Goal: Task Accomplishment & Management: Use online tool/utility

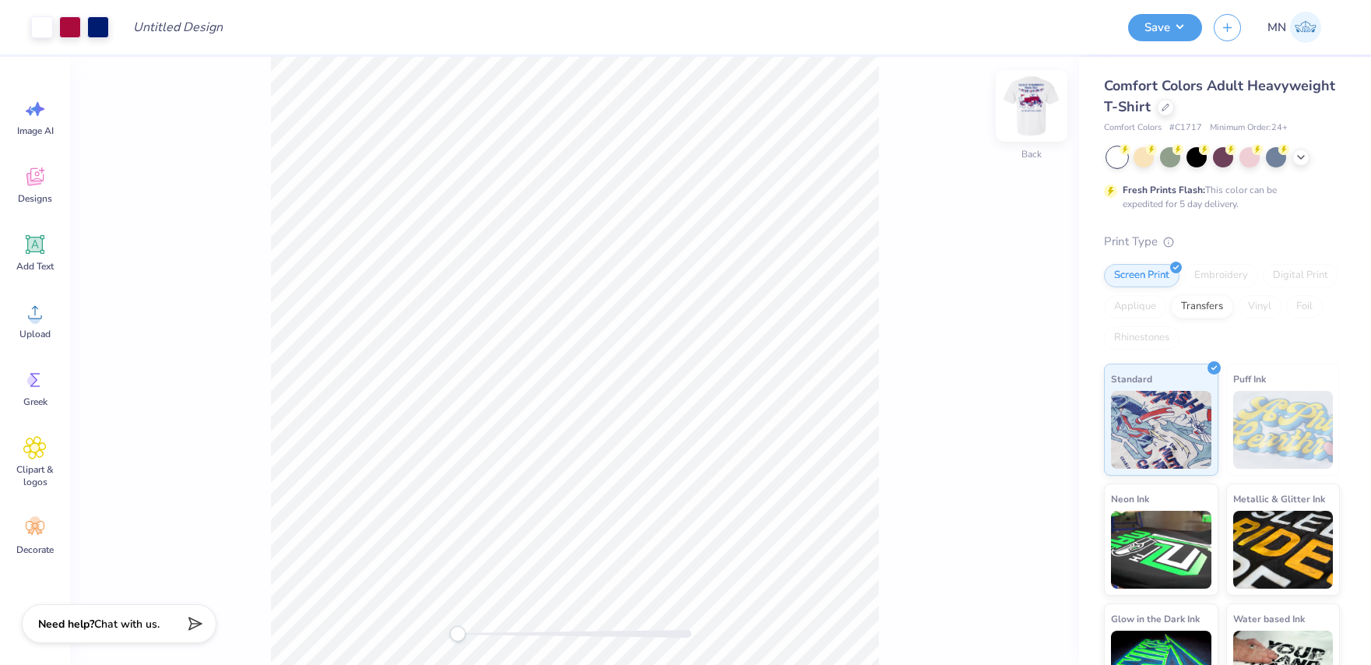
click at [1025, 120] on img at bounding box center [1031, 106] width 62 height 62
drag, startPoint x: 457, startPoint y: 638, endPoint x: 519, endPoint y: 637, distance: 62.3
click at [519, 638] on div "Accessibility label" at bounding box center [519, 634] width 16 height 16
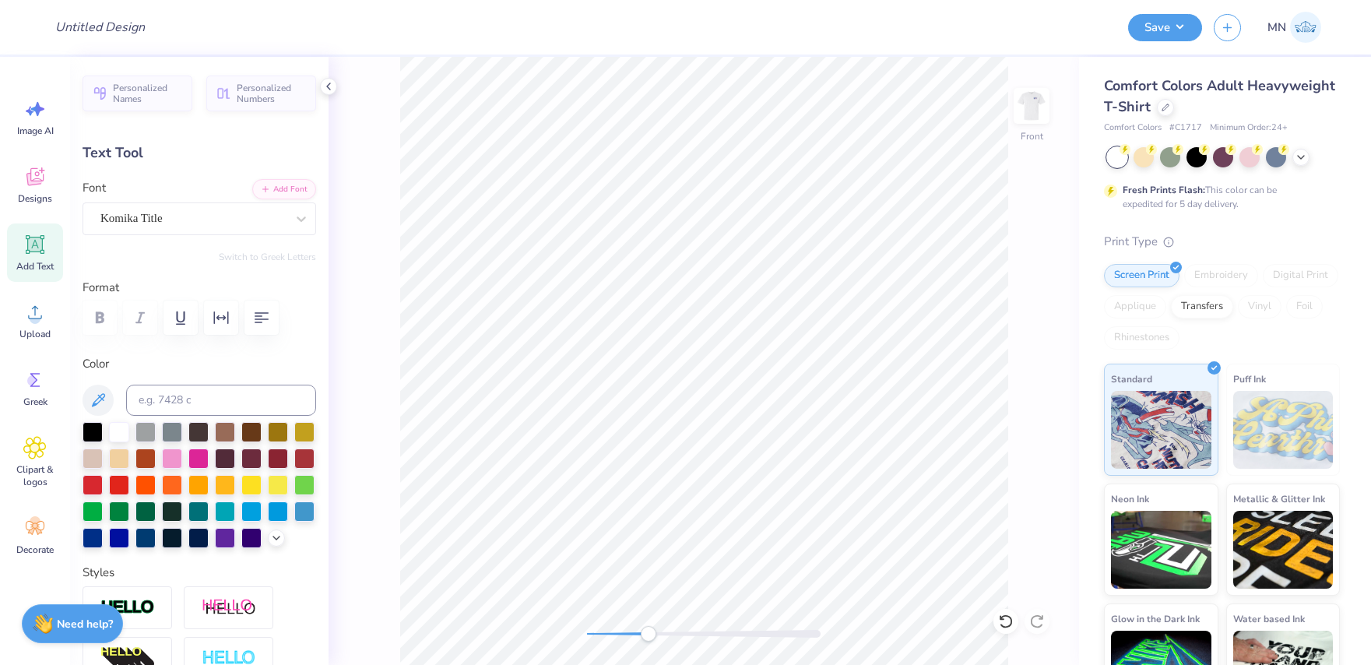
type input "9.88"
type input "0.55"
type input "16.05"
type input "0.0"
drag, startPoint x: 649, startPoint y: 636, endPoint x: 602, endPoint y: 633, distance: 46.8
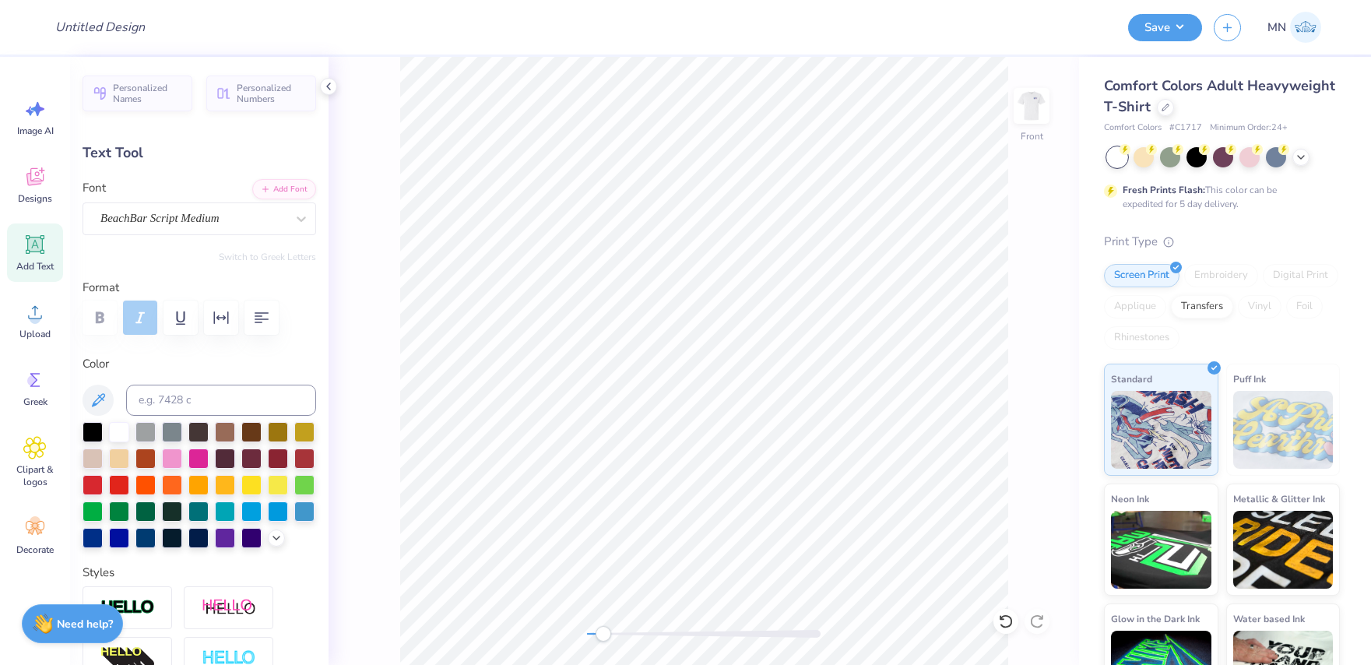
click at [602, 633] on div "Accessibility label" at bounding box center [604, 634] width 16 height 16
type input "12.31"
type input "1.02"
type input "3.00"
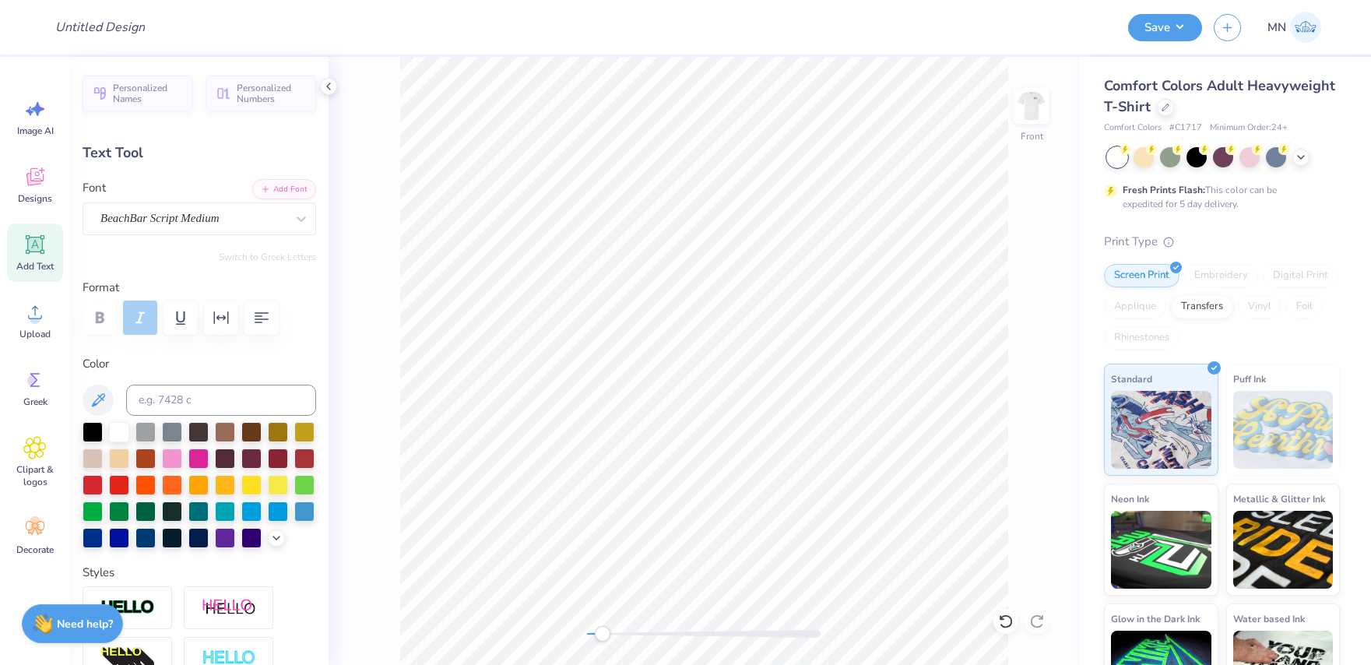
type input "6.46"
type input "1.60"
type input "4.30"
drag, startPoint x: 603, startPoint y: 634, endPoint x: 739, endPoint y: 12, distance: 636.1
click at [584, 630] on div "Accessibility label" at bounding box center [587, 634] width 16 height 16
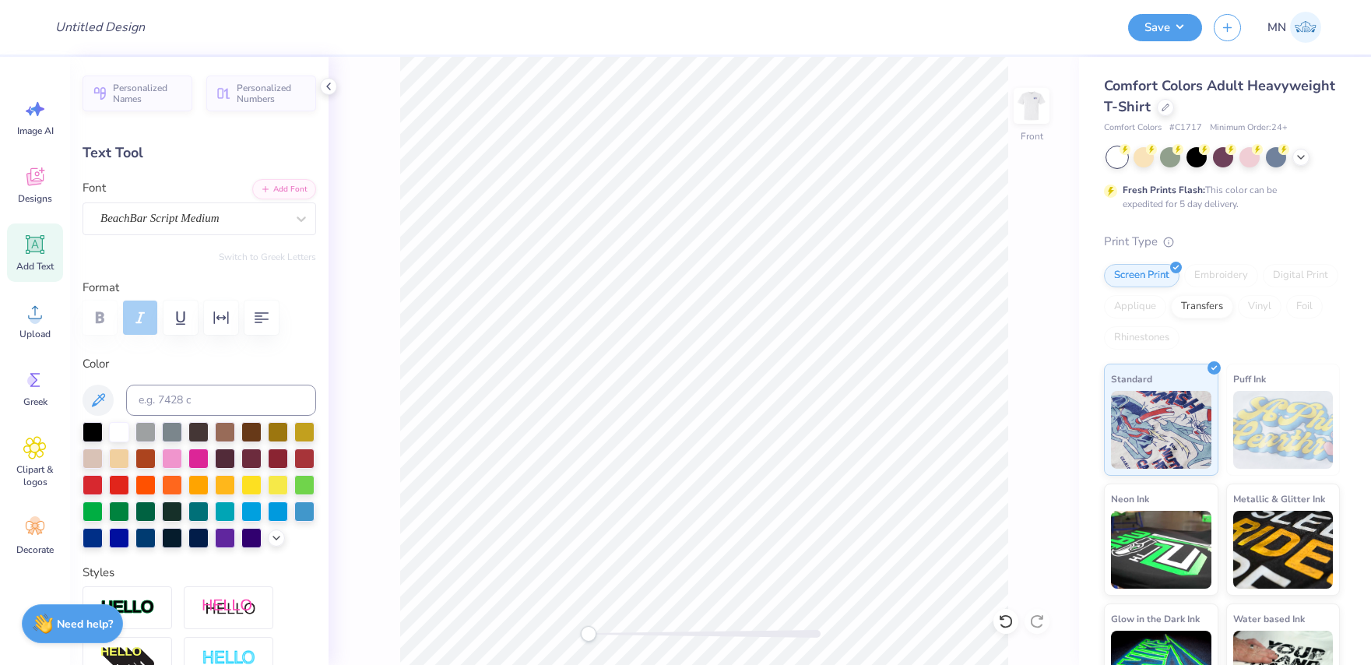
type input "9.88"
type input "0.55"
type input "16.05"
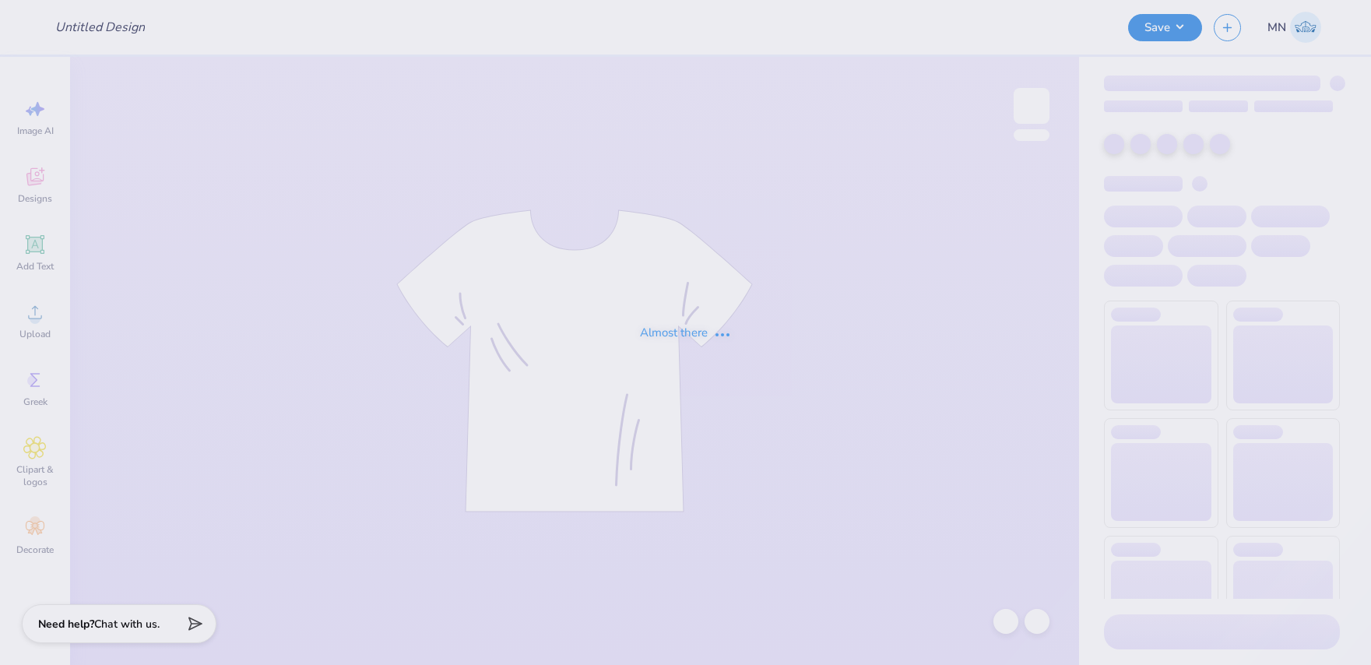
type input "Lindenwood University : Madison Wheelock"
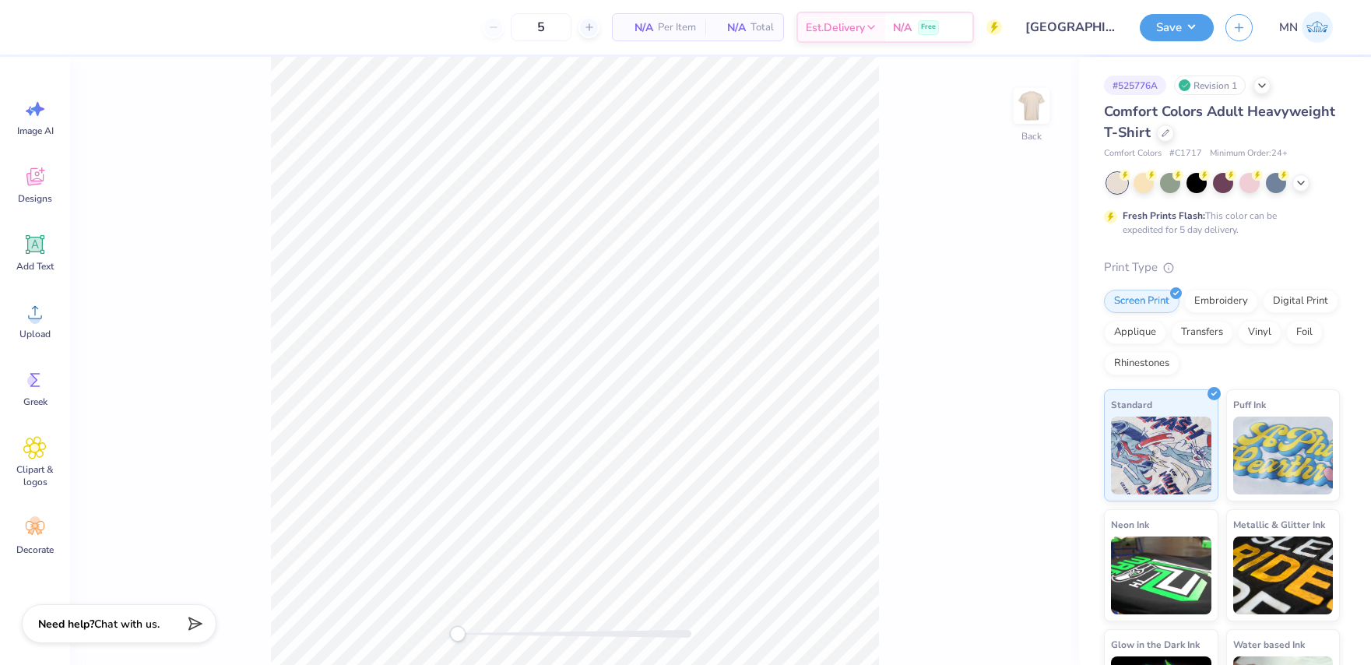
drag, startPoint x: 1040, startPoint y: 114, endPoint x: 1034, endPoint y: 48, distance: 66.5
click at [1039, 113] on img at bounding box center [1031, 105] width 31 height 31
click at [23, 190] on div "Designs" at bounding box center [35, 185] width 56 height 58
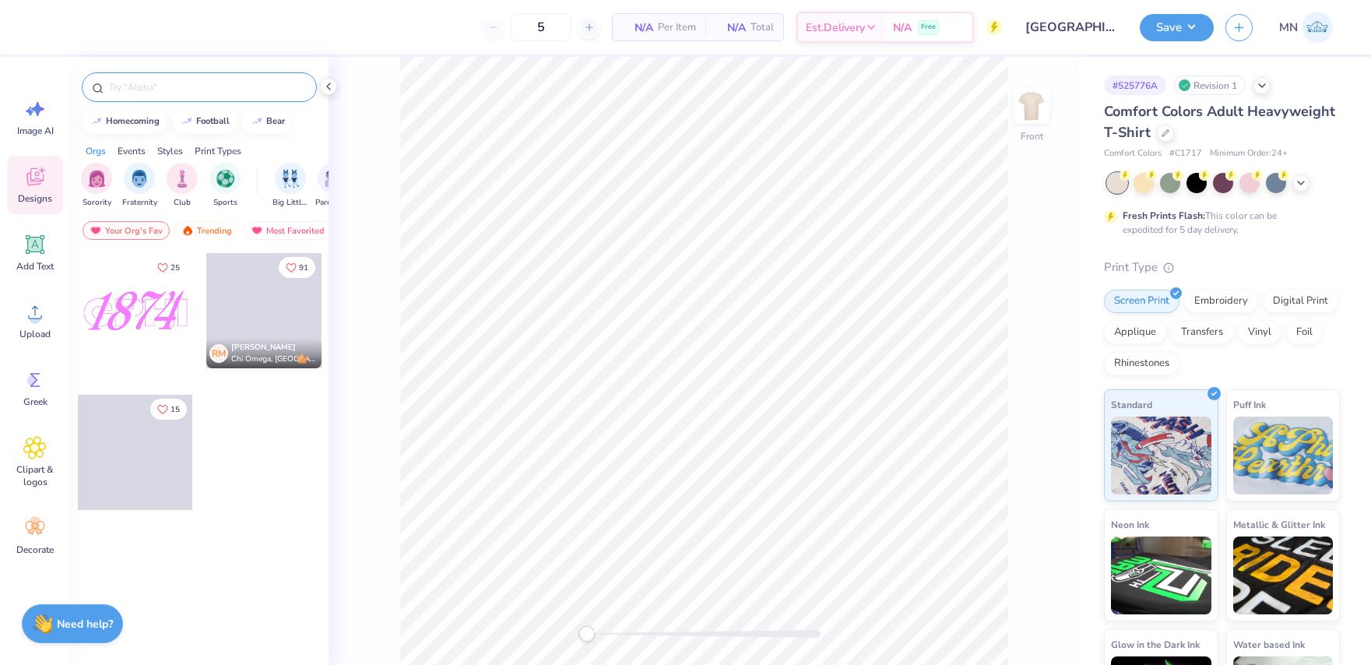
click at [234, 97] on div at bounding box center [199, 87] width 235 height 30
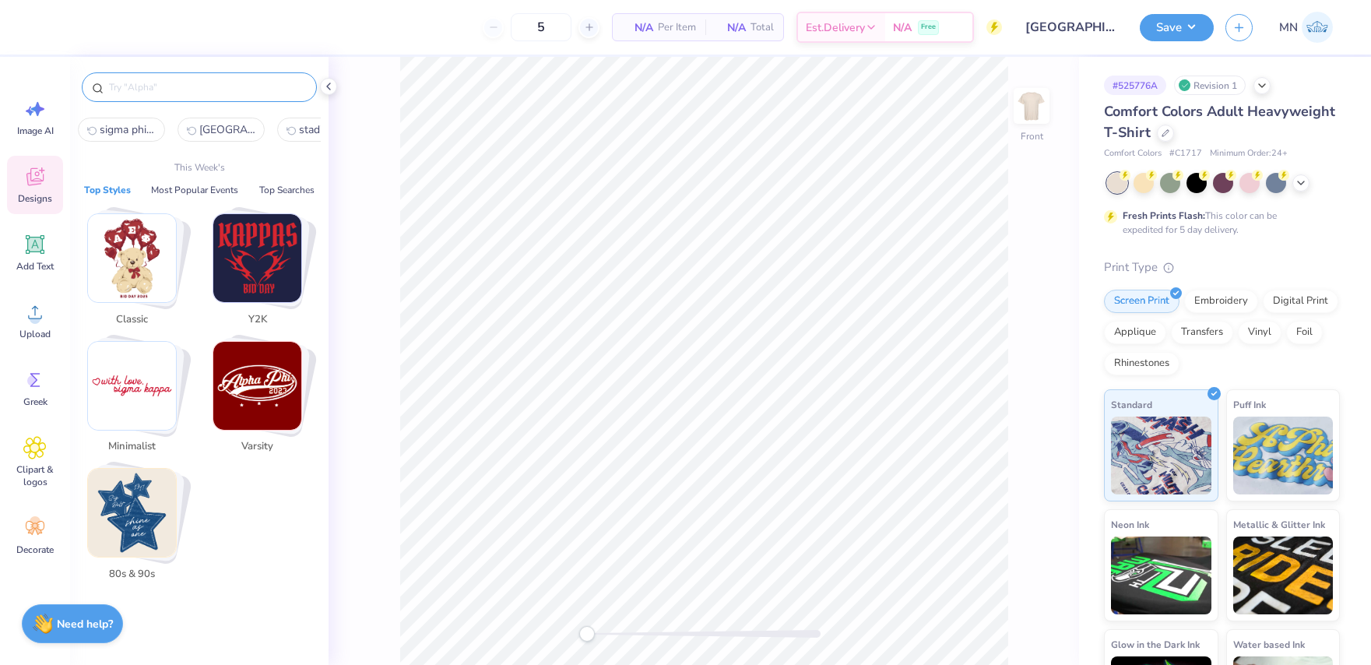
click at [241, 89] on input "text" at bounding box center [206, 87] width 199 height 16
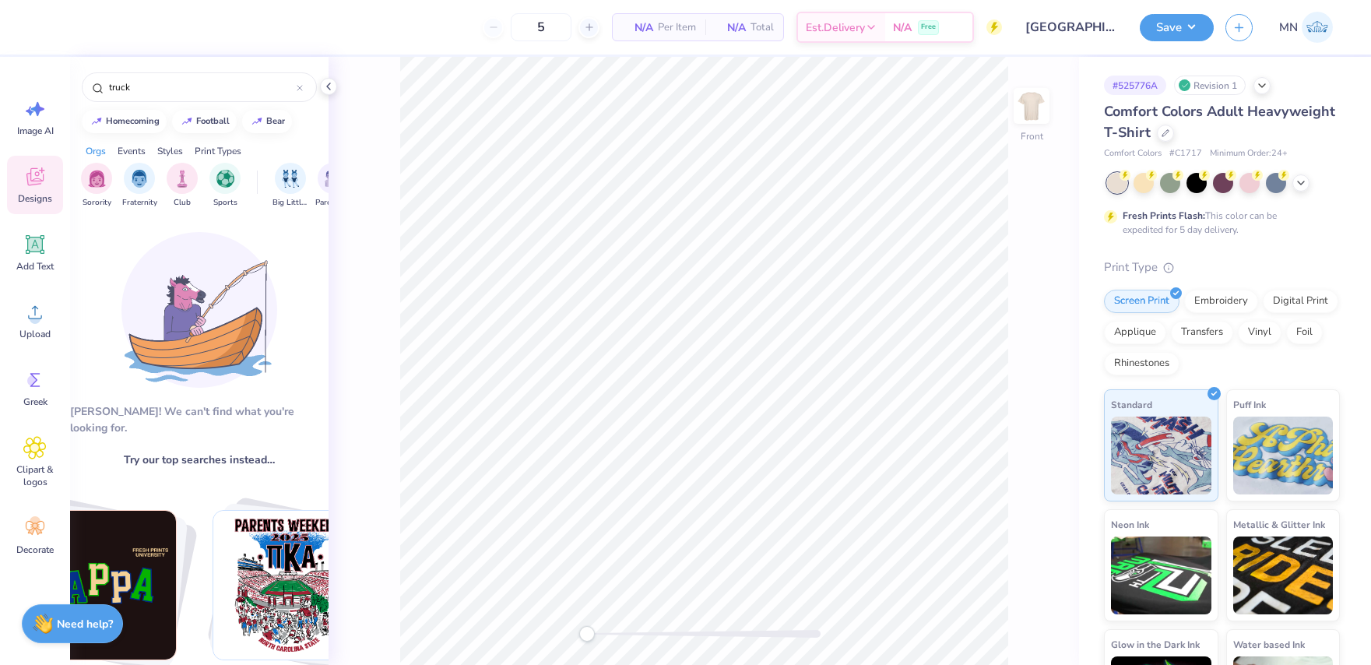
drag, startPoint x: 166, startPoint y: 86, endPoint x: 51, endPoint y: 89, distance: 114.5
click at [0, 76] on html "5 N/A Per Item N/A Total Est. Delivery N/A Free Design Title Lindenwood Univers…" at bounding box center [685, 332] width 1371 height 665
paste input "Alpha Gamma Delta"
type input "red truck"
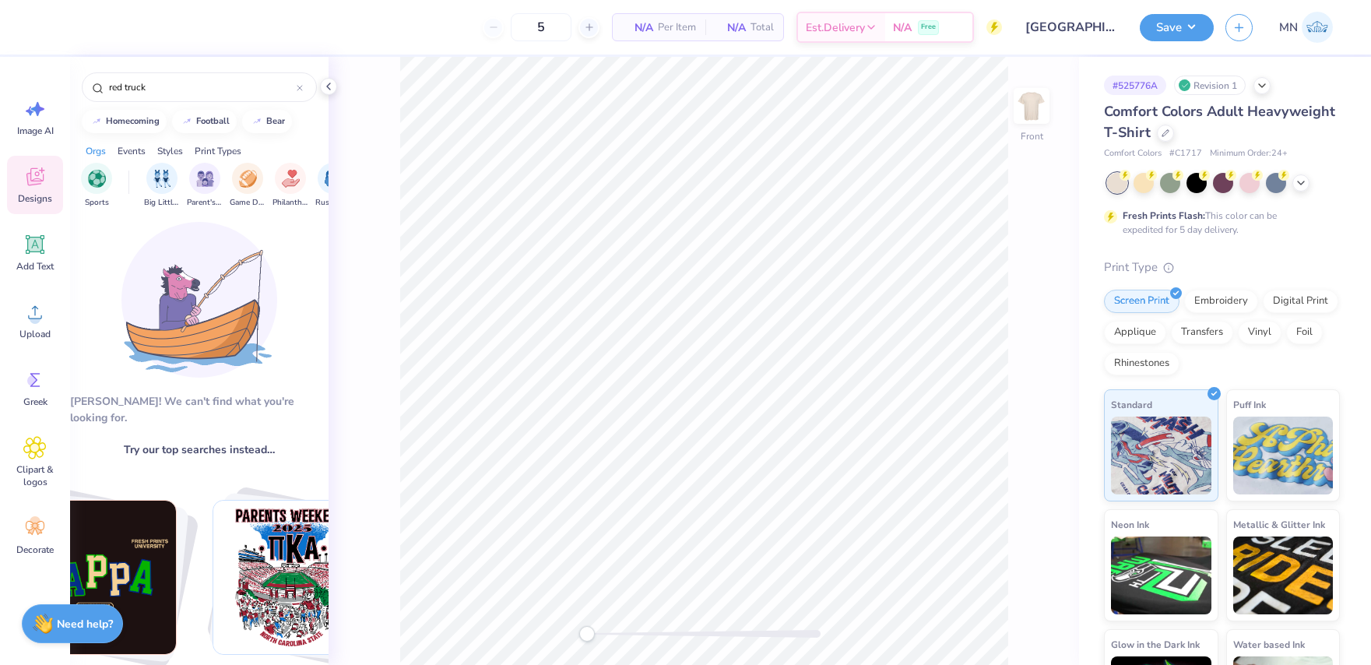
scroll to position [0, 131]
click at [198, 176] on img "filter for Parent's Weekend" at bounding box center [203, 177] width 18 height 18
click at [299, 92] on div at bounding box center [300, 87] width 6 height 14
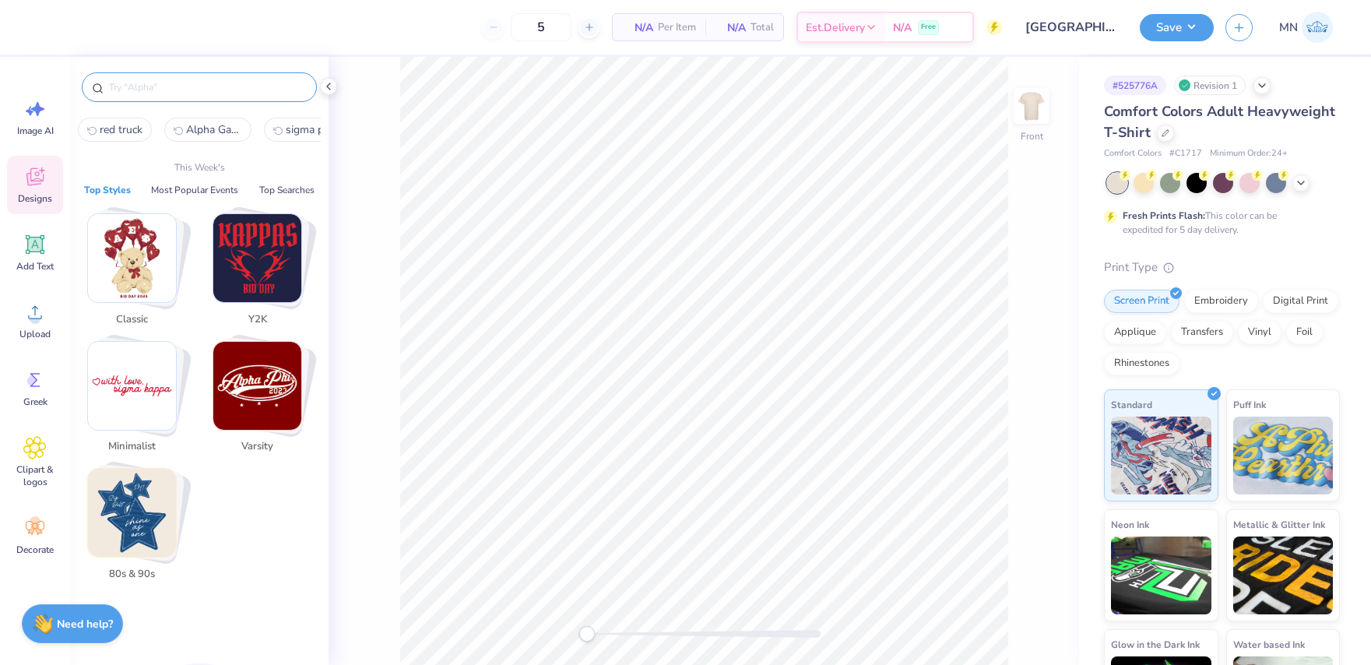
click at [201, 93] on input "text" at bounding box center [206, 87] width 199 height 16
click at [146, 273] on img "Stack Card Button Classic" at bounding box center [132, 258] width 88 height 88
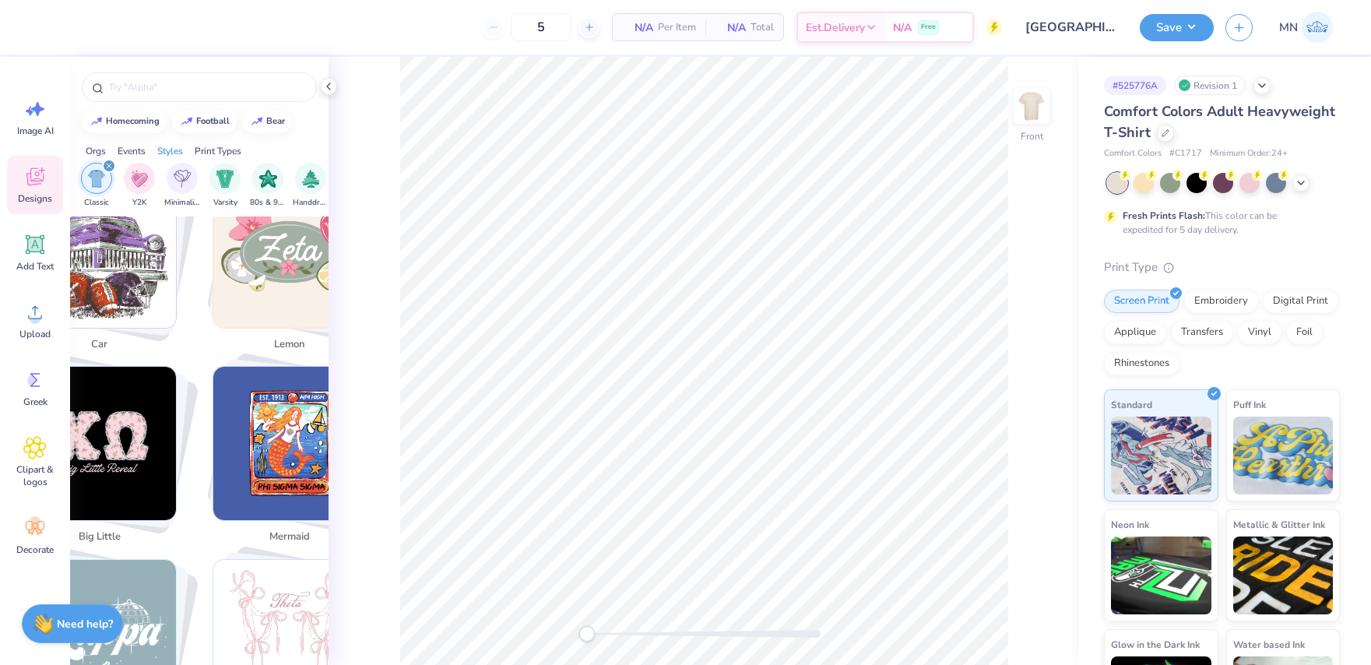
scroll to position [2660, 0]
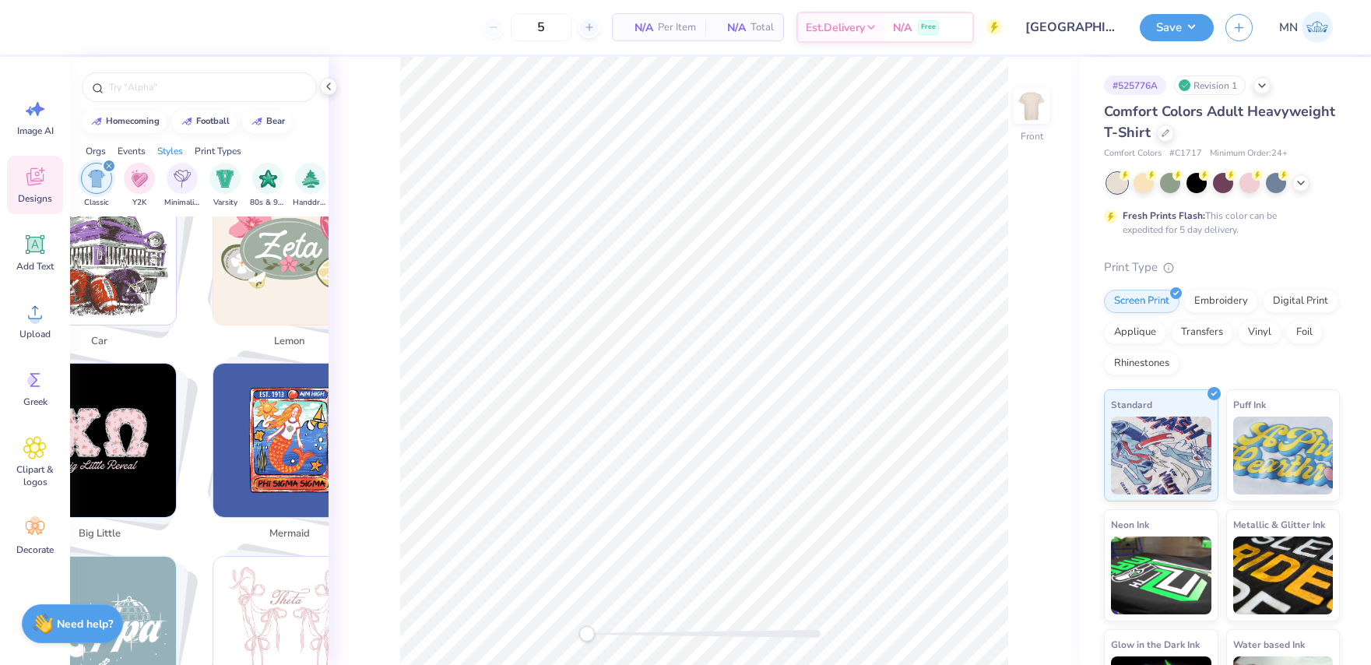
click at [138, 281] on img "Stack Card Button car" at bounding box center [99, 247] width 153 height 153
type input "car"
click at [127, 277] on img "Stack Card Button car" at bounding box center [99, 247] width 153 height 153
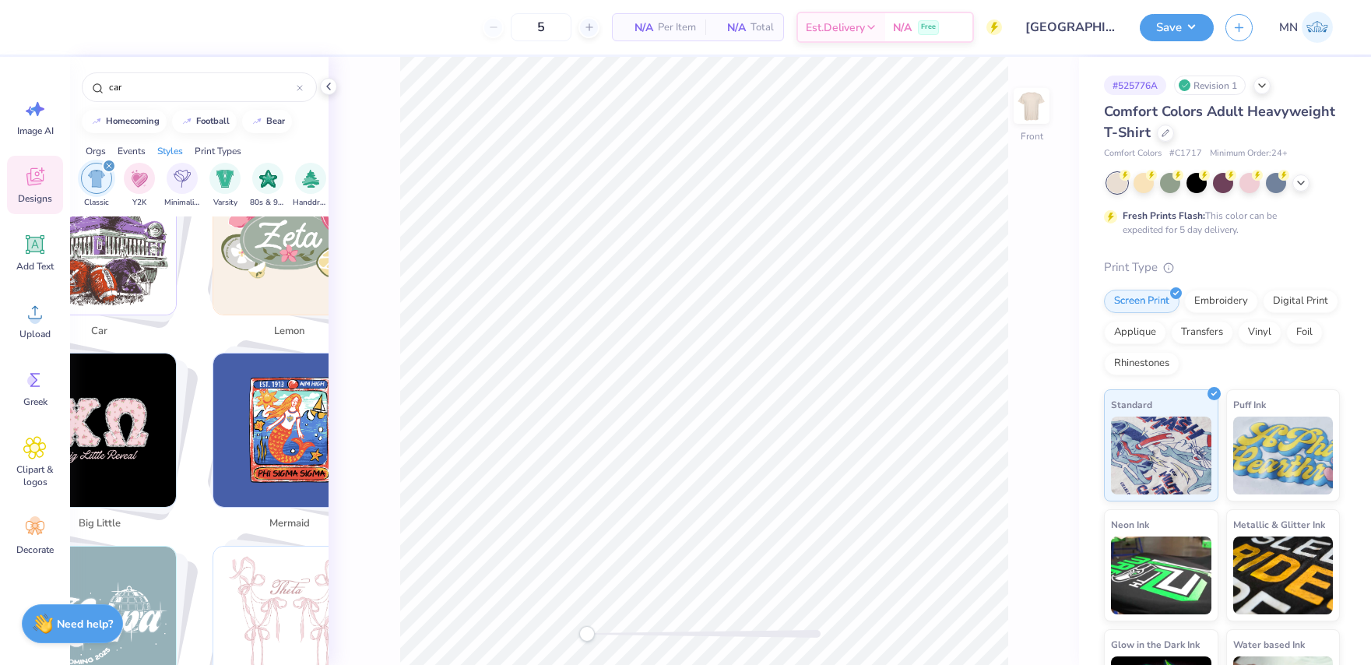
scroll to position [2669, 0]
click at [121, 262] on img "Stack Card Button car" at bounding box center [99, 238] width 153 height 153
click at [33, 176] on icon at bounding box center [34, 176] width 23 height 23
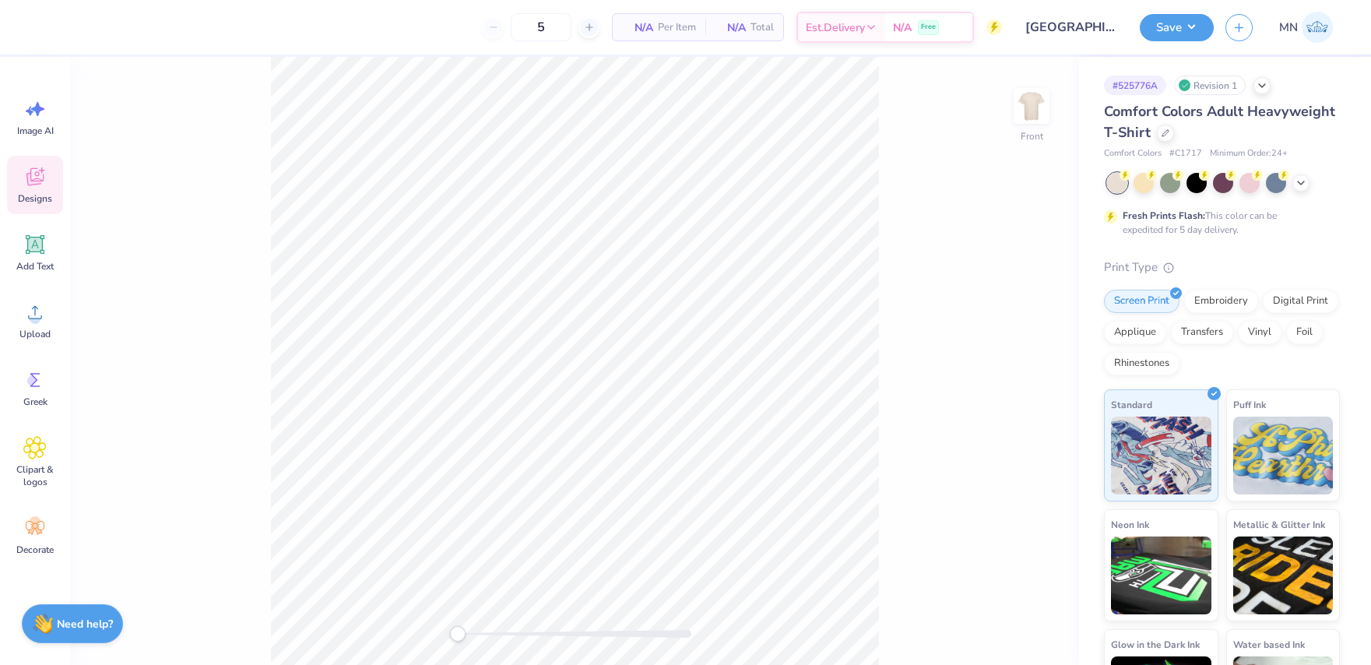
scroll to position [2849, 0]
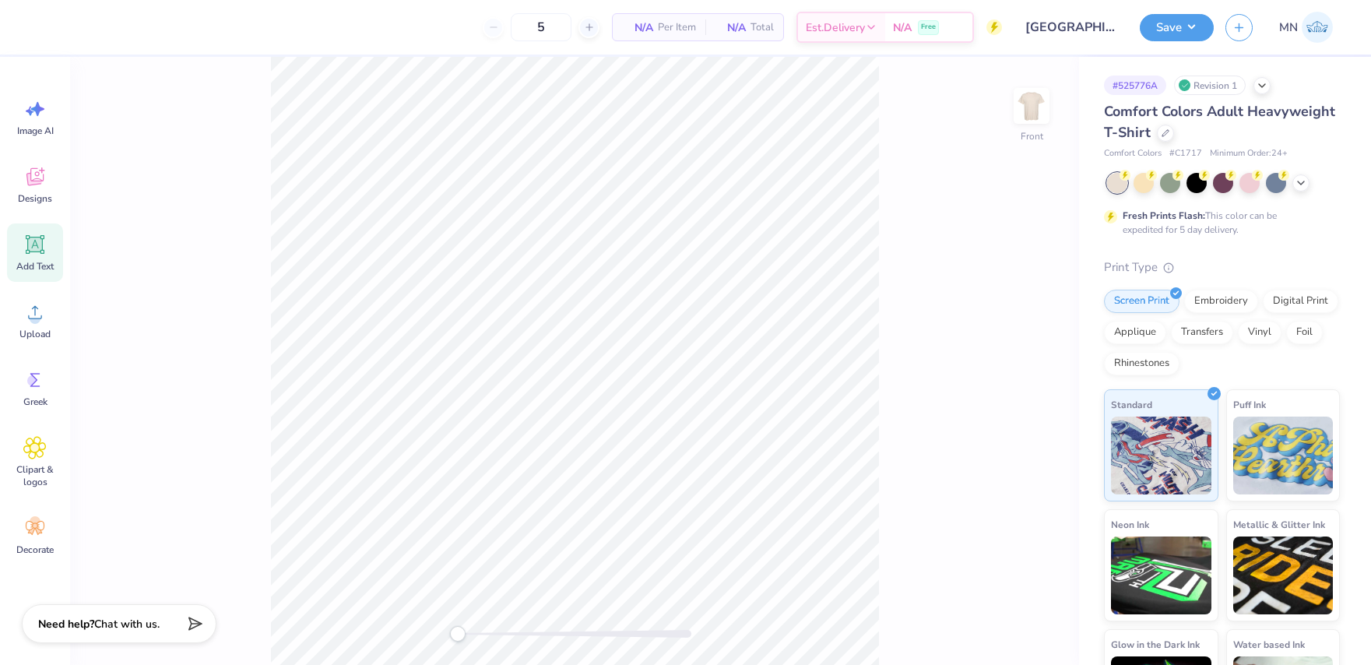
drag, startPoint x: 35, startPoint y: 181, endPoint x: 25, endPoint y: 247, distance: 66.2
click at [34, 182] on icon at bounding box center [34, 179] width 15 height 12
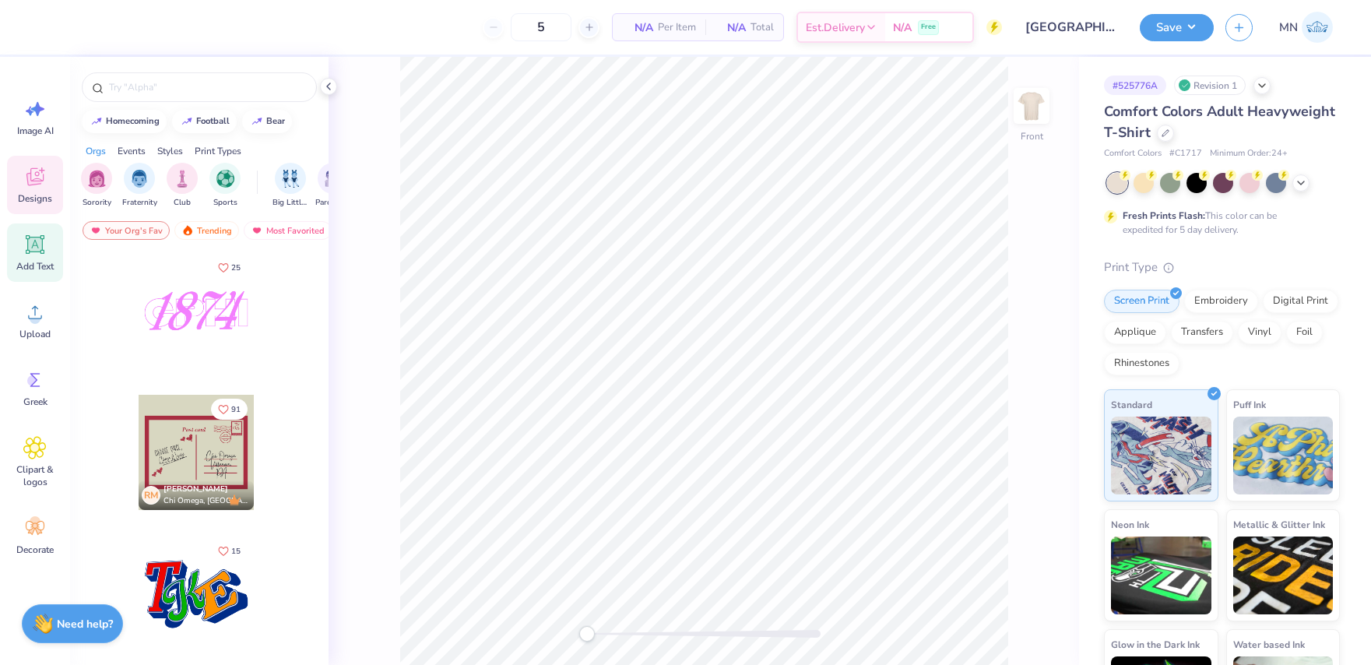
drag, startPoint x: 37, startPoint y: 252, endPoint x: 52, endPoint y: 256, distance: 16.1
click at [37, 252] on icon at bounding box center [34, 244] width 23 height 23
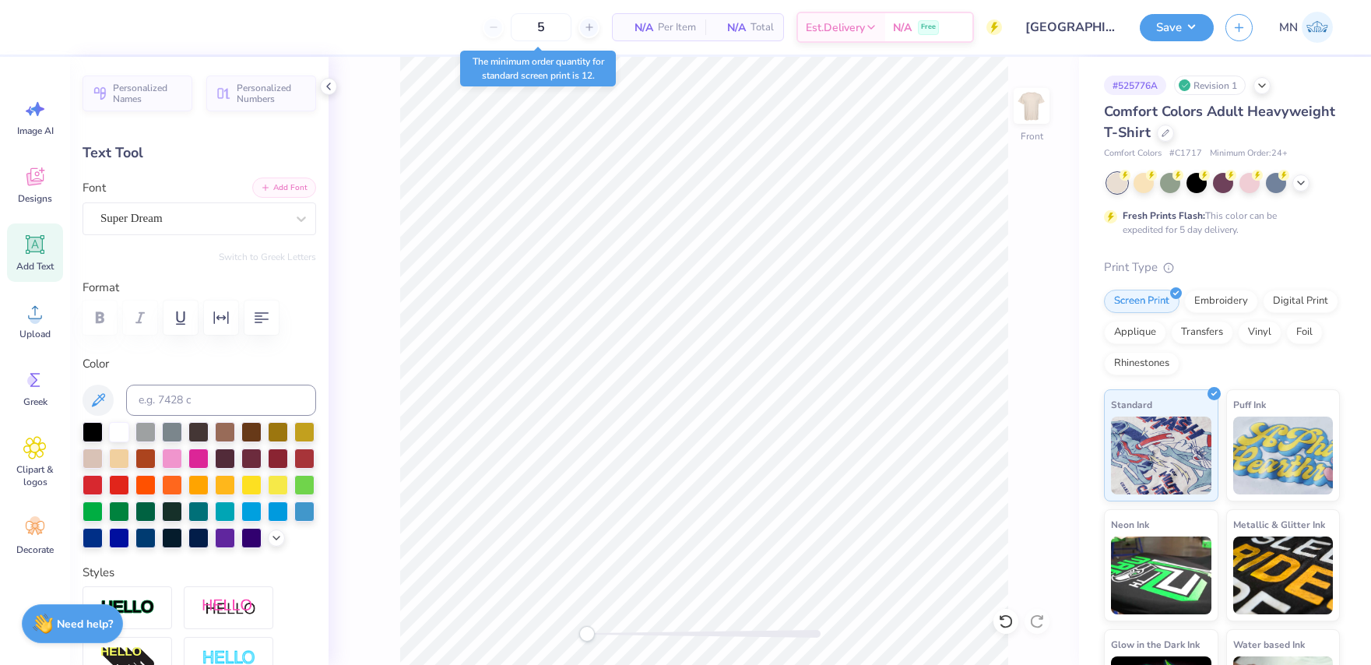
click at [273, 181] on button "Add Font" at bounding box center [284, 188] width 64 height 20
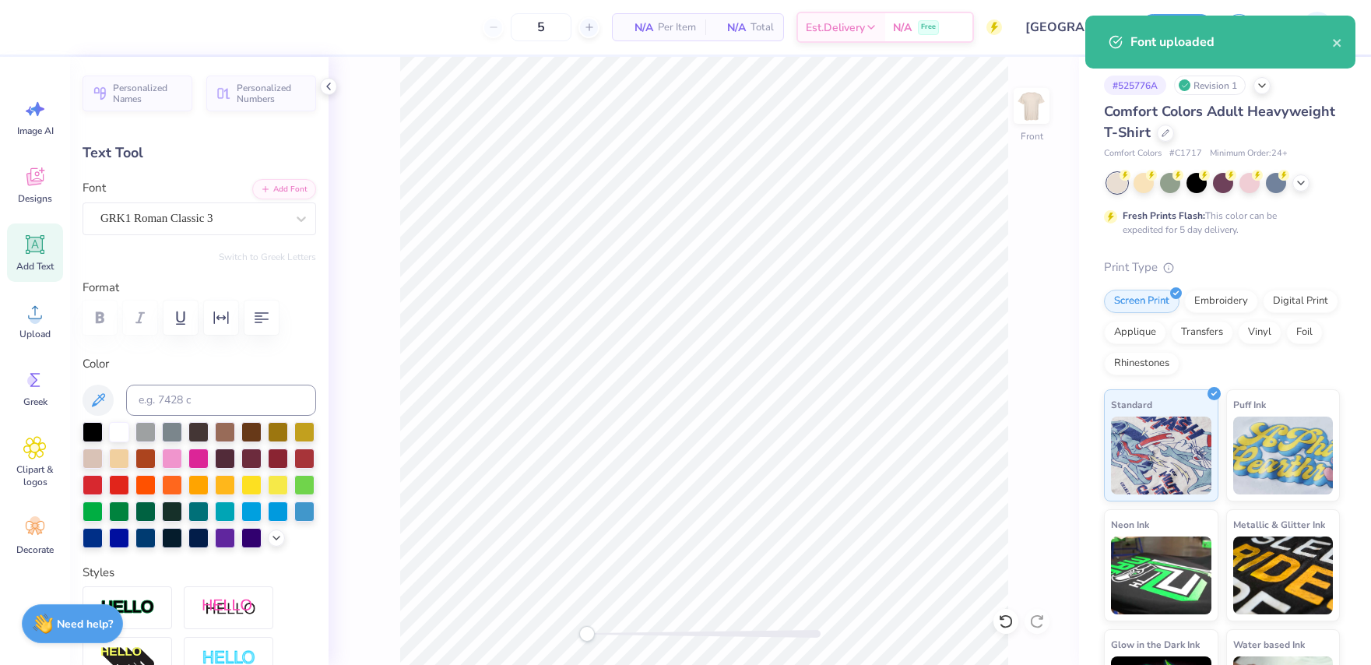
paste textarea "Alpha Gamma Delta"
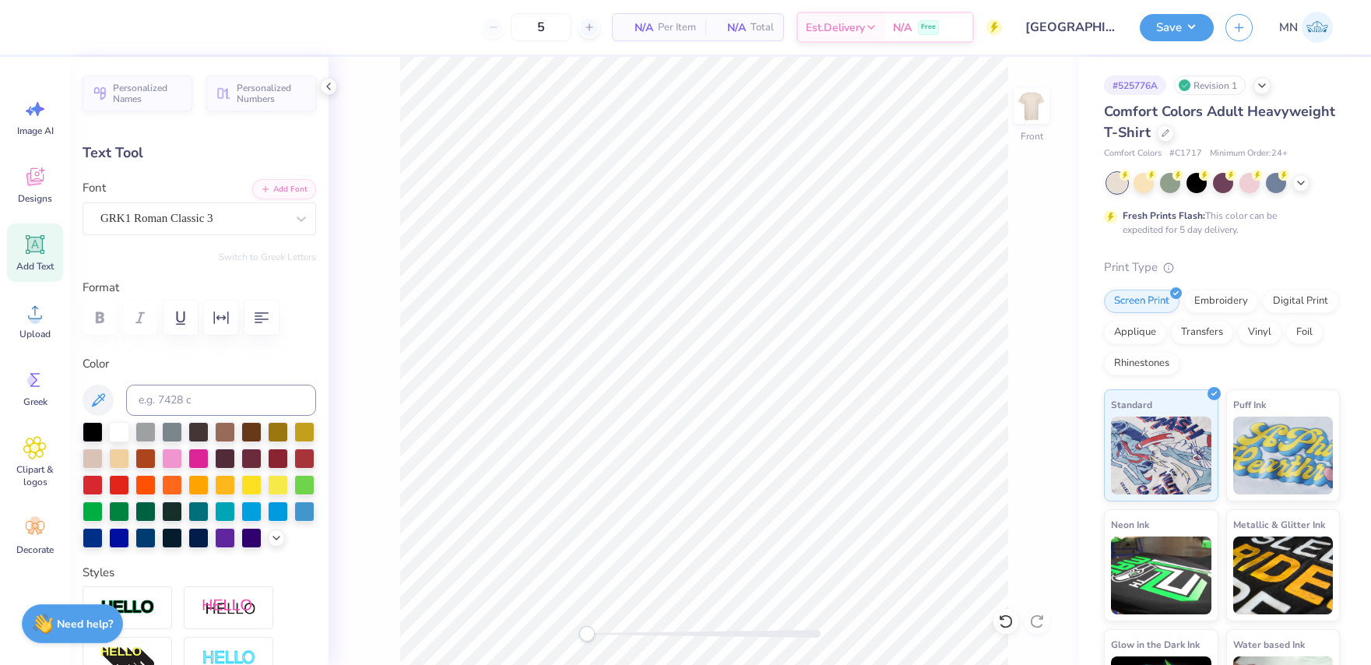
paste textarea "dad's weekend"
type textarea "dad's weekend"
type input "14.53"
type input "1.20"
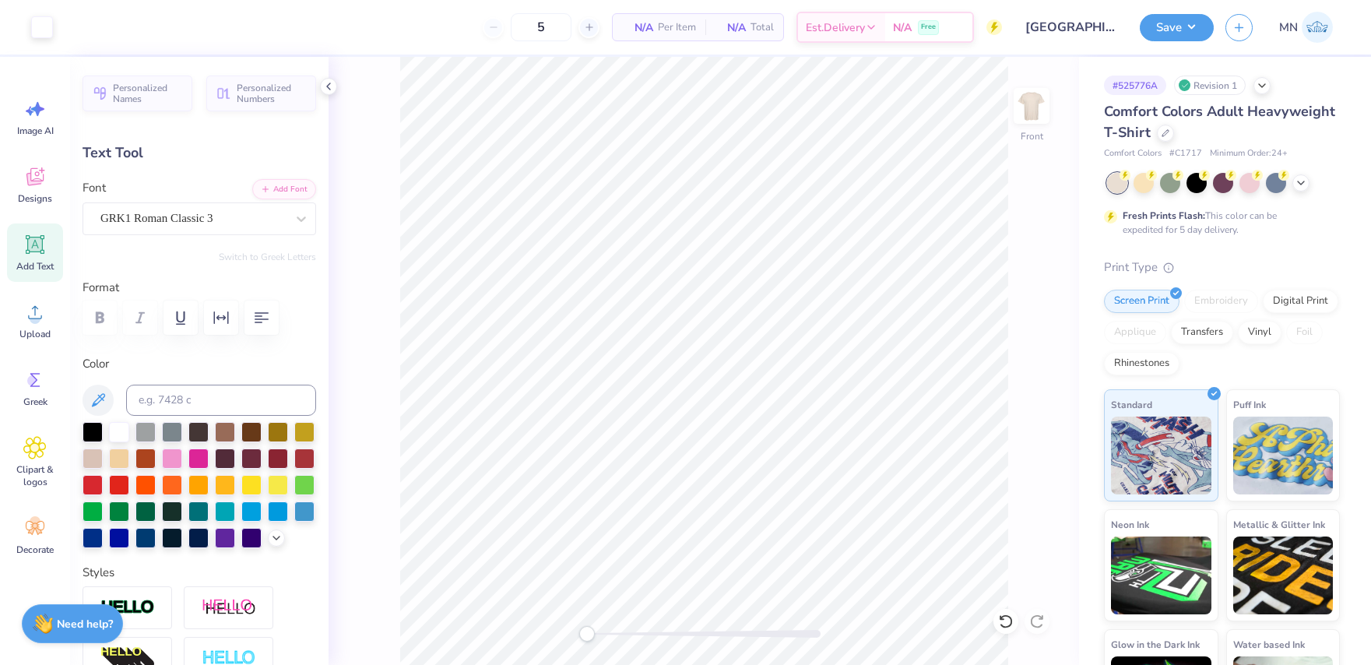
type input "13.15"
click at [202, 385] on div at bounding box center [200, 400] width 234 height 31
click at [202, 392] on input at bounding box center [221, 400] width 190 height 31
type input "1"
type input "288"
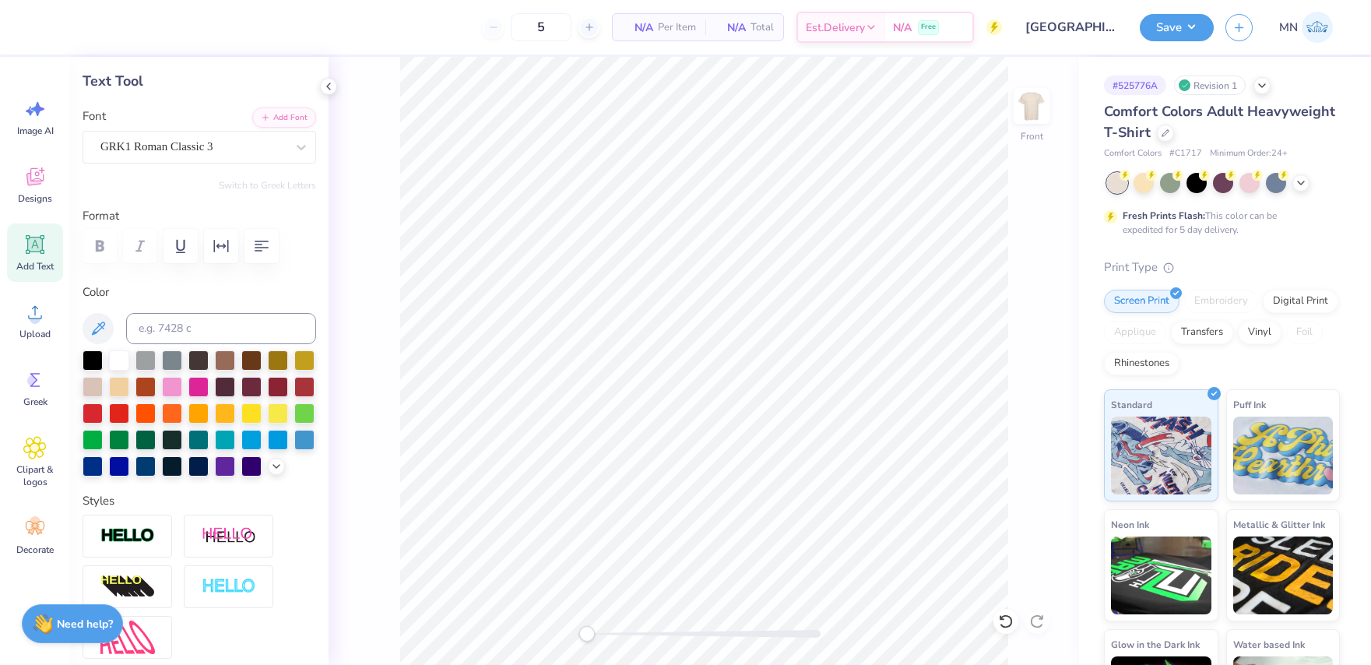
scroll to position [102, 0]
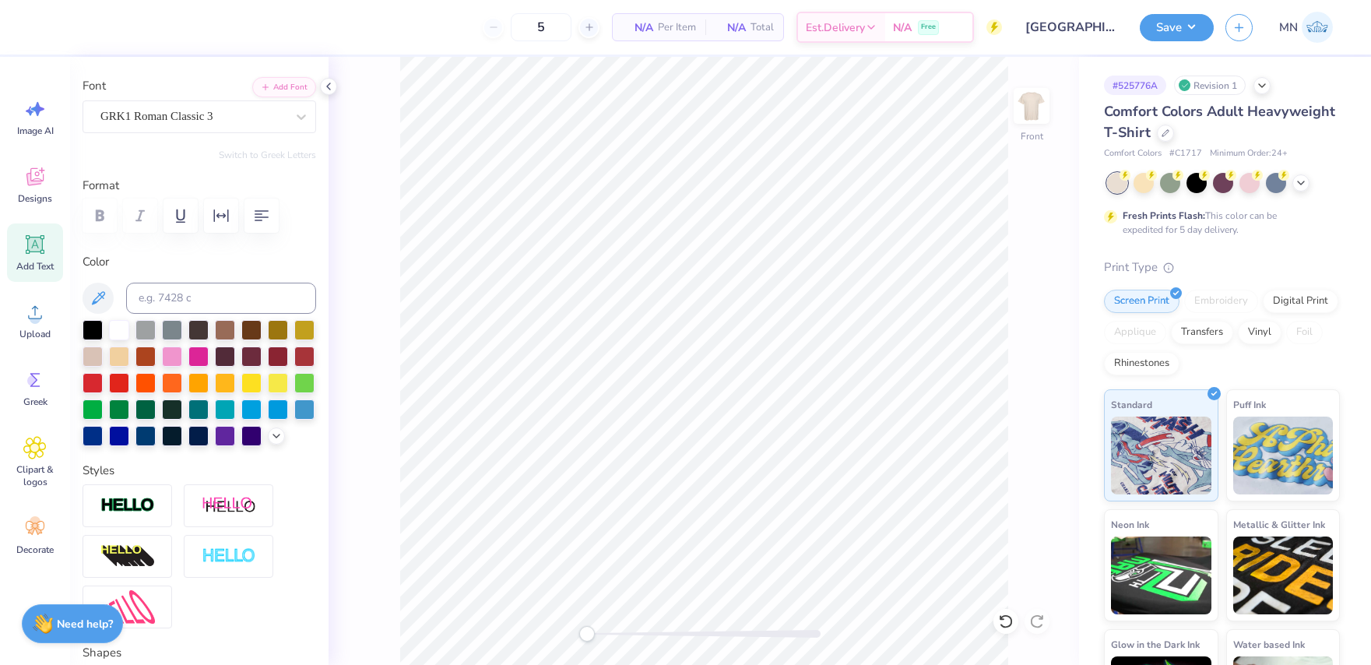
type input "9.86"
type input "0.81"
click at [280, 84] on button "Add Font" at bounding box center [284, 86] width 64 height 20
click at [705, 365] on li "Duplicate" at bounding box center [723, 365] width 122 height 30
type input "7.73"
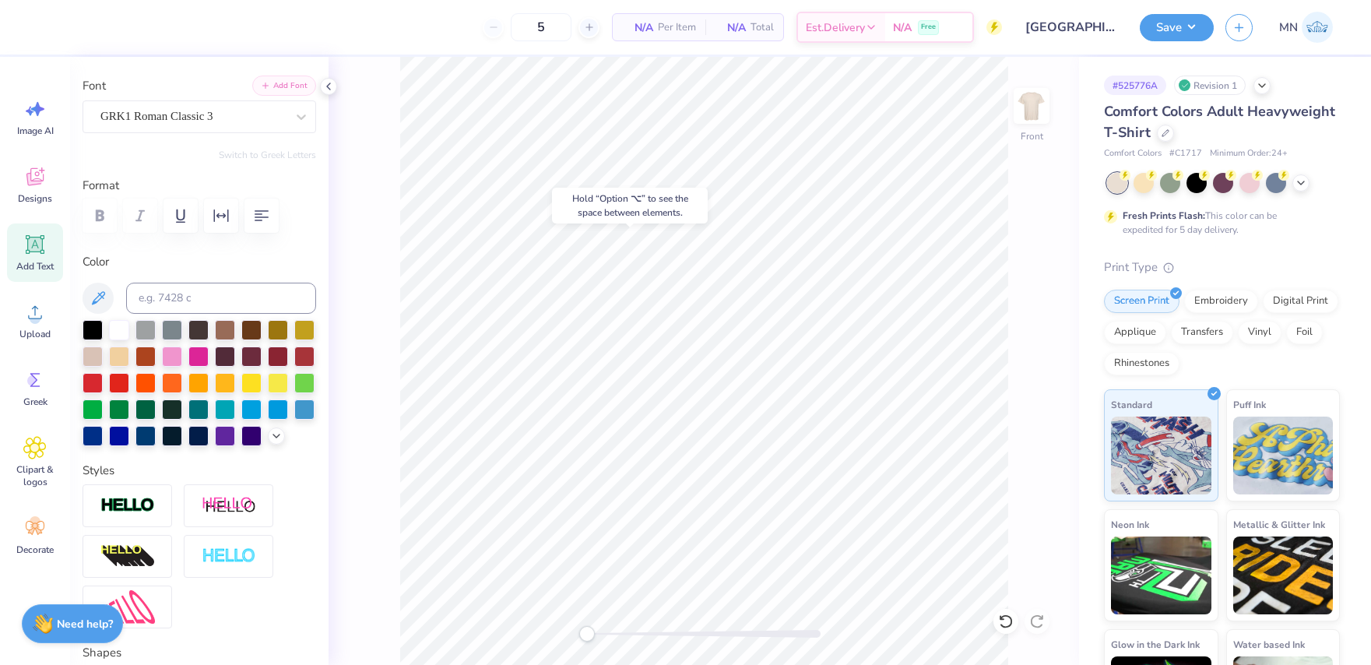
click at [273, 86] on button "Add Font" at bounding box center [284, 86] width 64 height 20
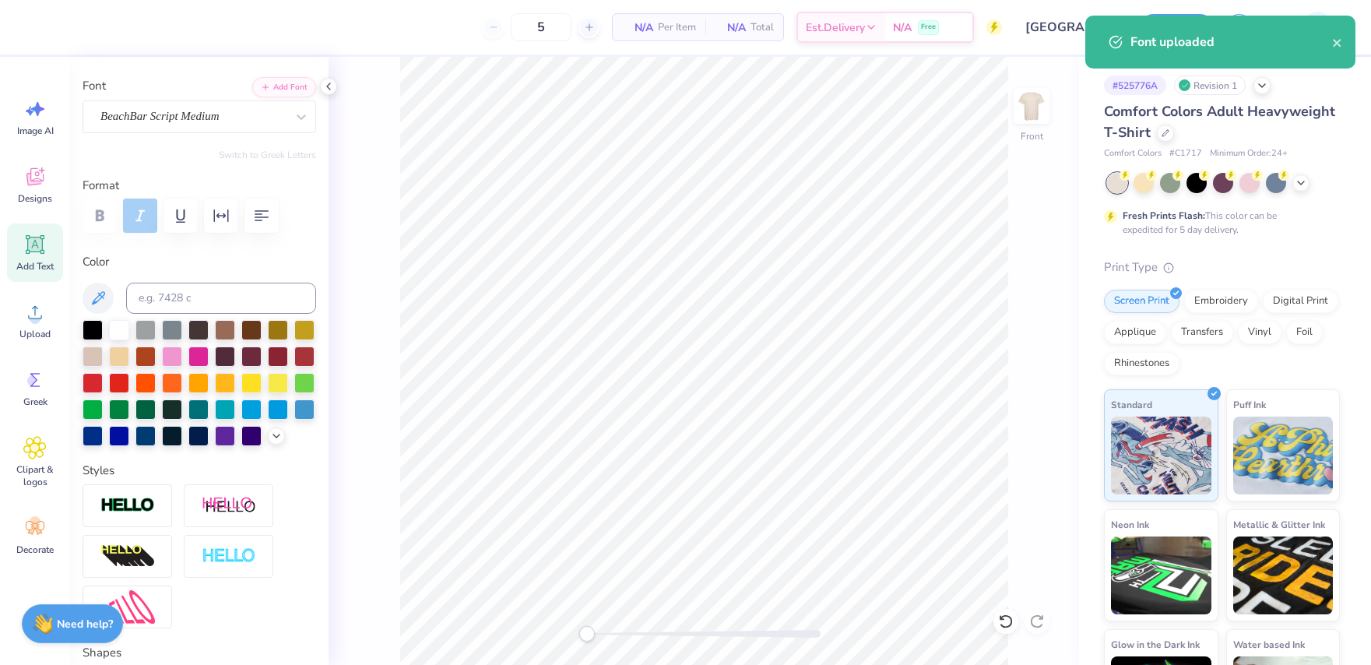
scroll to position [0, 3]
paste textarea "Alpha Gam"
type textarea "Alpha Gam"
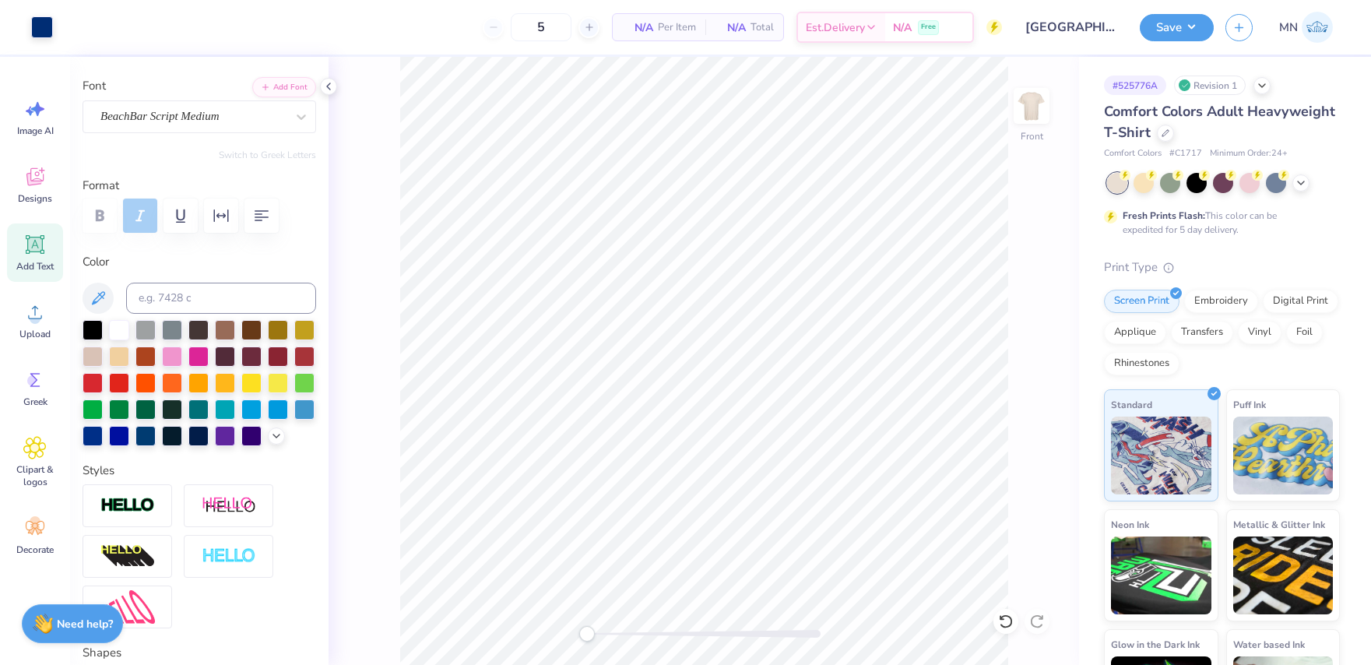
type input "4.88"
type input "1.21"
type input "7.63"
type input "6.08"
type input "1.50"
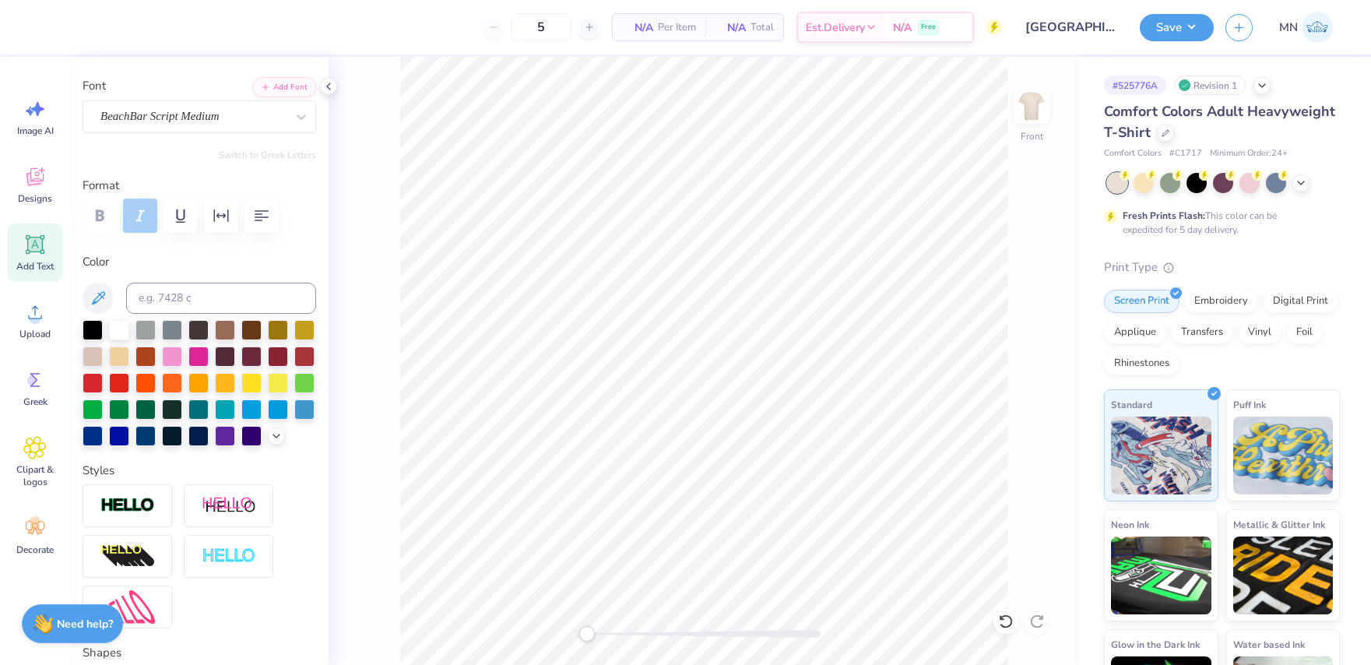
type input "7.87"
click at [37, 318] on icon at bounding box center [35, 312] width 14 height 13
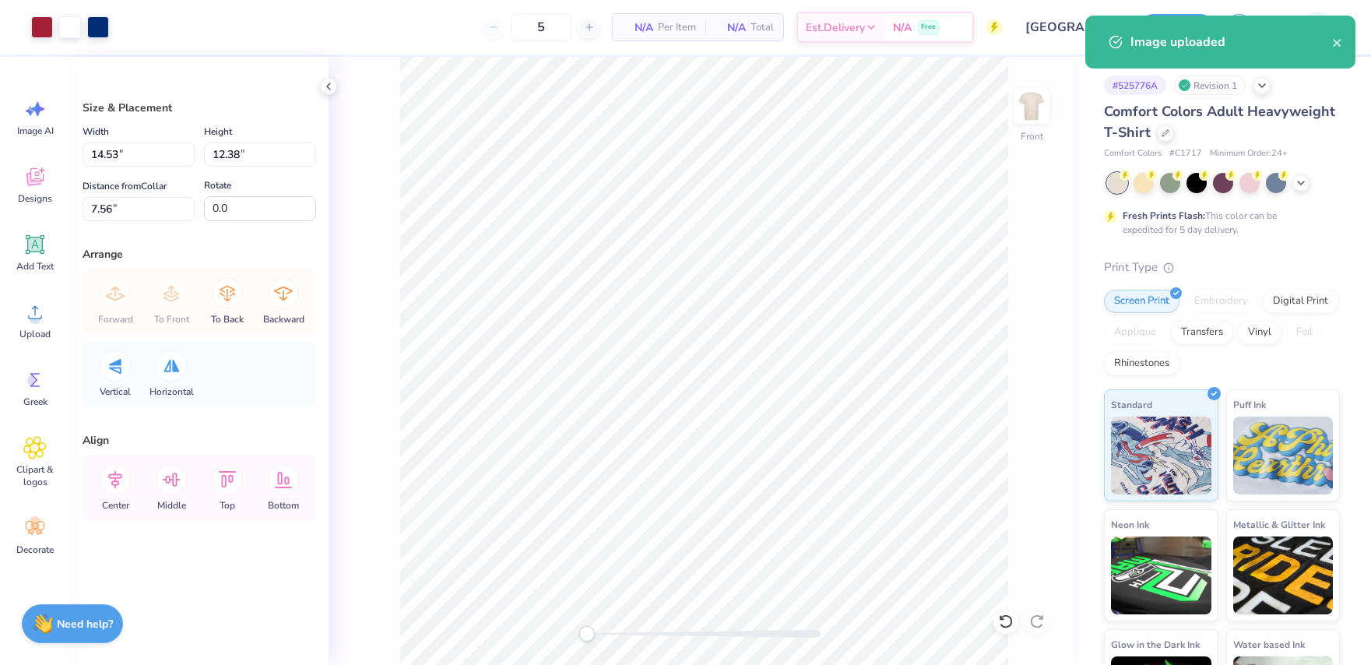
type input "11.18"
type input "9.53"
type input "10.42"
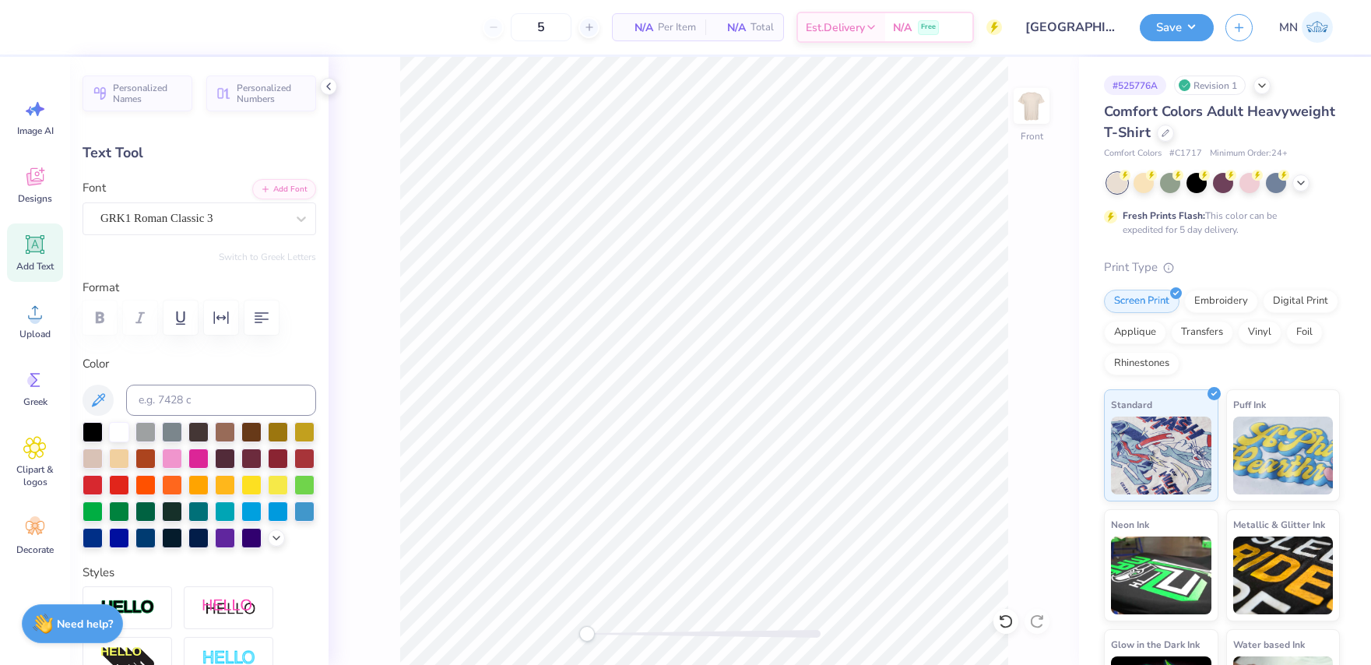
scroll to position [0, 1]
type textarea "delta zeta"
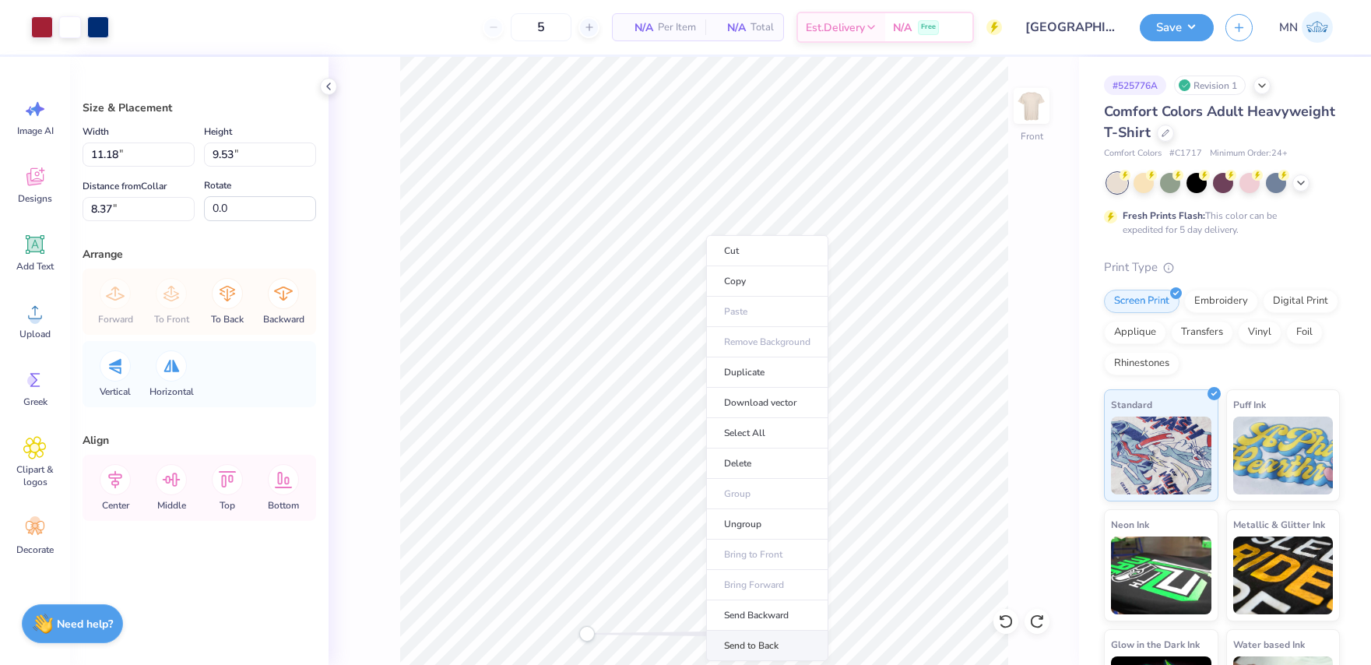
click at [742, 639] on li "Send to Back" at bounding box center [767, 646] width 122 height 30
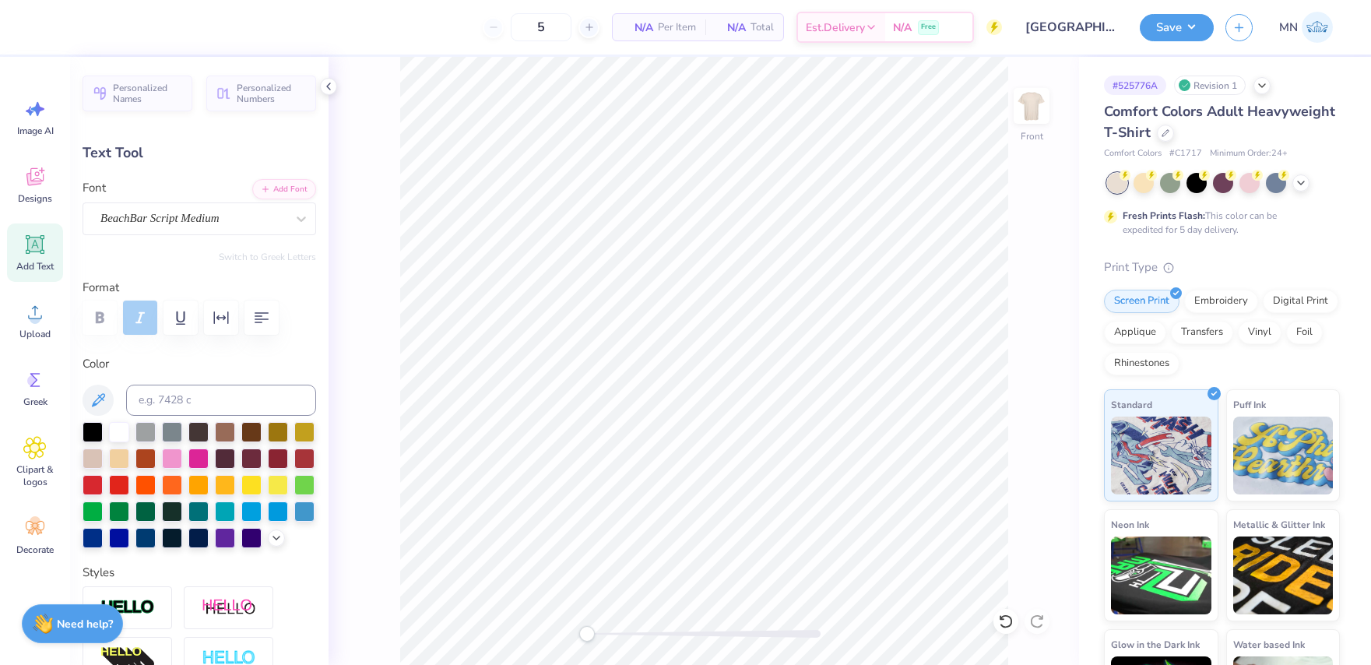
scroll to position [0, 4]
type textarea "Dad's Weekend"
type input "7.73"
type input "1.03"
type input "8.07"
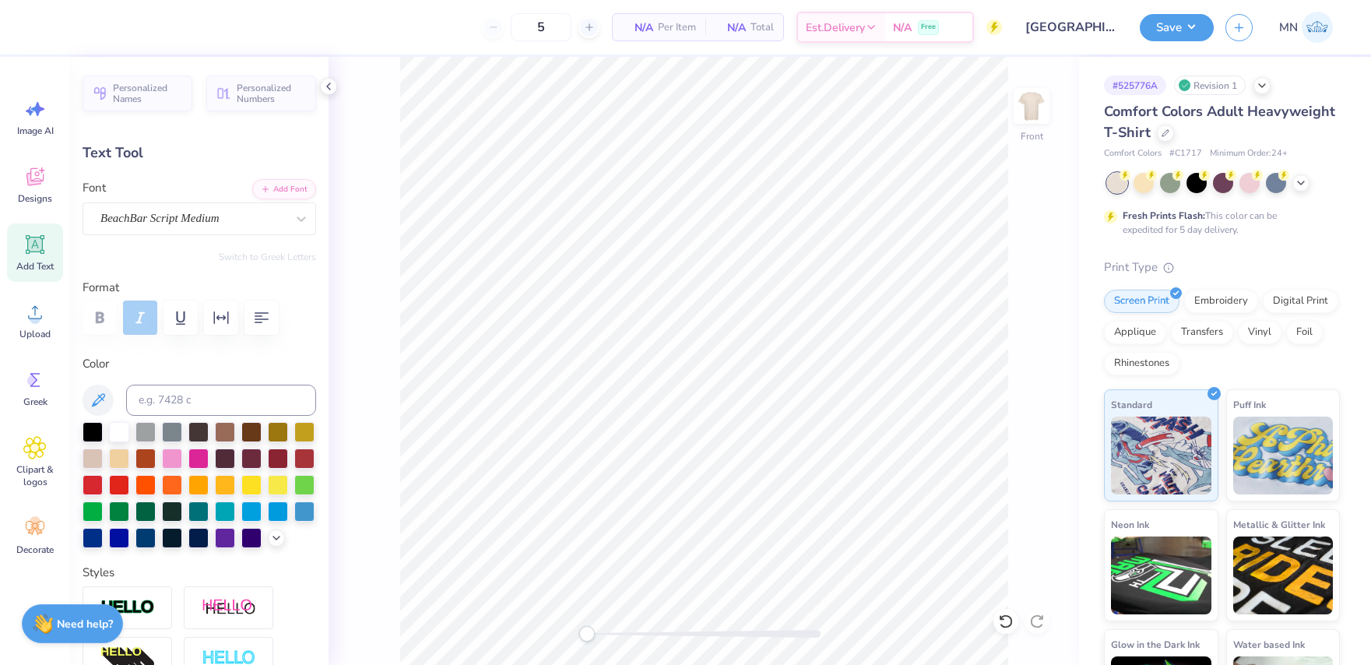
type input "7.13"
type input "0.77"
type input "6.75"
type input "9.44"
type input "1.02"
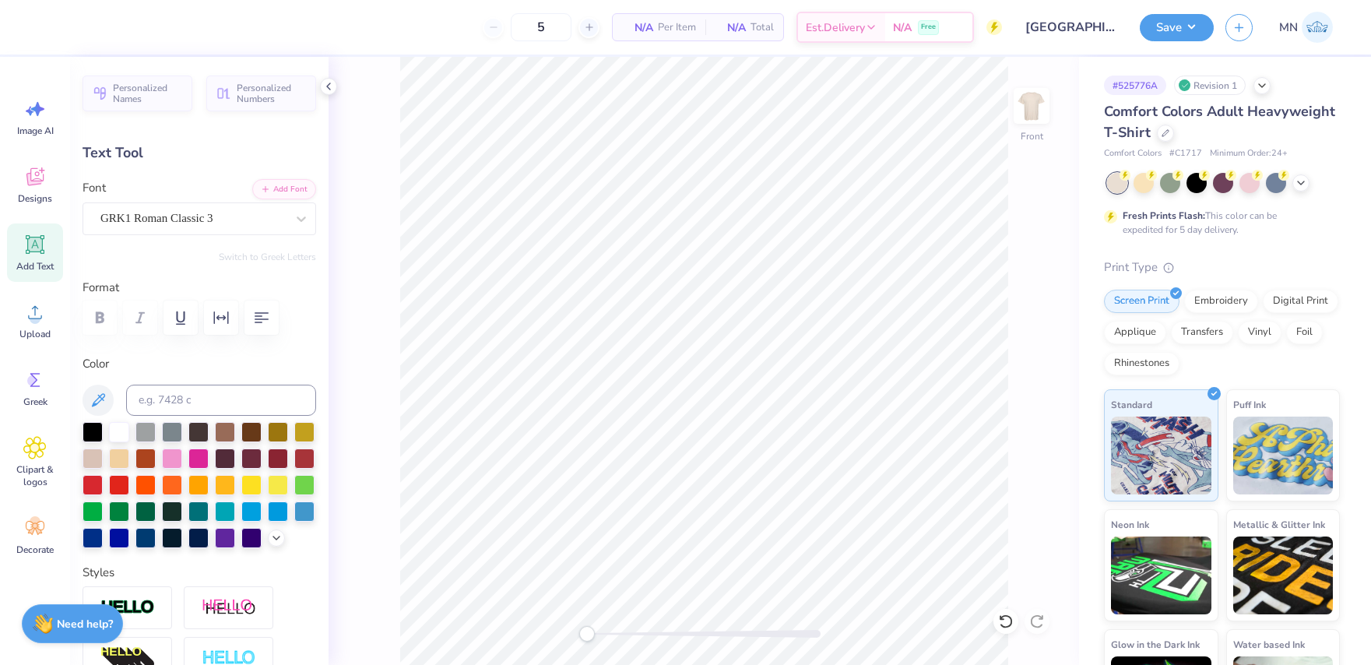
type input "6.50"
type input "7.73"
type input "1.03"
type input "7.86"
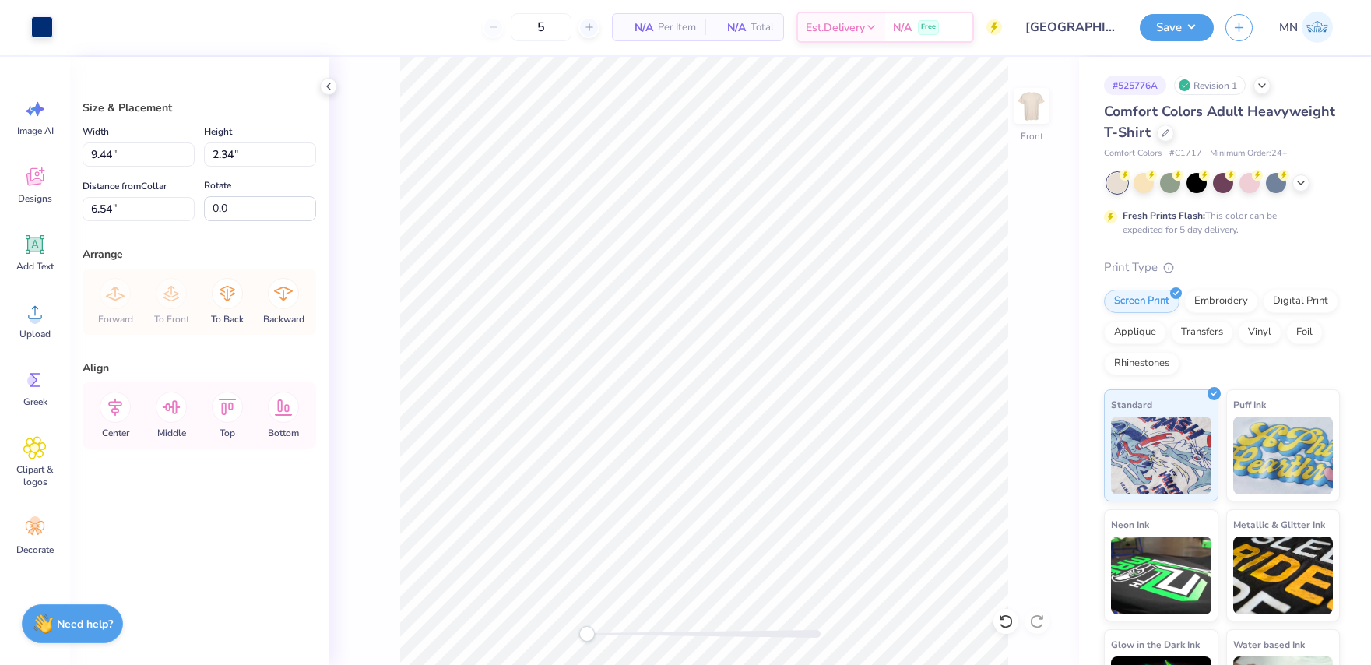
type input "6.30"
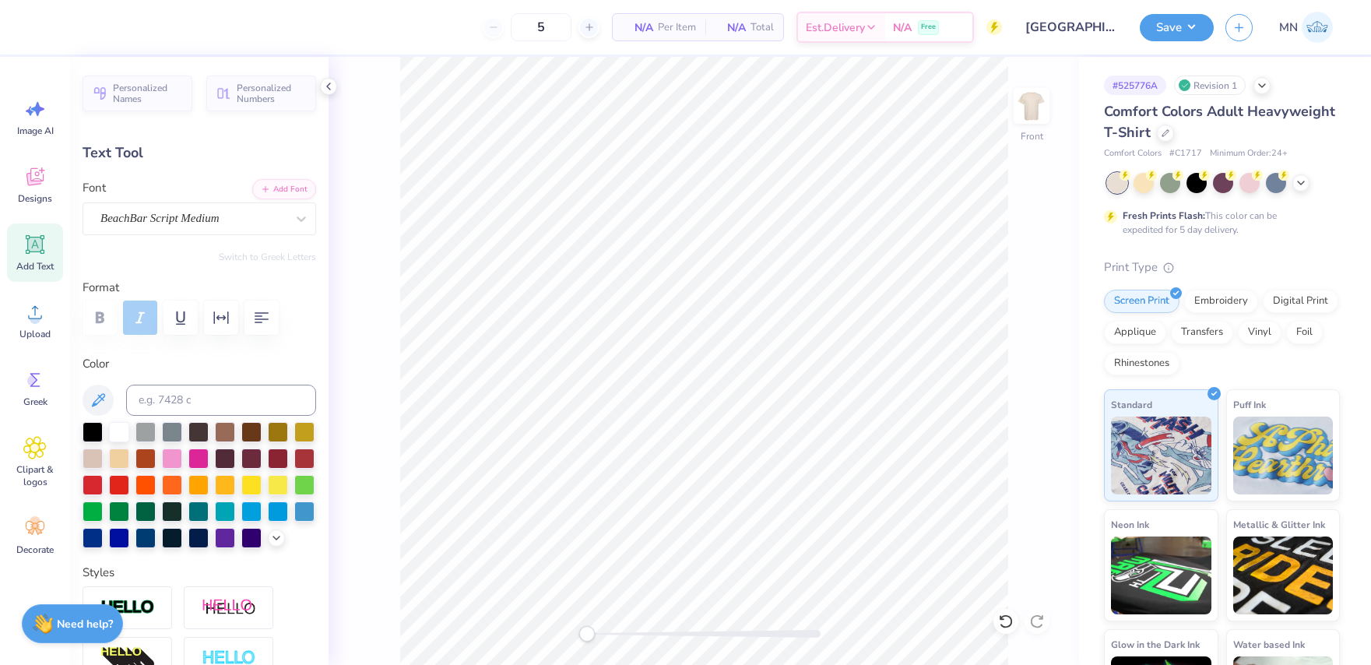
type input "8.04"
type input "1.07"
type input "7.57"
click at [46, 247] on icon at bounding box center [34, 244] width 23 height 23
type input "5.69"
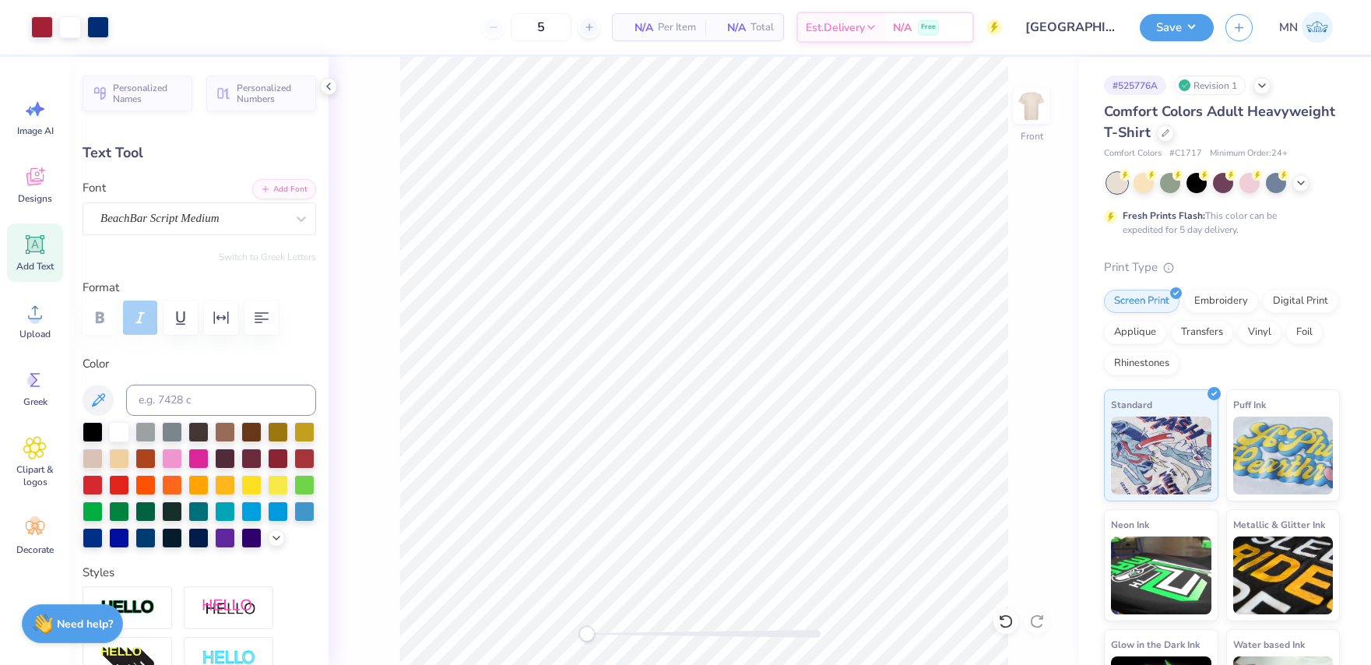
type input "1.65"
type input "12.93"
click at [142, 223] on div "Super Dream" at bounding box center [193, 218] width 188 height 24
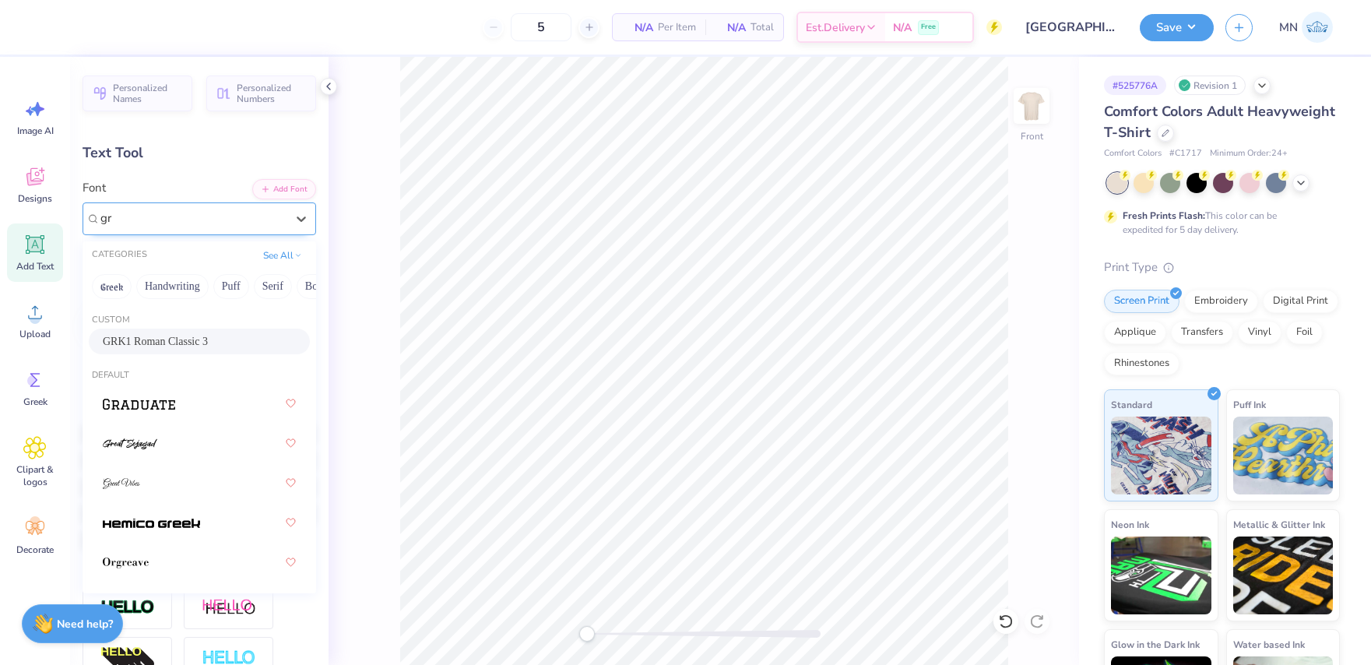
type input "gr"
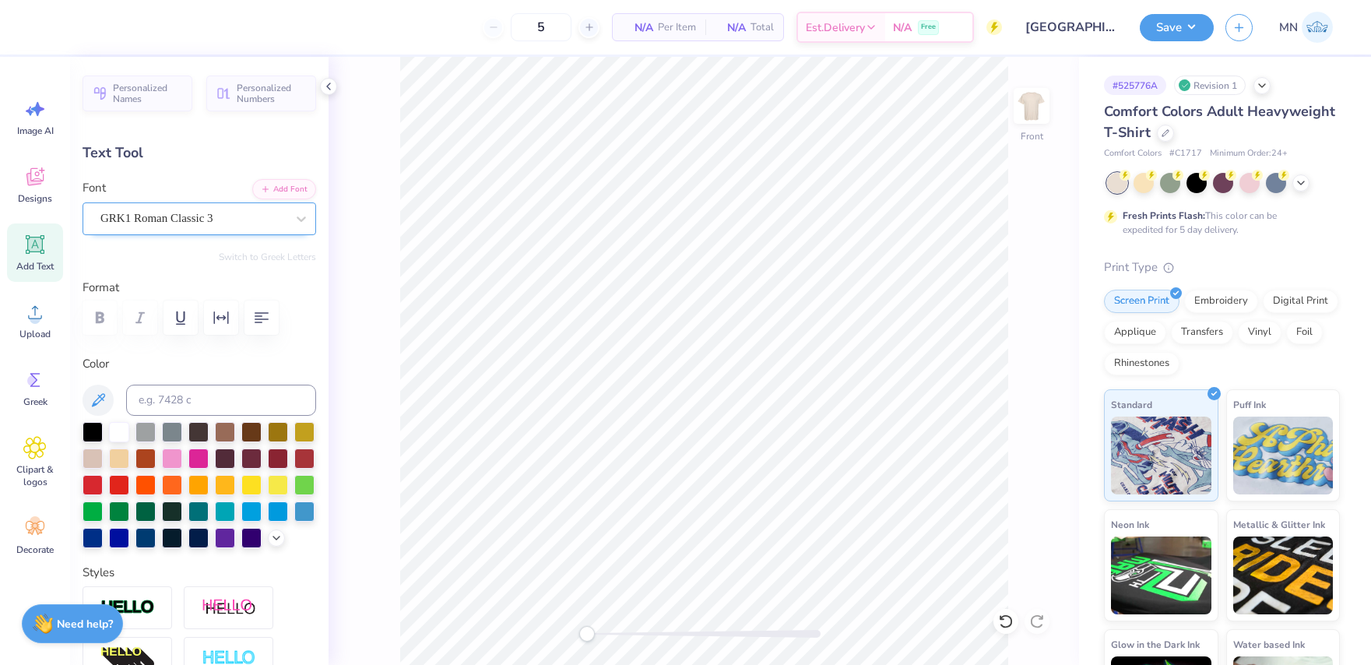
type textarea "DZ"
click at [763, 373] on li "Duplicate" at bounding box center [774, 372] width 122 height 30
type input "20.36"
click at [230, 391] on input at bounding box center [221, 400] width 190 height 31
type input "288"
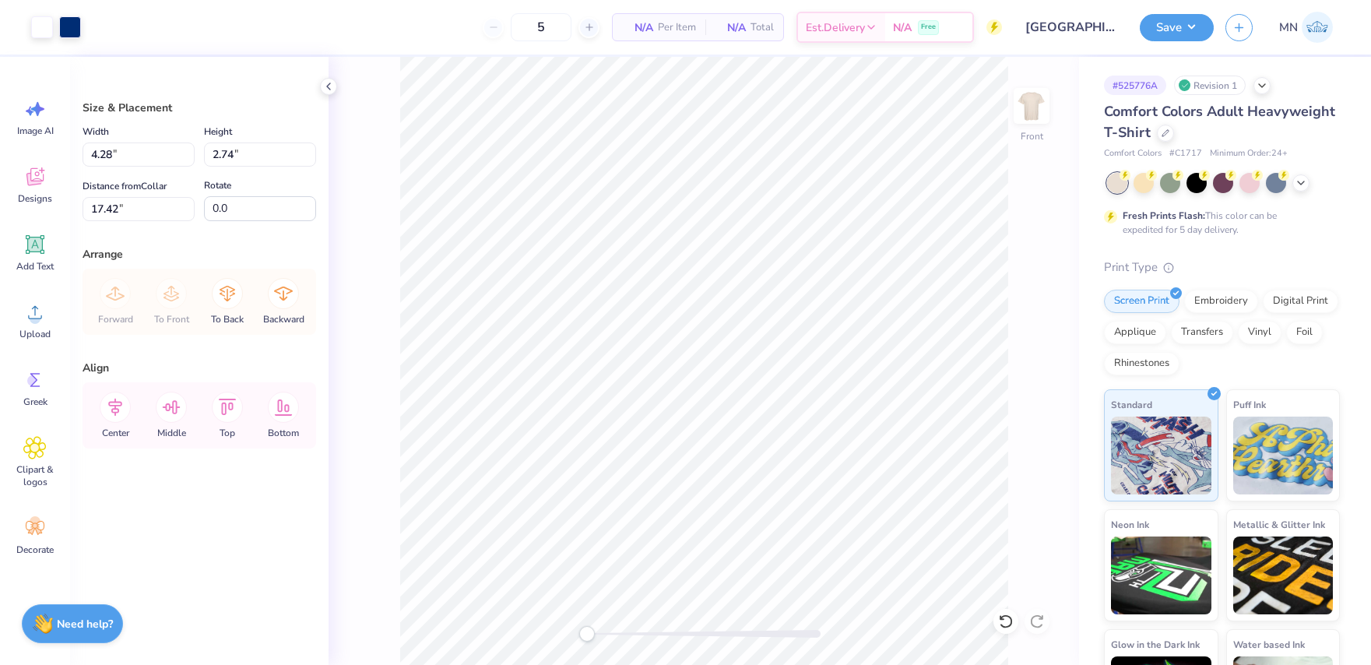
type input "17.42"
type input "1.36"
type input "0.87"
drag, startPoint x: 600, startPoint y: 633, endPoint x: 620, endPoint y: 626, distance: 21.4
click at [617, 631] on div "Accessibility label" at bounding box center [617, 634] width 16 height 16
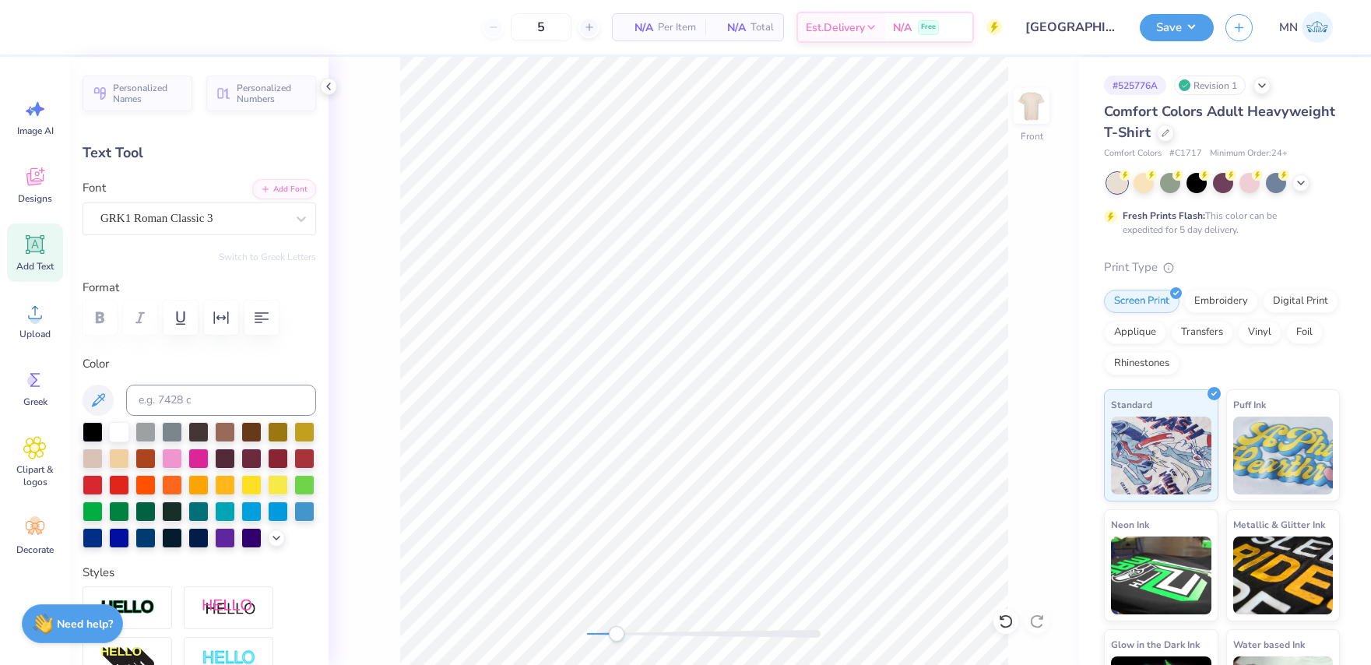
type input "17.74"
drag, startPoint x: 618, startPoint y: 631, endPoint x: 691, endPoint y: 627, distance: 73.3
click at [698, 634] on div "Accessibility label" at bounding box center [698, 634] width 16 height 16
type input "0.62"
type input "0.33"
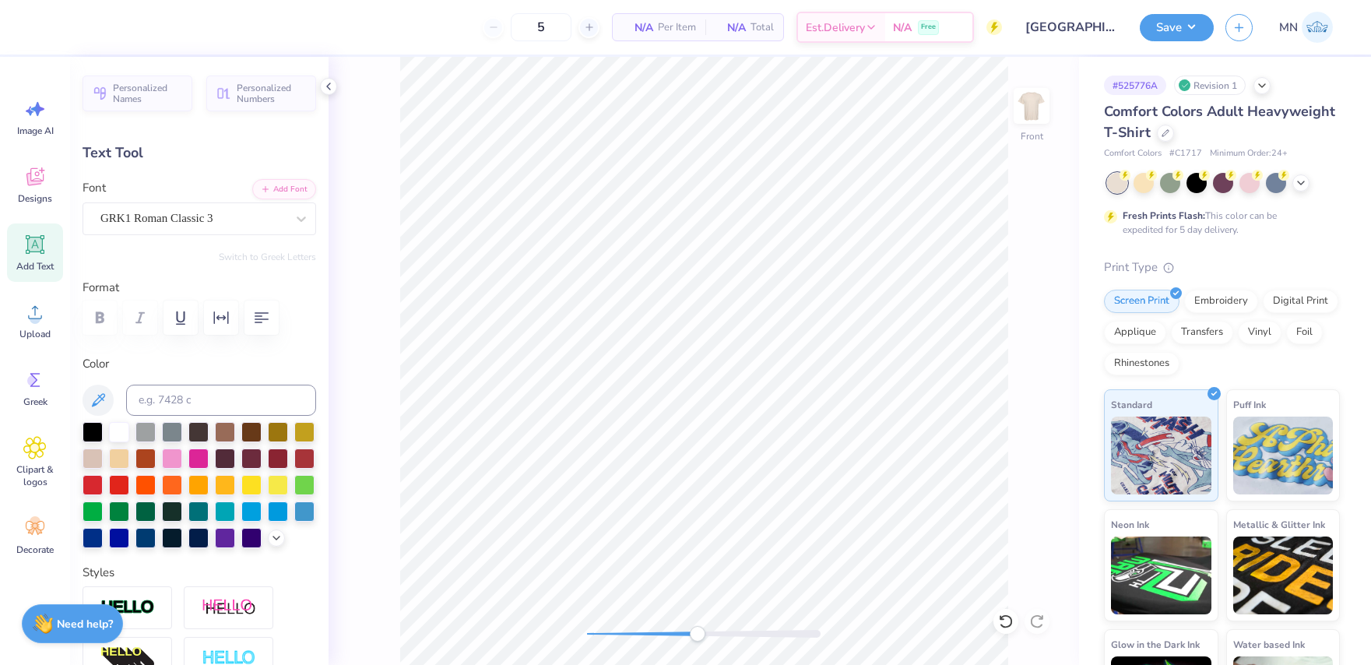
type input "13.08"
type input "-19.9"
type input "0.0"
type input "1.05"
type input "0.55"
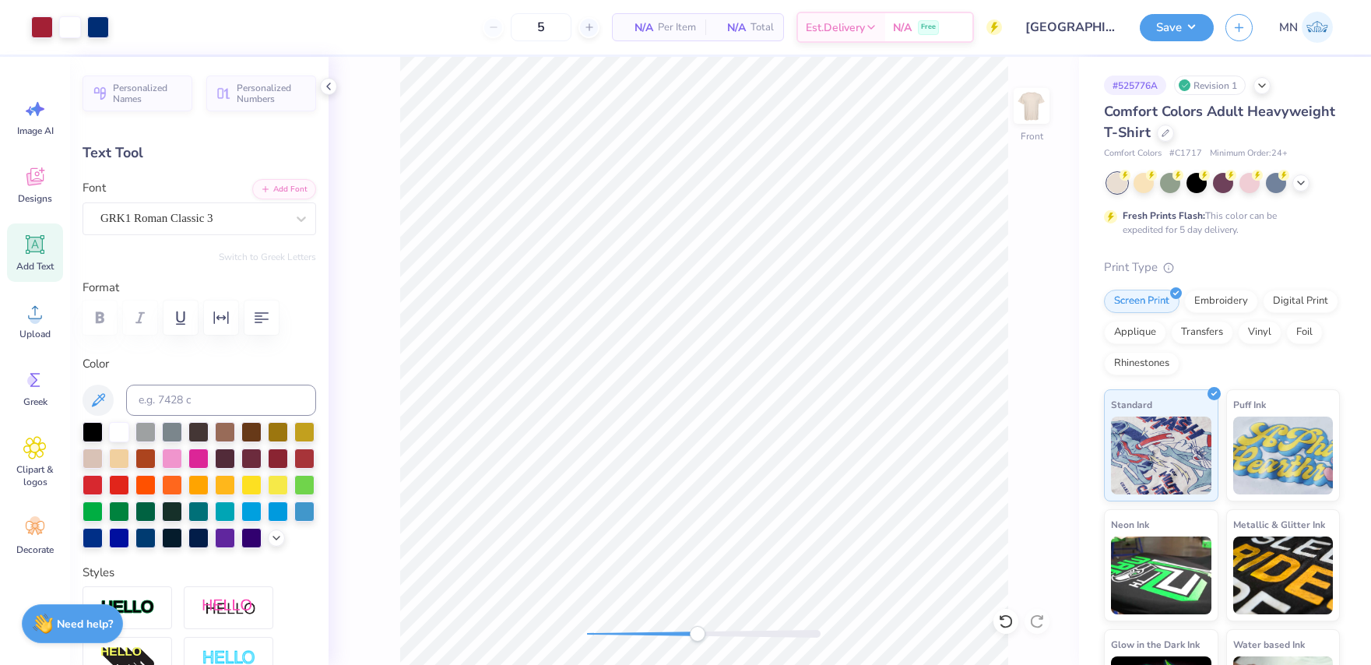
type input "11.49"
type input "0.61"
type input "0.32"
type input "11.72"
type input "-11.2"
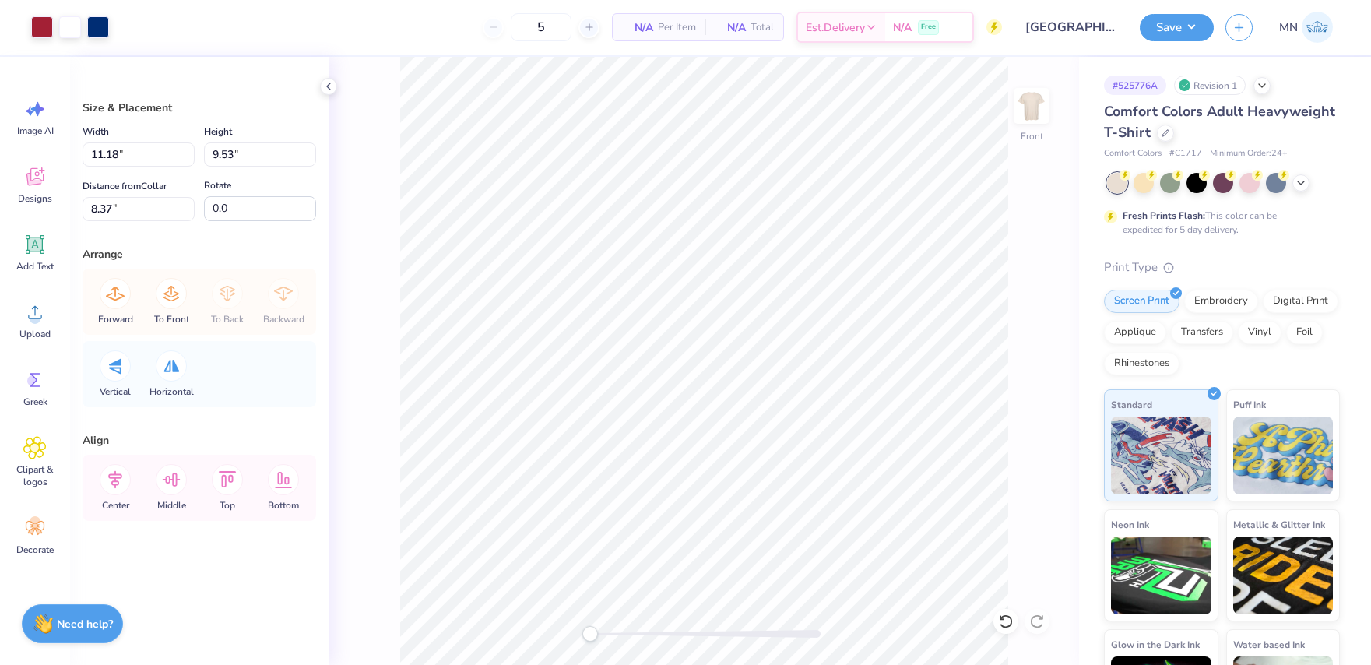
drag, startPoint x: 697, startPoint y: 631, endPoint x: 589, endPoint y: 626, distance: 108.4
click at [589, 626] on div "Accessibility label" at bounding box center [590, 634] width 16 height 16
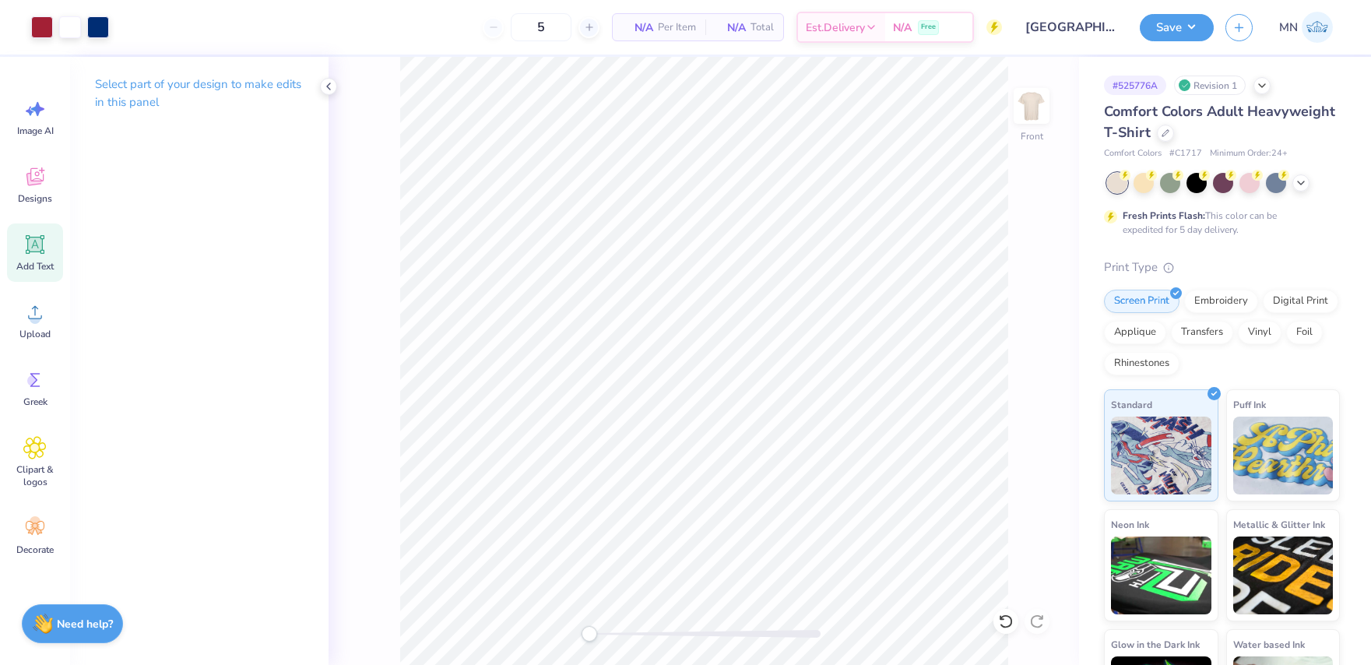
click at [47, 231] on div "Add Text" at bounding box center [35, 252] width 56 height 58
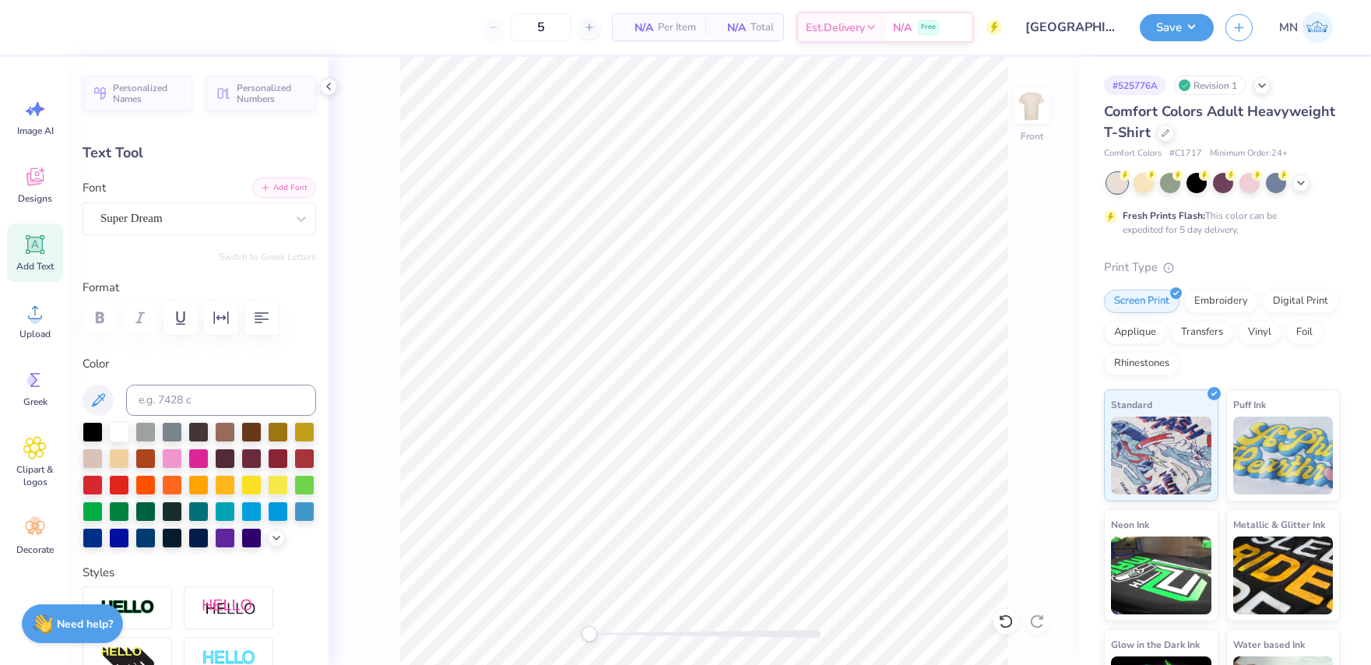
click at [262, 189] on icon "button" at bounding box center [265, 187] width 9 height 9
type textarea "2025"
drag, startPoint x: 592, startPoint y: 634, endPoint x: 654, endPoint y: 625, distance: 62.9
click at [655, 627] on div "Accessibility label" at bounding box center [655, 634] width 16 height 16
type input "4.01"
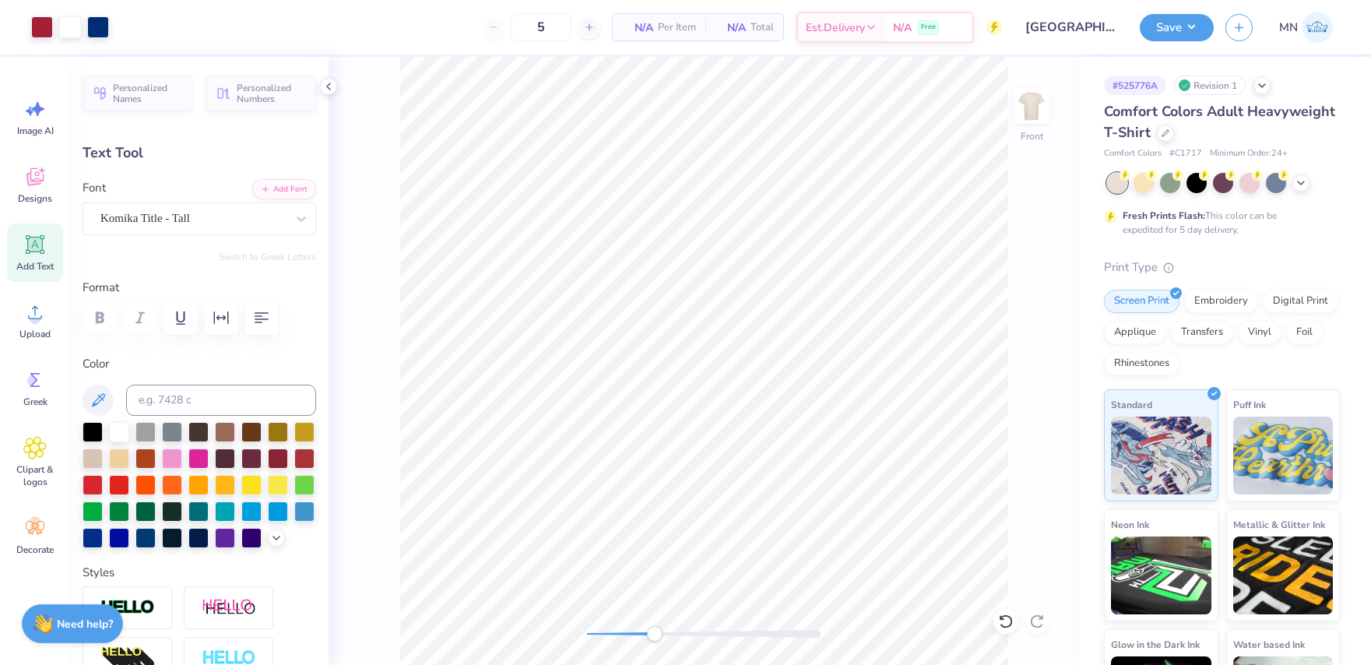
type input "2.39"
type input "18.69"
type input "0.75"
type input "0.45"
click at [686, 623] on div "Front" at bounding box center [704, 361] width 751 height 608
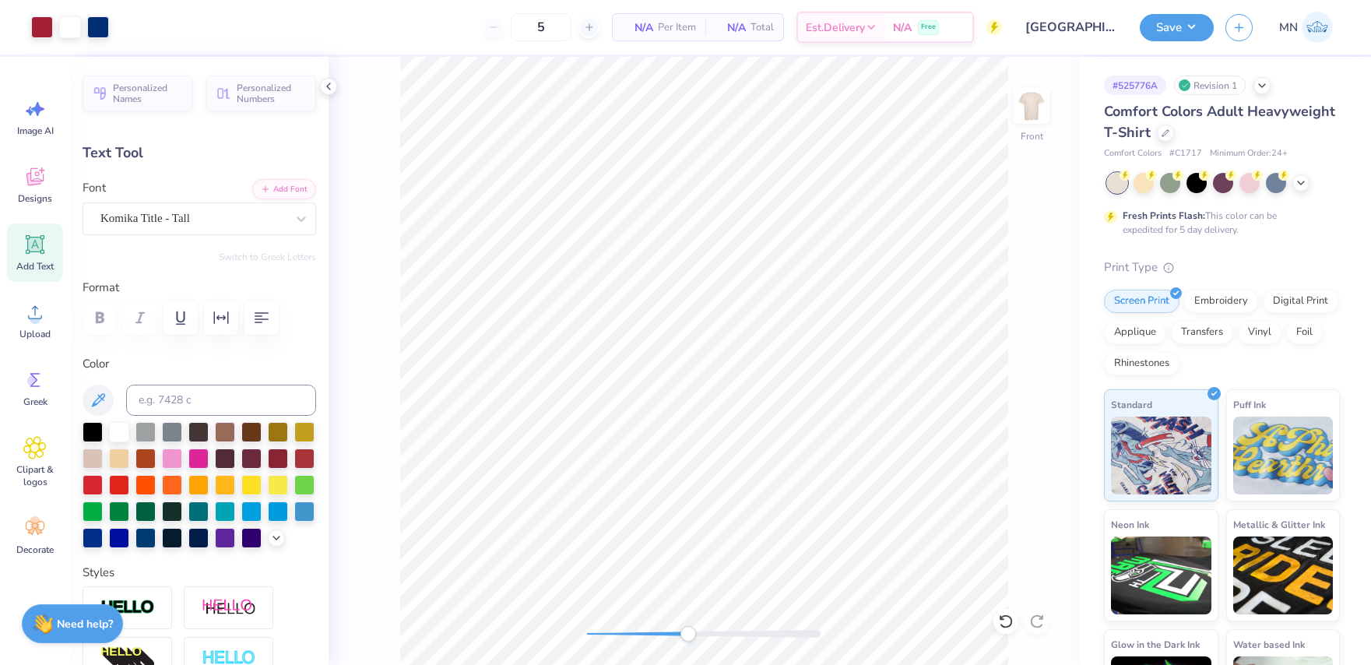
type input "14.98"
type input "0.42"
type input "0.25"
type input "15.18"
type input "0.55"
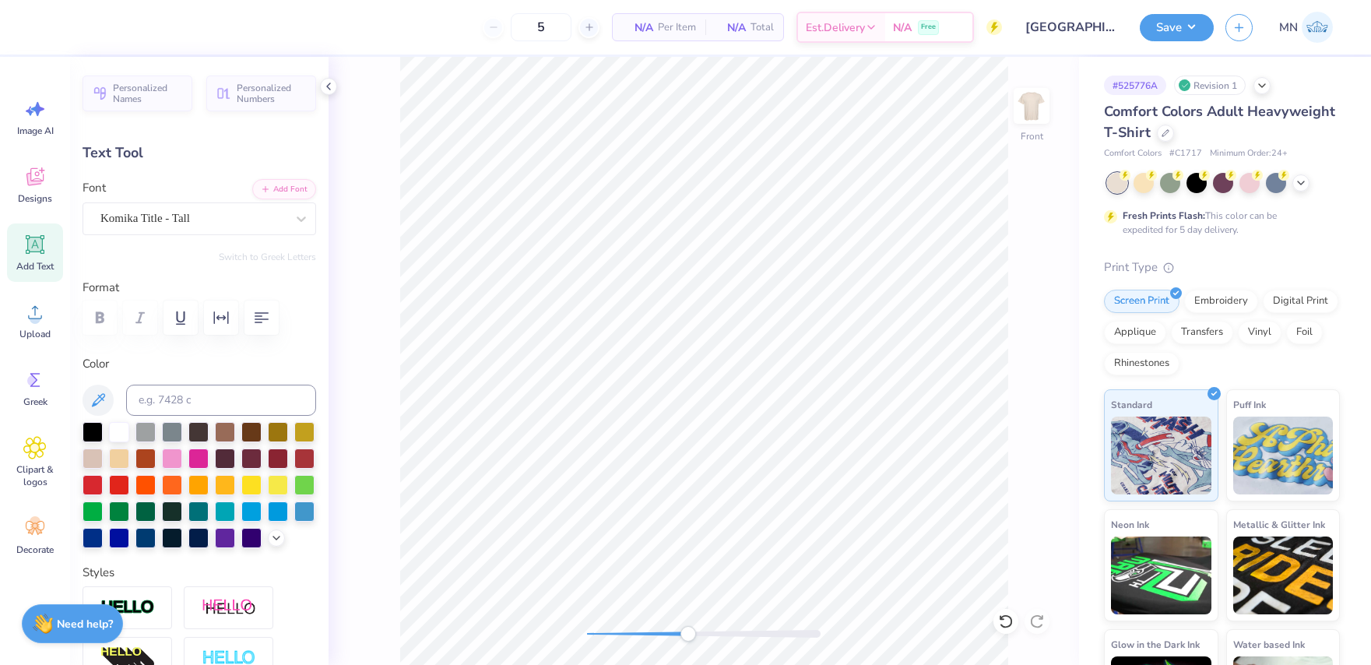
type input "0.33"
type input "14.97"
type input "2.4"
type input "0.68"
type input "0.41"
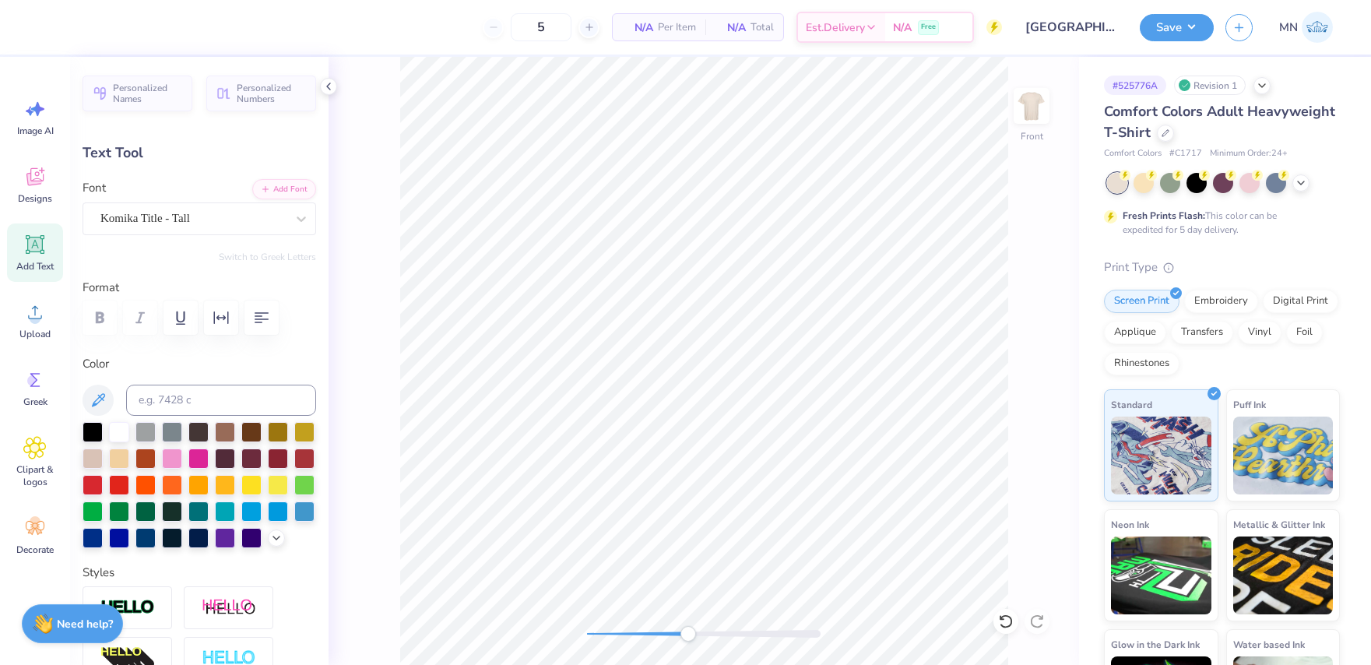
type input "14.96"
click at [566, 614] on div "Front" at bounding box center [704, 361] width 751 height 608
type input "0.0"
drag, startPoint x: 35, startPoint y: 249, endPoint x: 398, endPoint y: 138, distance: 379.5
click at [37, 249] on icon at bounding box center [35, 244] width 15 height 15
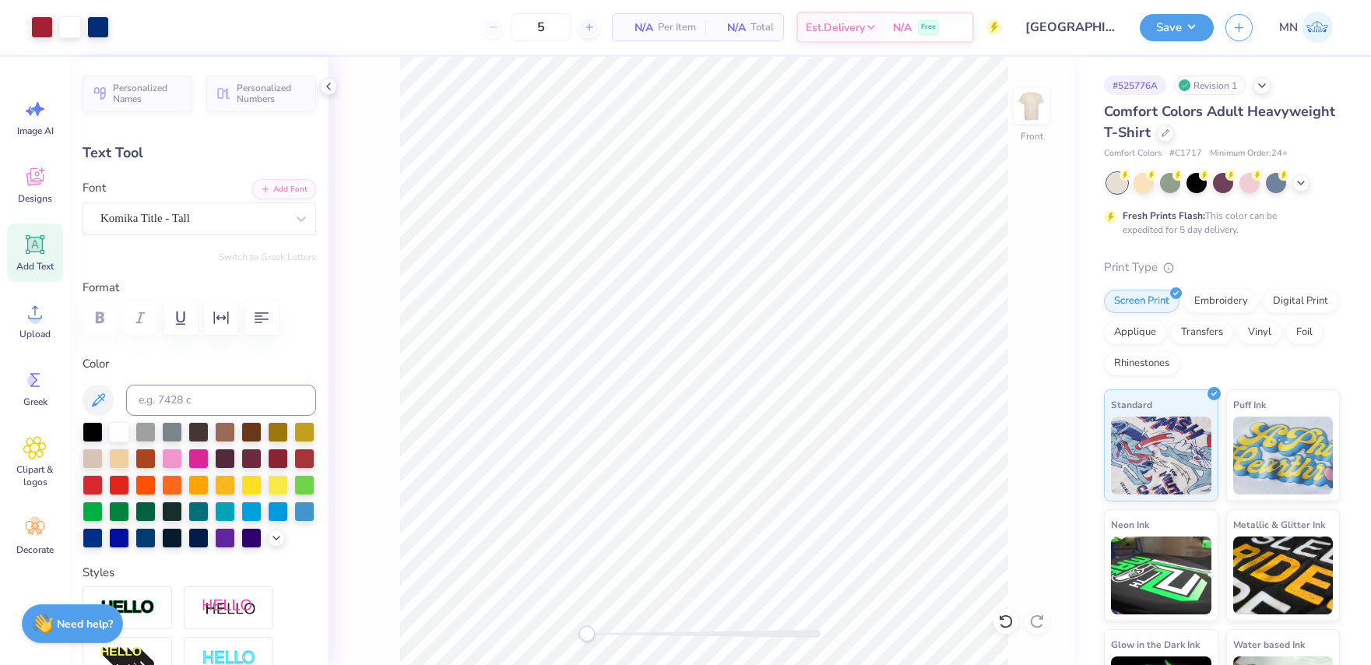
type input "5.69"
type input "1.65"
type input "12.93"
click at [275, 192] on button "Add Font" at bounding box center [284, 188] width 64 height 20
click at [287, 185] on button "Add Font" at bounding box center [284, 188] width 64 height 20
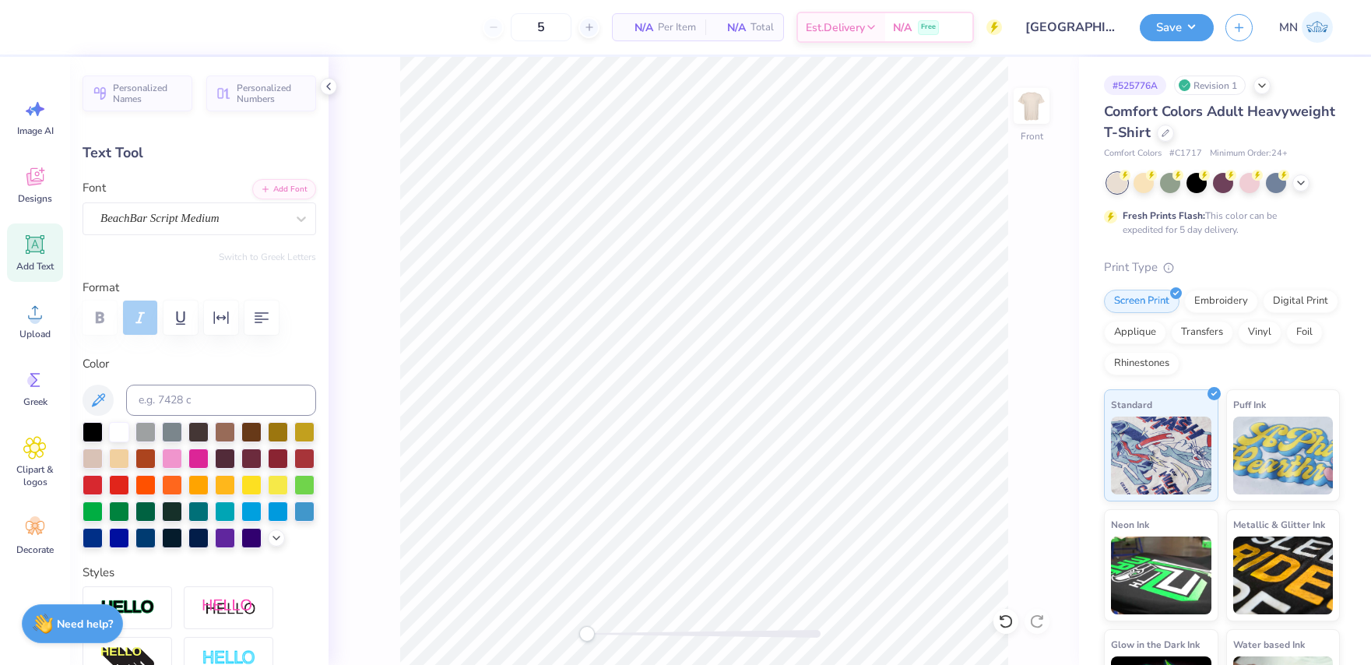
scroll to position [0, 10]
type textarea "Takes The Best To Raise The Best"
click at [262, 407] on input at bounding box center [221, 400] width 190 height 31
type input "288c"
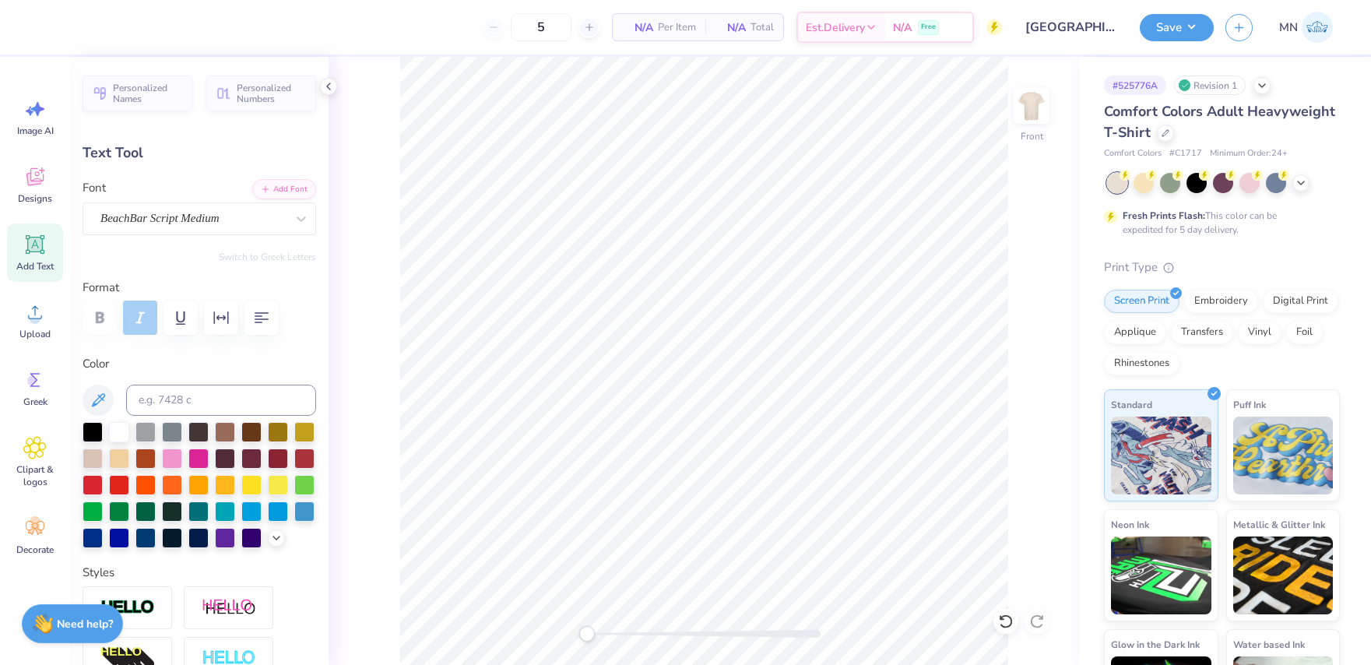
type textarea "Takes The Best To Raise The Best"
type input "14.53"
type input "0.81"
type input "18.65"
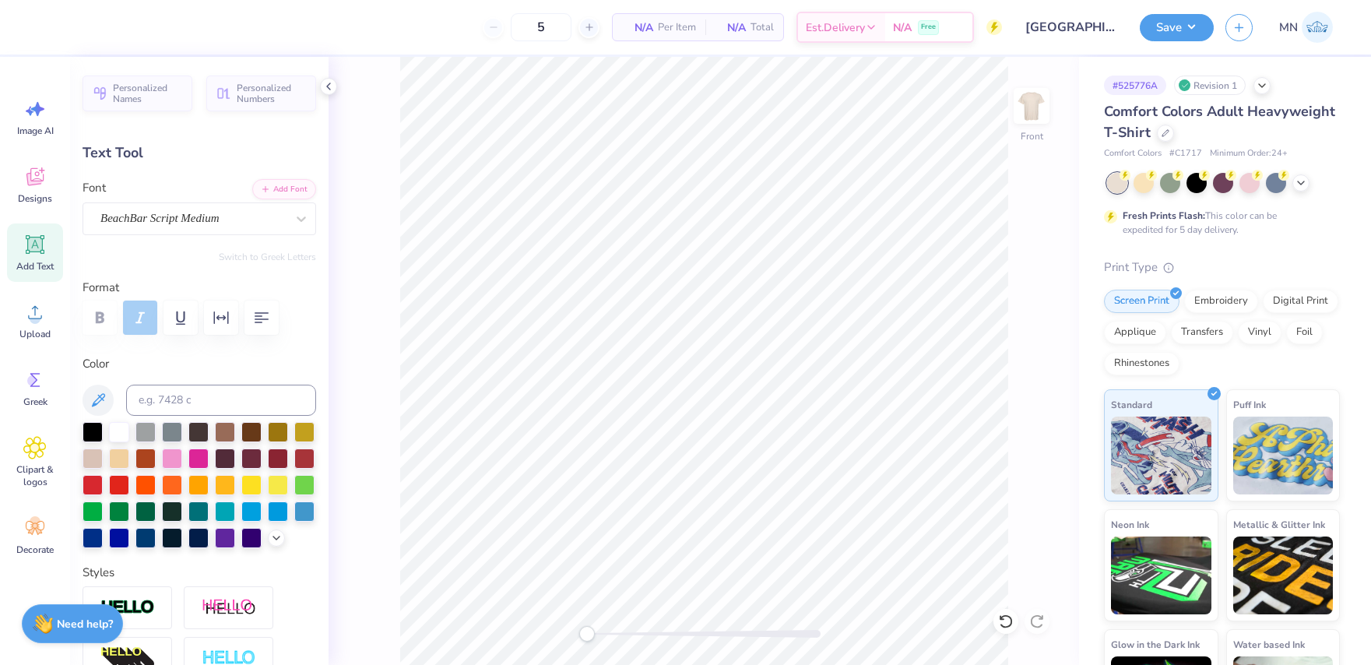
type input "7.80"
type input "0.43"
type input "19.02"
type input "5.91"
type input "0.33"
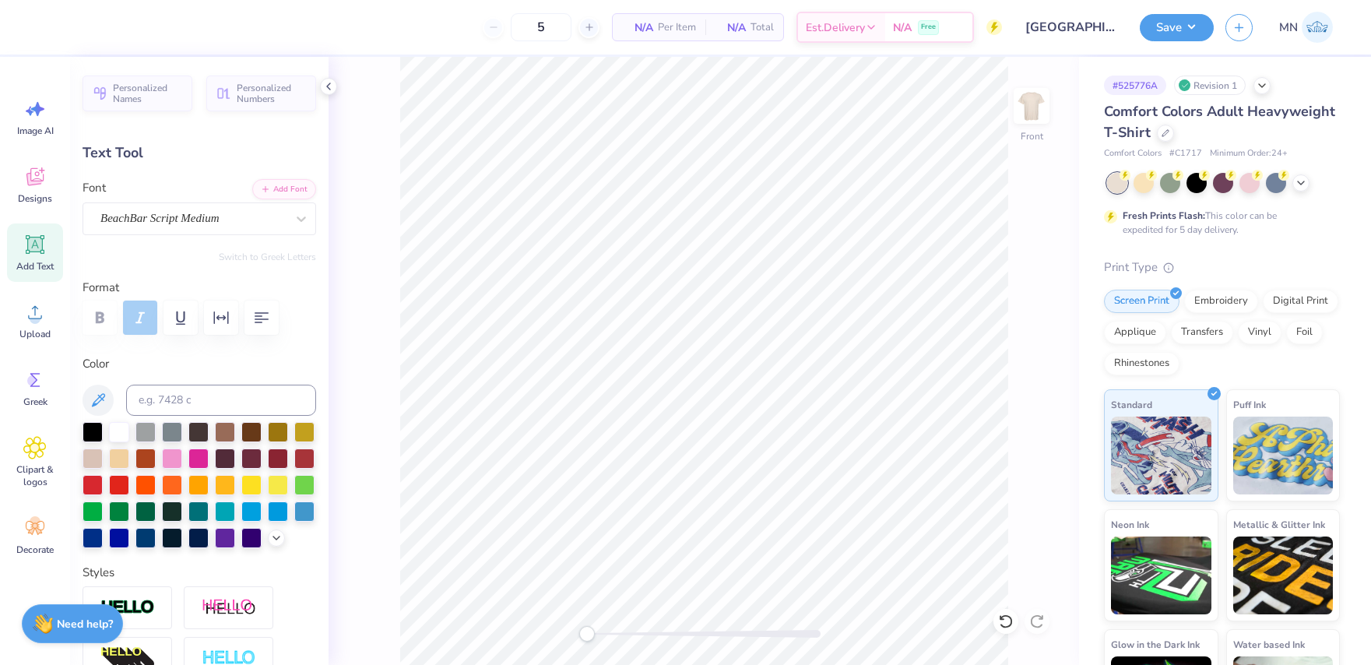
type input "9.65"
type input "0.54"
type input "18.34"
type input "11.12"
type input "0.62"
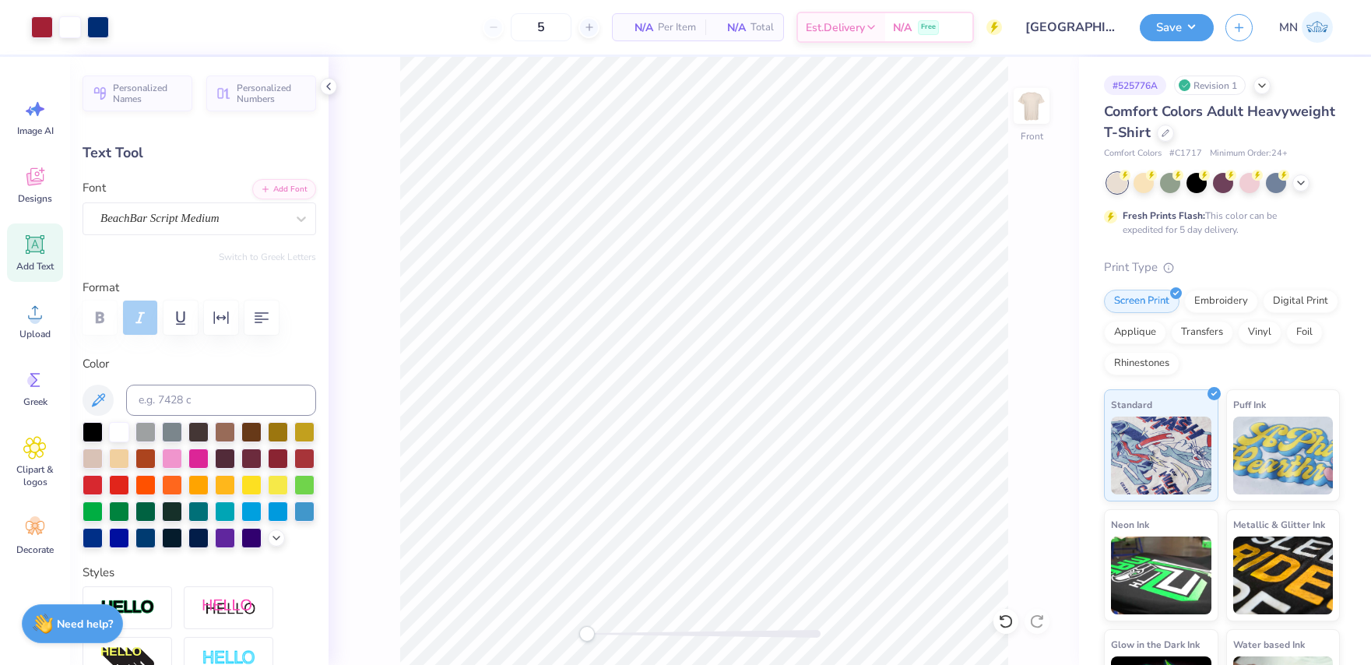
type input "18.16"
type input "9.84"
type input "0.55"
type input "18.23"
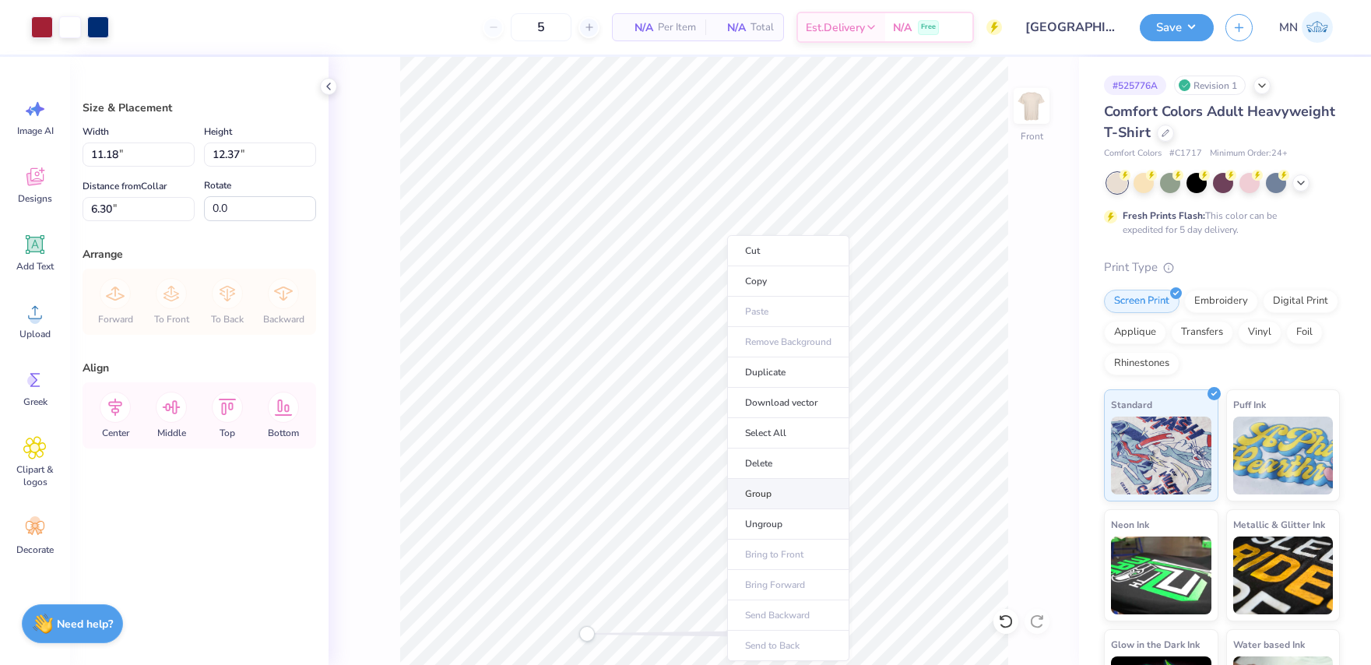
click at [772, 499] on li "Group" at bounding box center [788, 494] width 122 height 30
click at [259, 155] on input "12.37" at bounding box center [260, 154] width 112 height 24
type input "13"
type input "11.74"
type input "13.00"
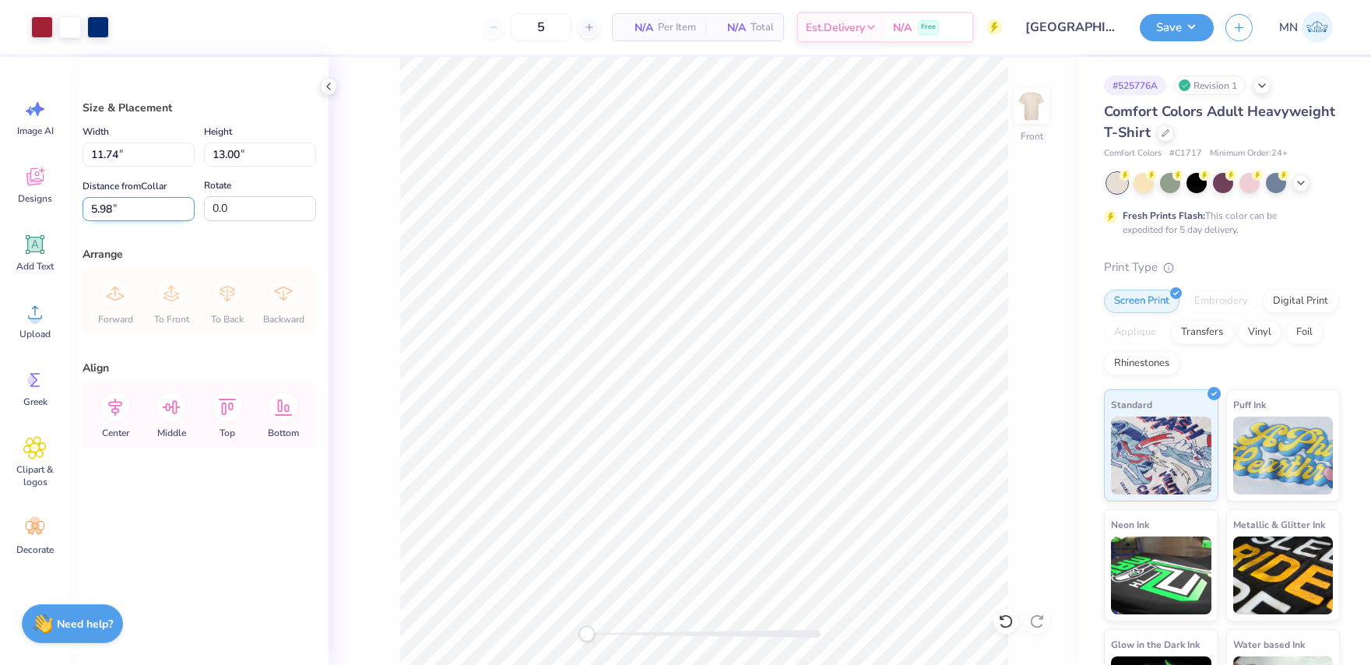
click at [140, 208] on input "5.98" at bounding box center [139, 209] width 112 height 24
type input "3"
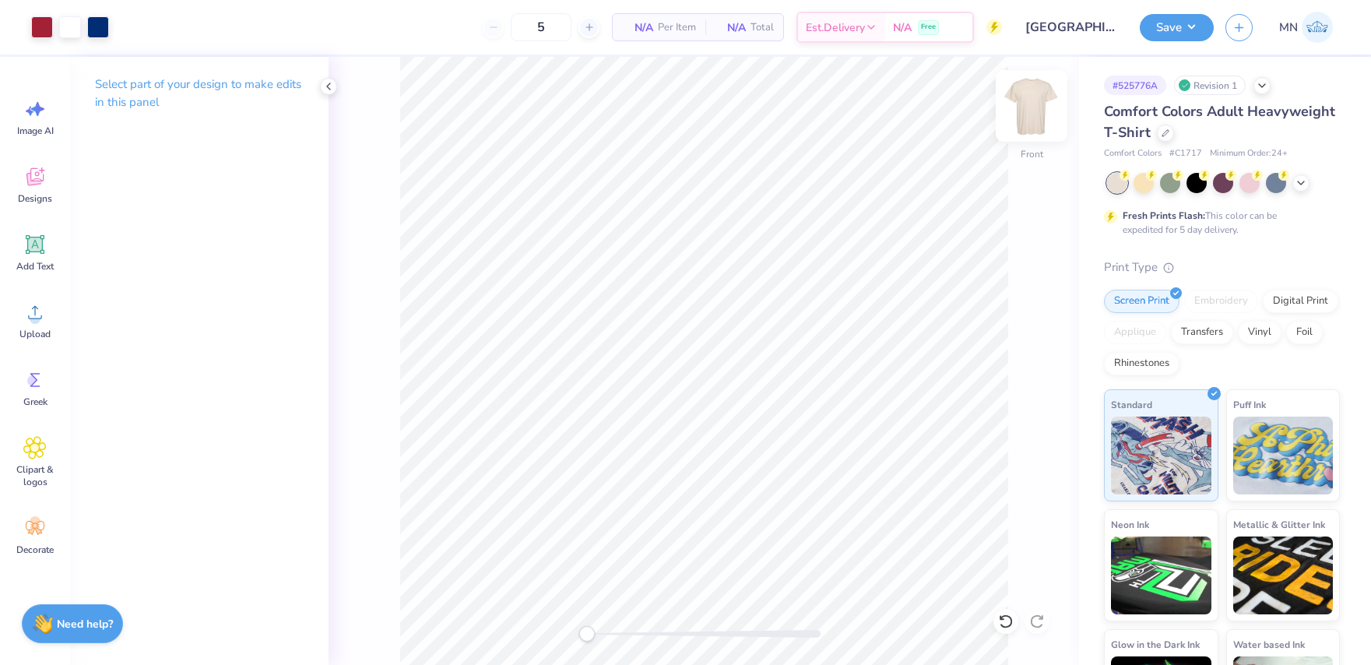
click at [1038, 118] on img at bounding box center [1031, 106] width 62 height 62
click at [50, 301] on div "Upload" at bounding box center [35, 320] width 56 height 58
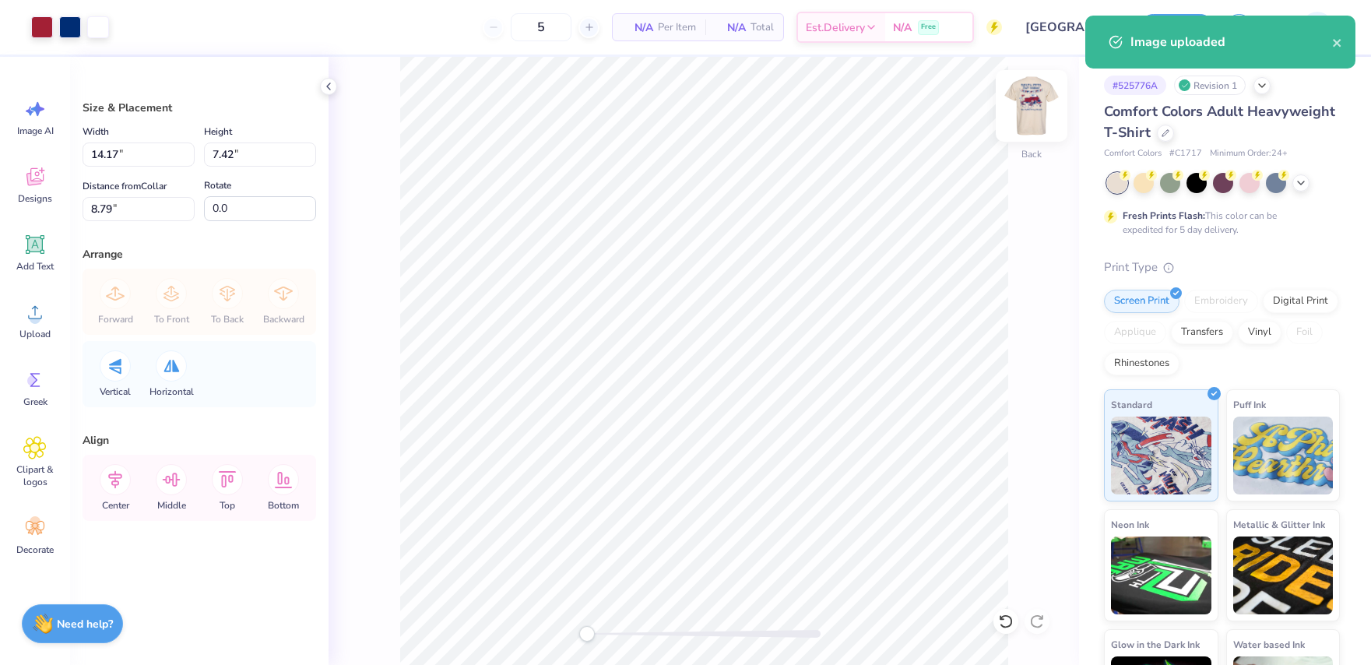
click at [1036, 125] on img at bounding box center [1031, 106] width 62 height 62
type input "11.74"
type input "13.00"
type input "3.00"
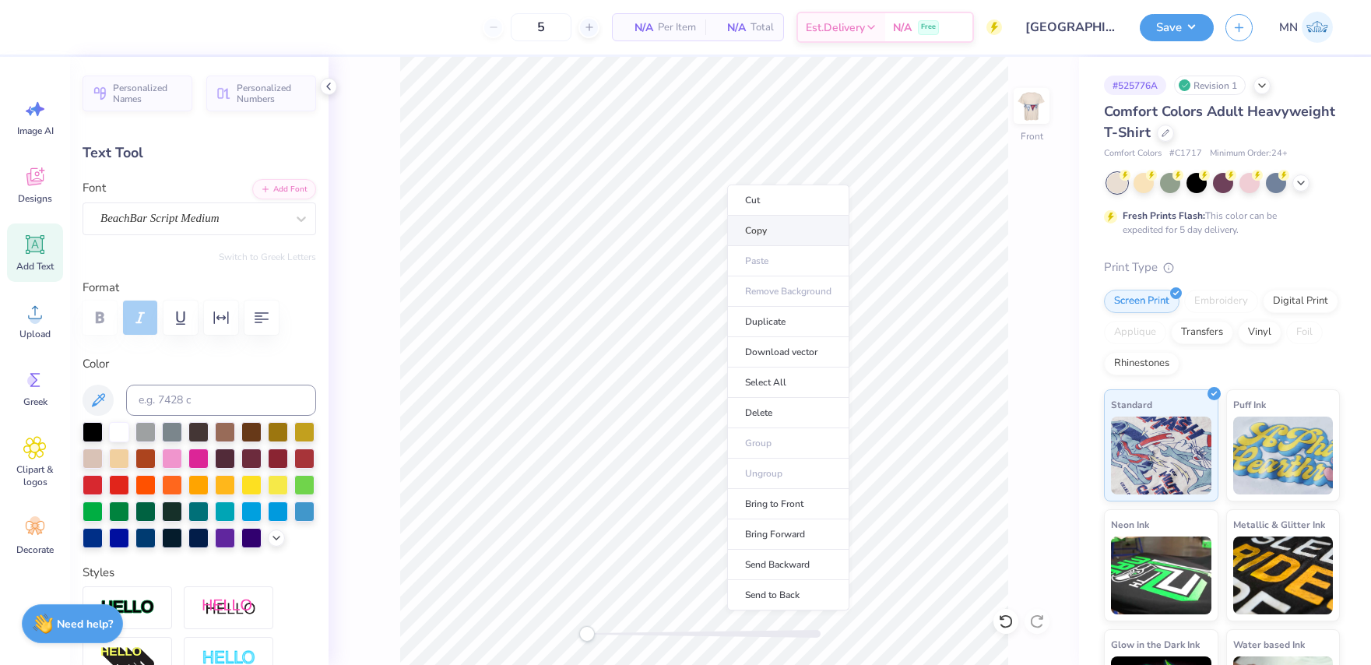
click at [779, 228] on li "Copy" at bounding box center [788, 231] width 122 height 30
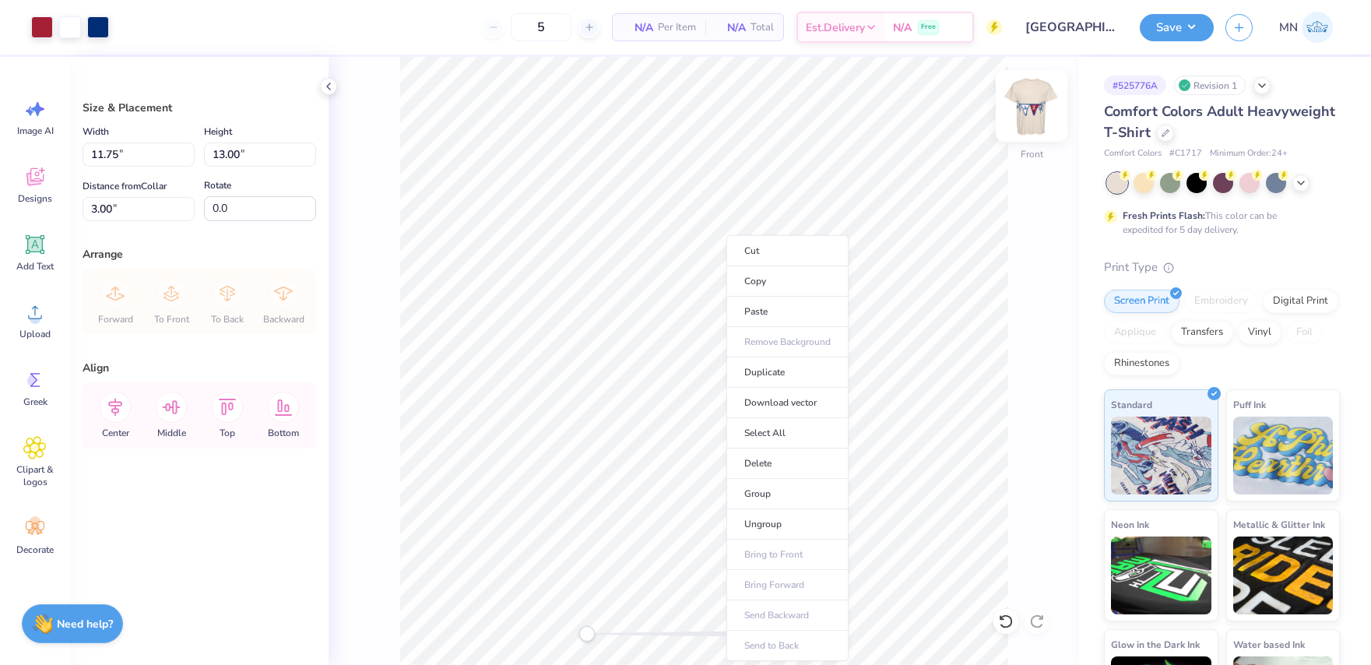
drag, startPoint x: 766, startPoint y: 485, endPoint x: 1034, endPoint y: 99, distance: 470.0
click at [766, 485] on li "Group" at bounding box center [787, 494] width 122 height 30
click at [1036, 93] on img at bounding box center [1031, 106] width 62 height 62
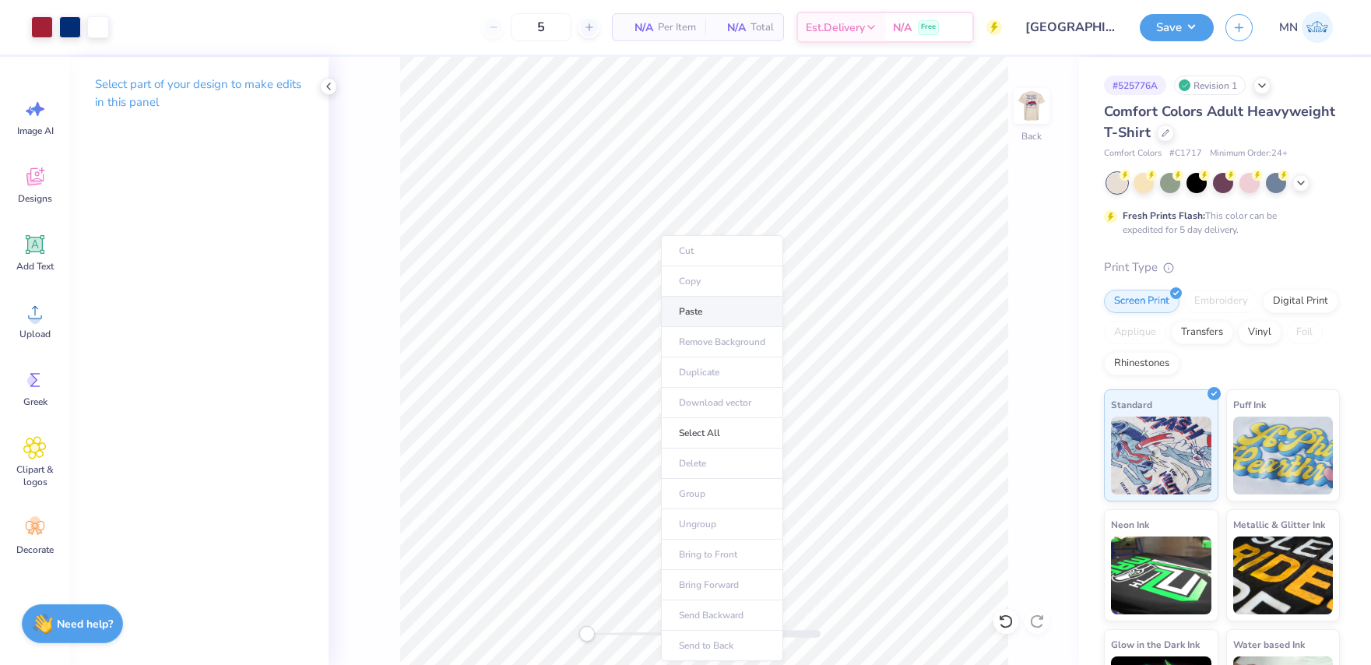
click at [705, 318] on li "Paste" at bounding box center [722, 312] width 122 height 30
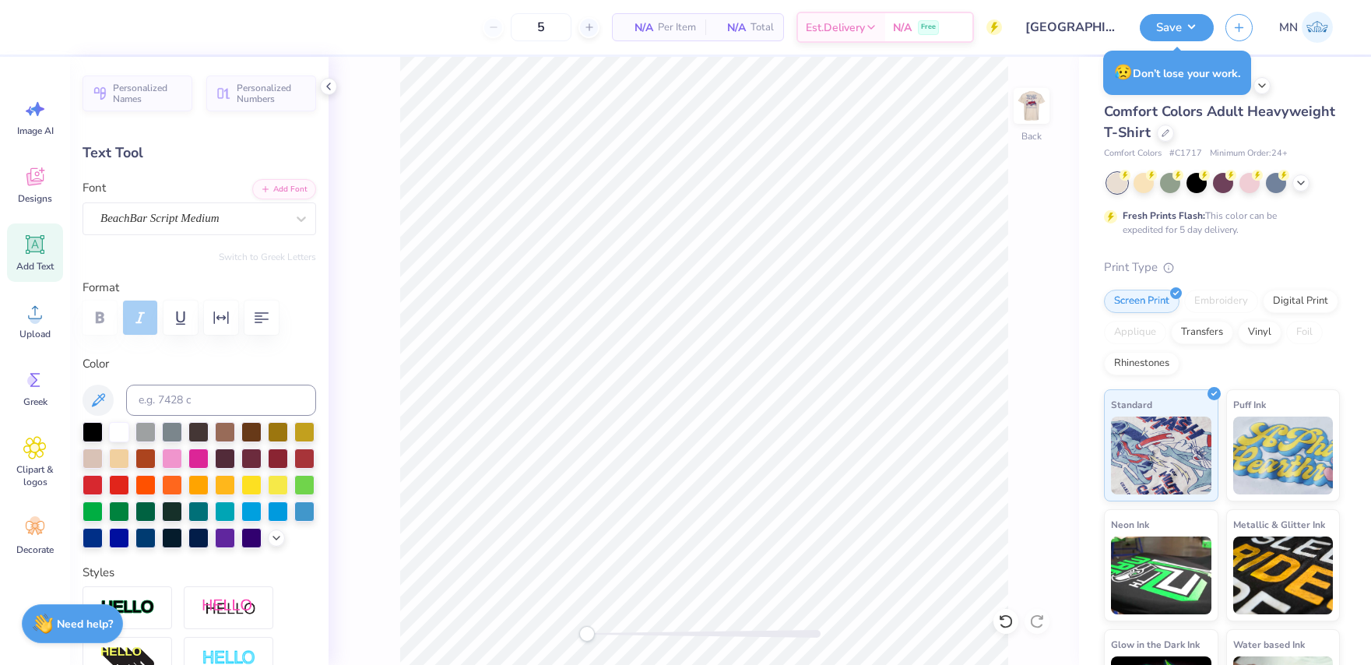
type input "12.07"
type input "1.61"
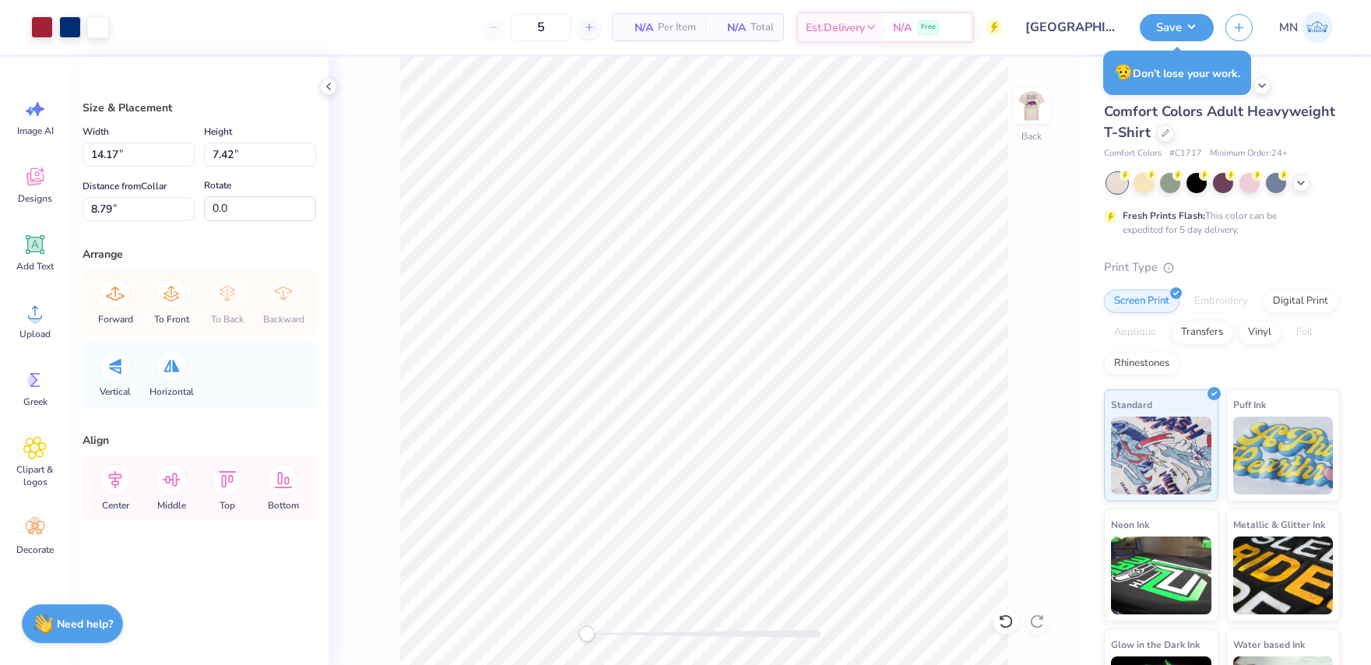
type input "9.93"
type input "5.20"
type input "11.01"
type input "11.68"
type input "6.11"
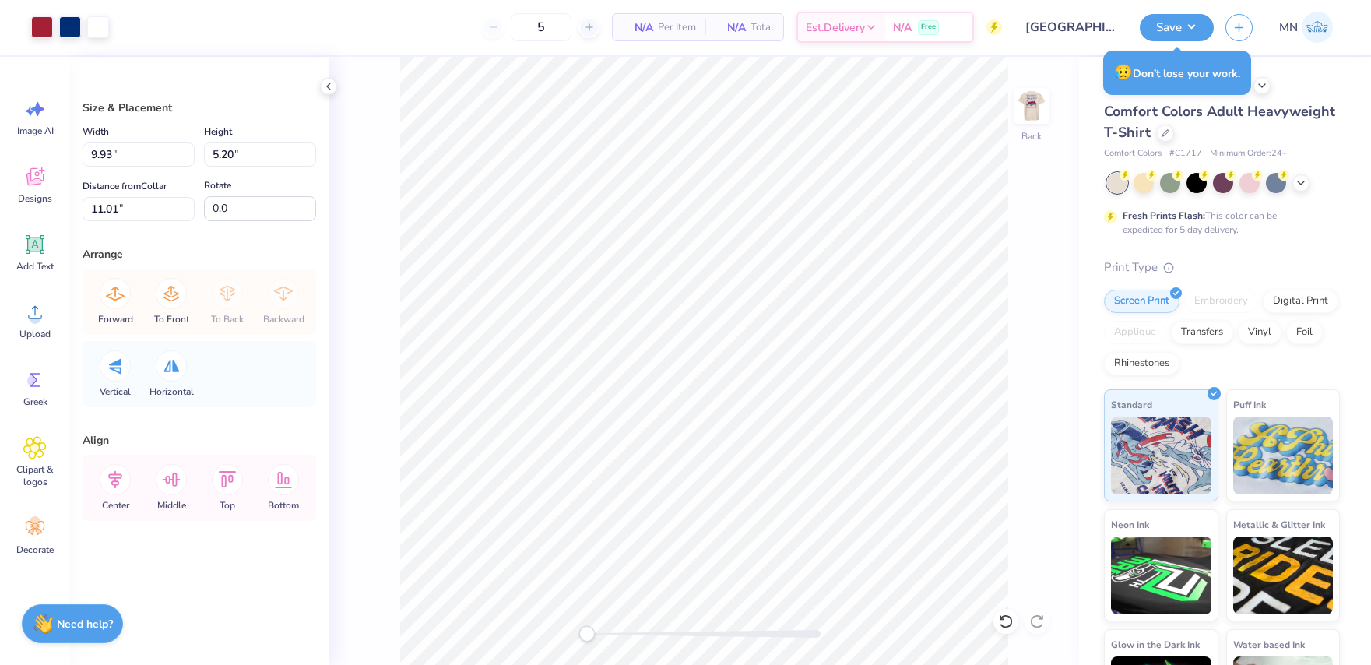
type input "7.81"
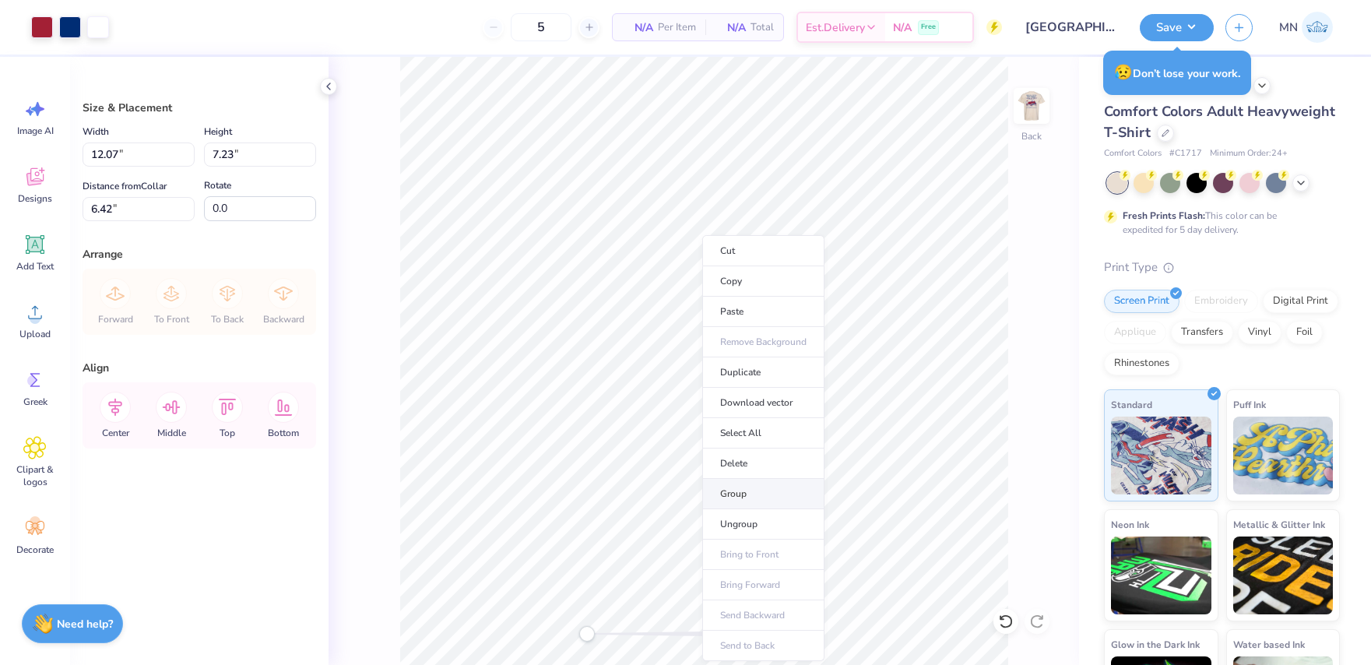
click at [754, 491] on li "Group" at bounding box center [763, 494] width 122 height 30
click at [164, 153] on input "12.07" at bounding box center [139, 154] width 112 height 24
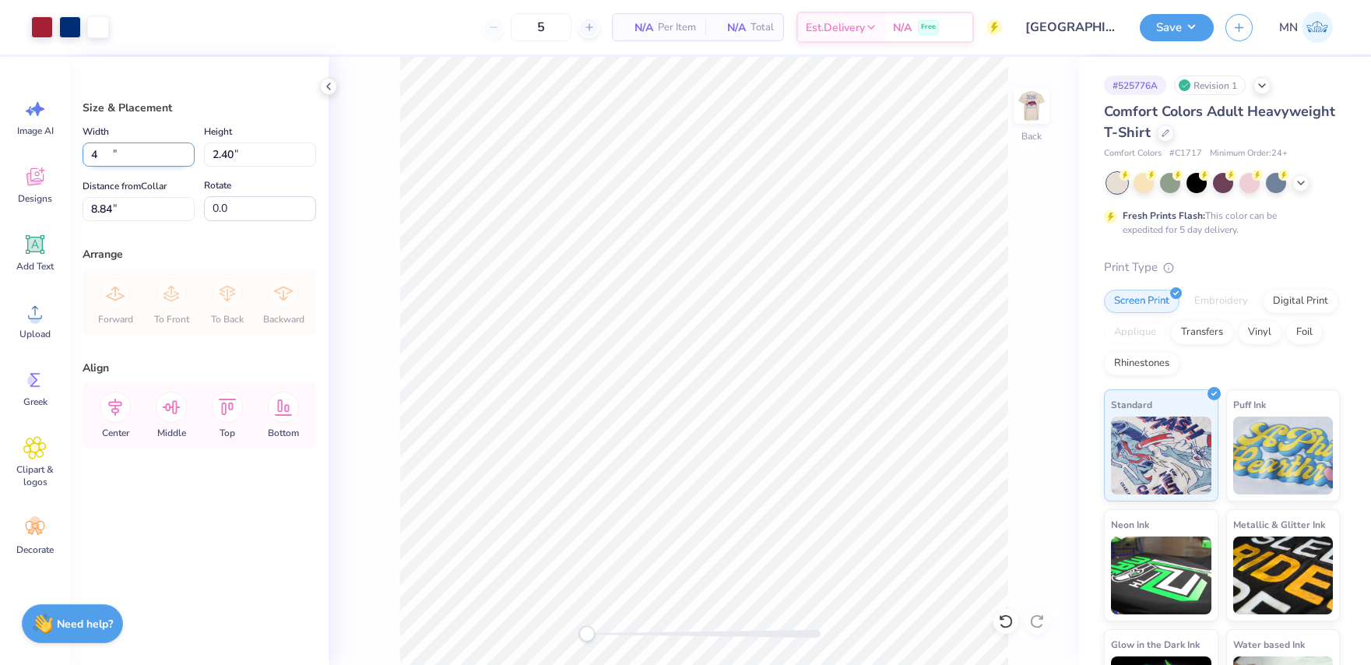
type input "4.00"
type input "2.40"
click at [153, 210] on input "8.84" at bounding box center [139, 209] width 112 height 24
type input "3"
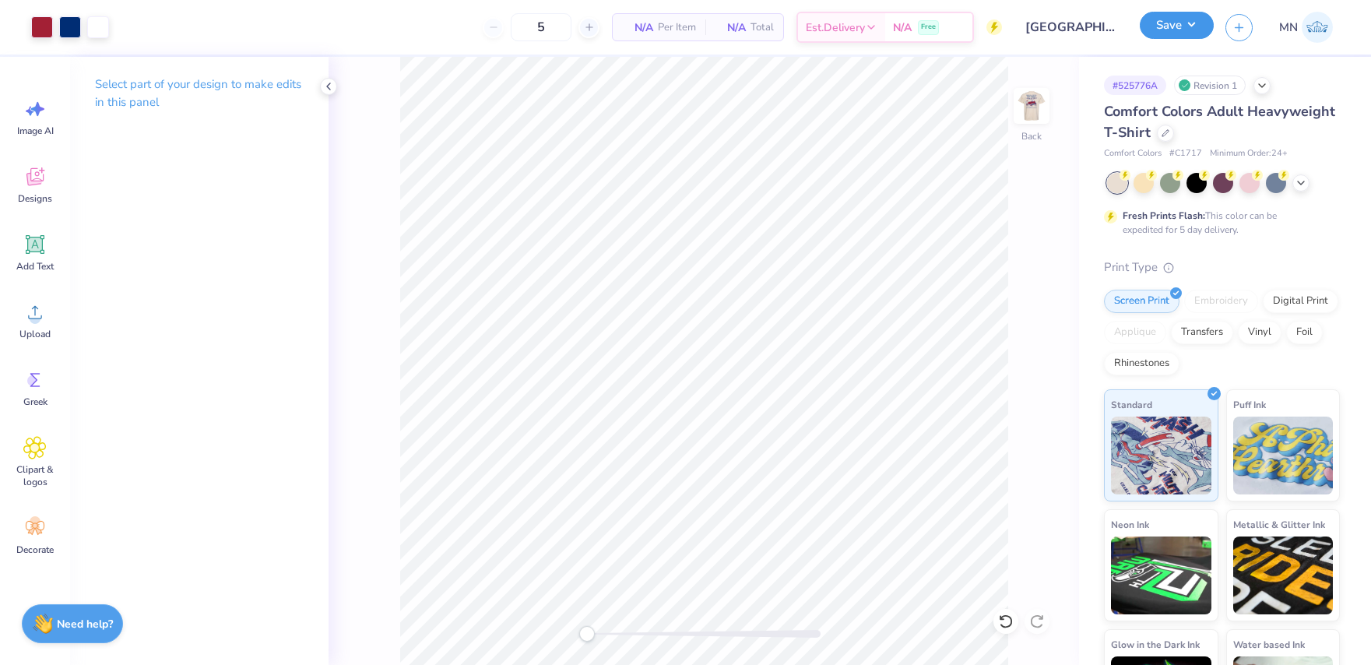
click at [1165, 18] on button "Save" at bounding box center [1177, 25] width 74 height 27
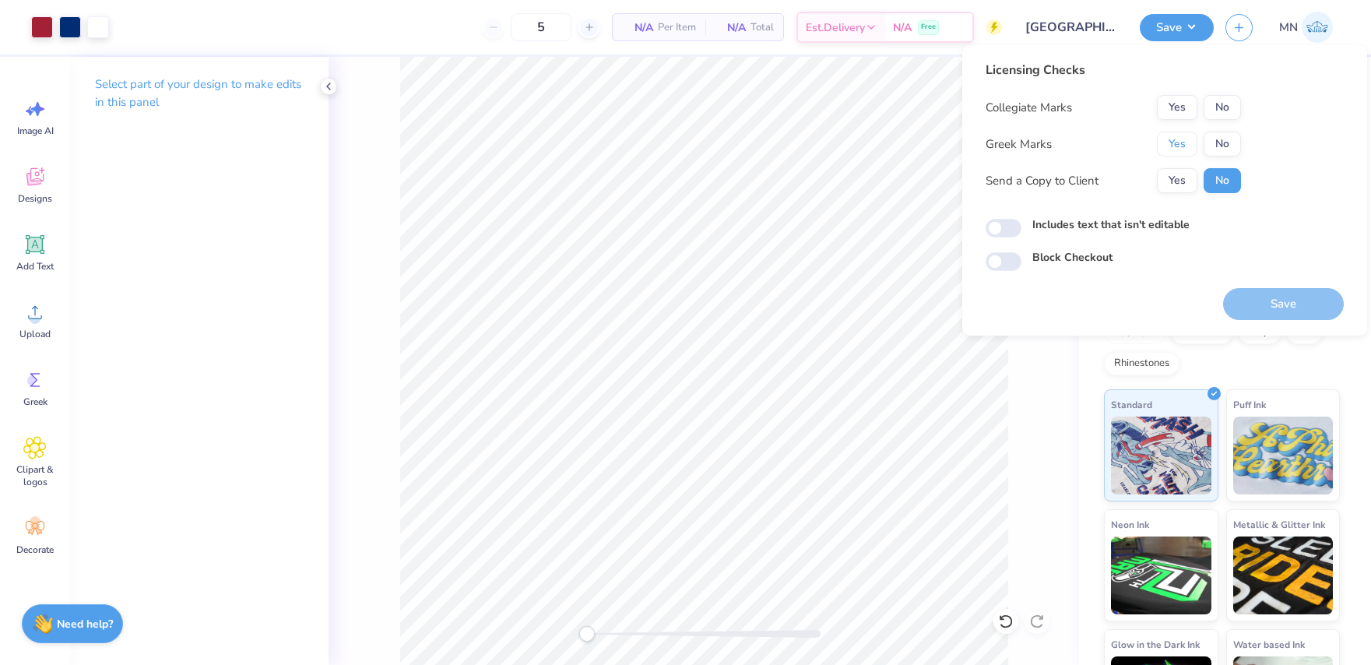
drag, startPoint x: 1186, startPoint y: 140, endPoint x: 1284, endPoint y: 291, distance: 180.1
click at [1186, 141] on button "Yes" at bounding box center [1177, 144] width 40 height 25
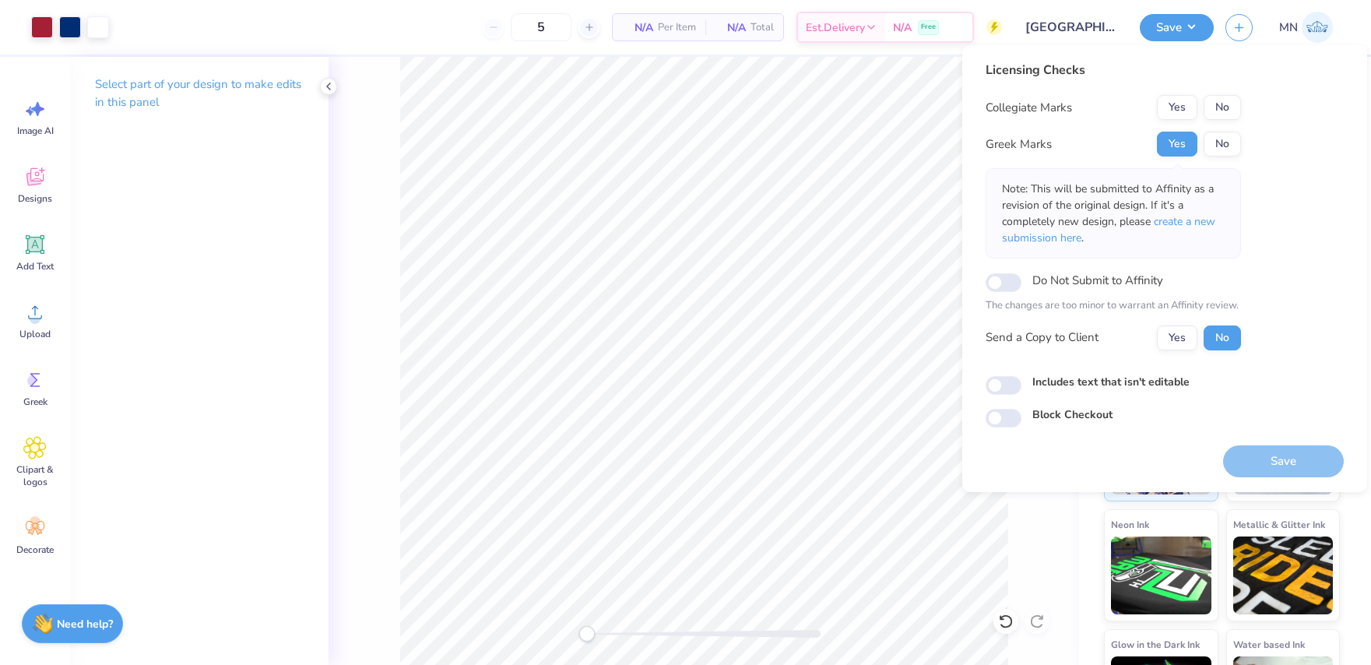
drag, startPoint x: 1205, startPoint y: 217, endPoint x: 1327, endPoint y: 460, distance: 271.6
click at [1205, 218] on span "create a new submission here" at bounding box center [1108, 229] width 213 height 31
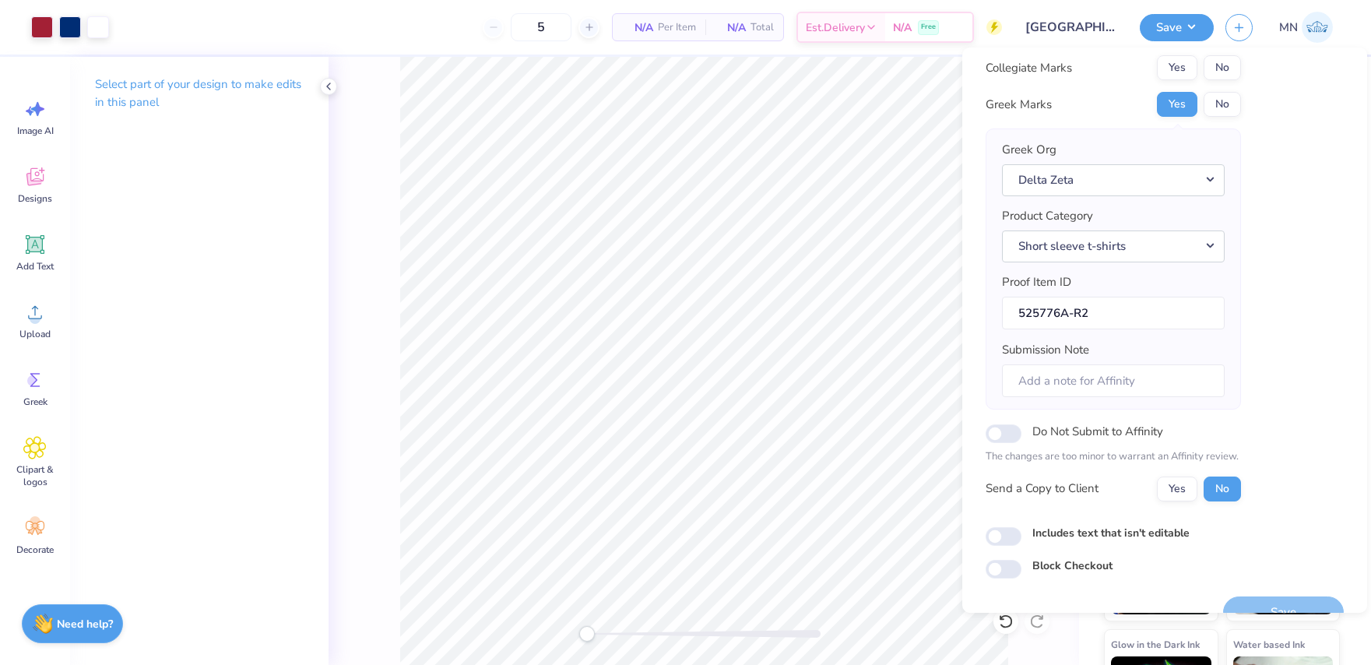
scroll to position [37, 0]
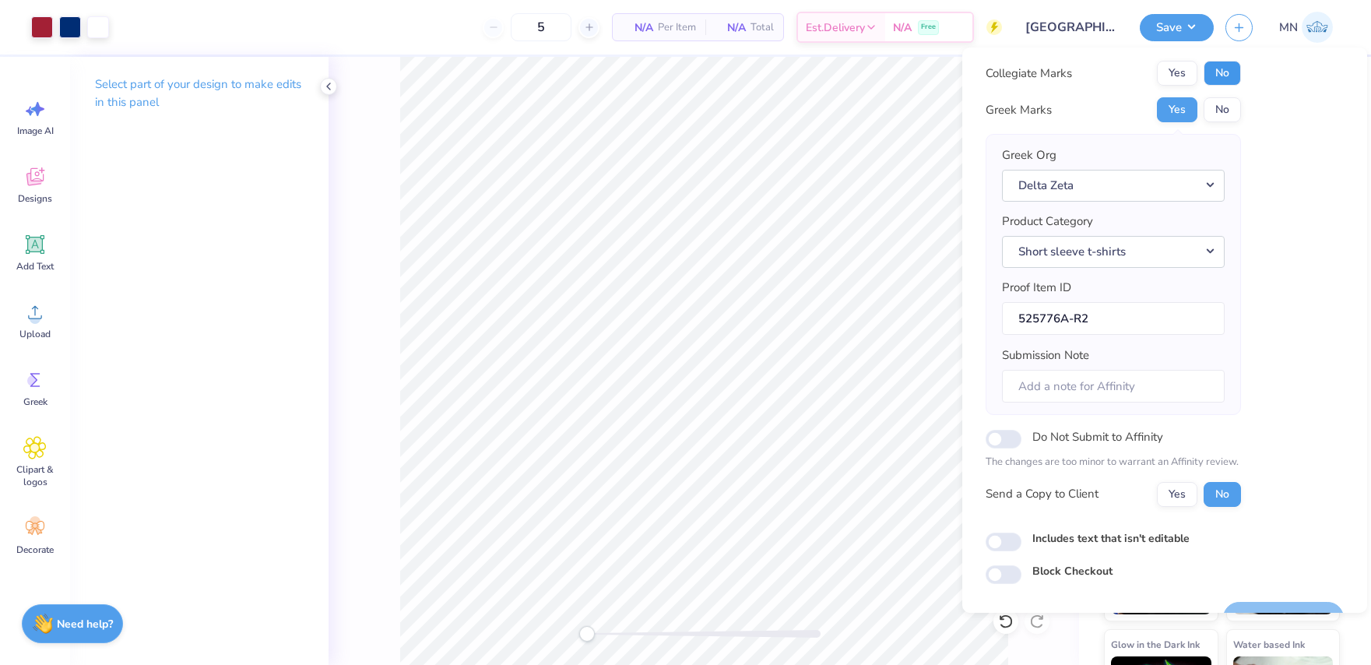
click at [1224, 76] on button "No" at bounding box center [1222, 73] width 37 height 25
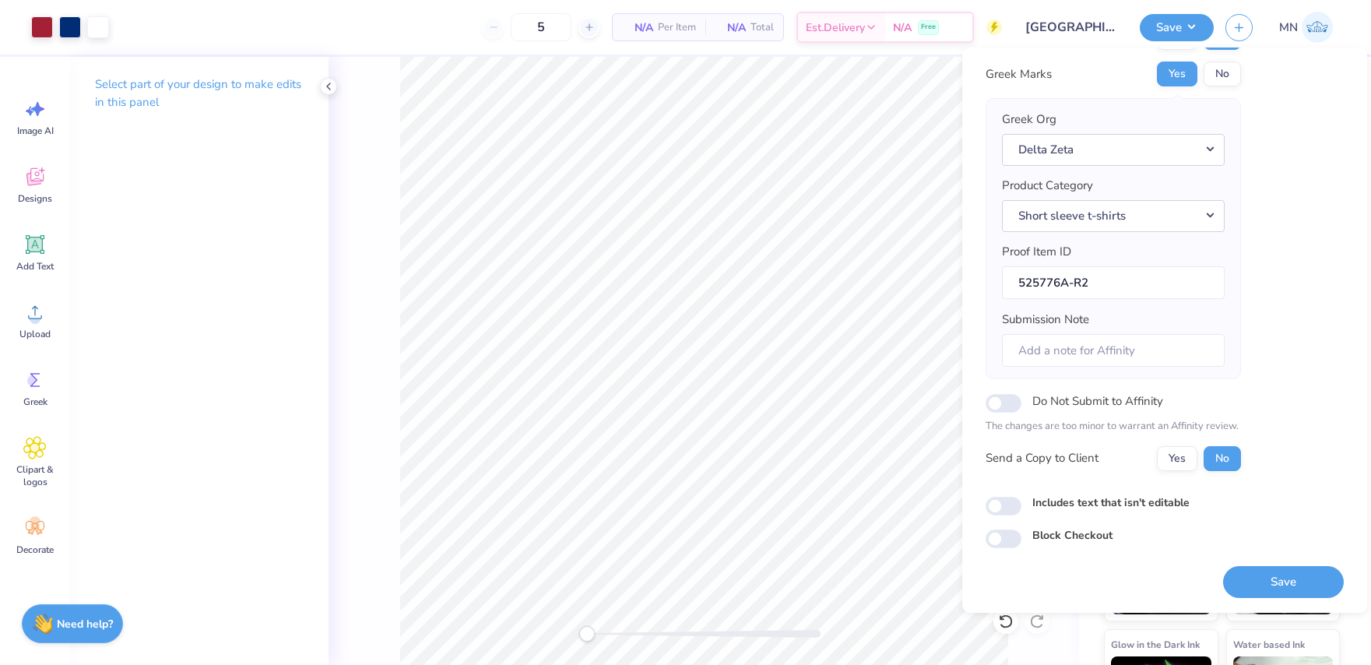
click at [1294, 590] on button "Save" at bounding box center [1283, 582] width 121 height 32
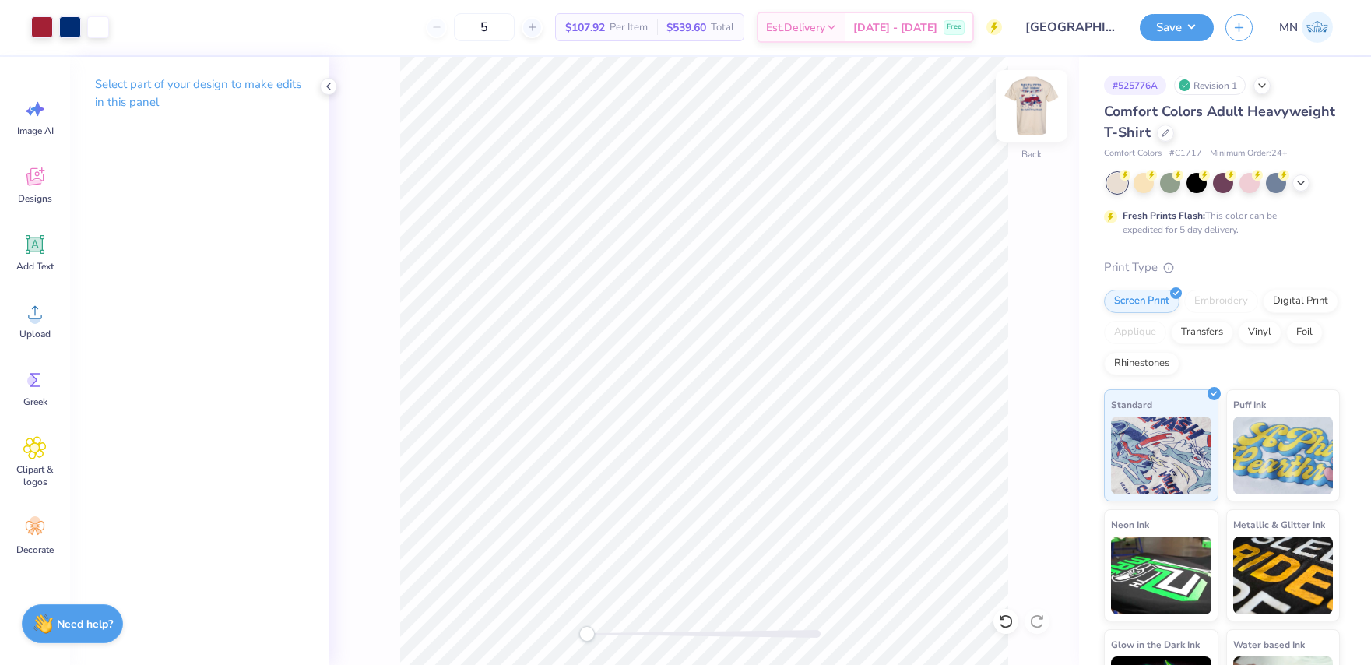
click at [1028, 89] on img at bounding box center [1031, 106] width 62 height 62
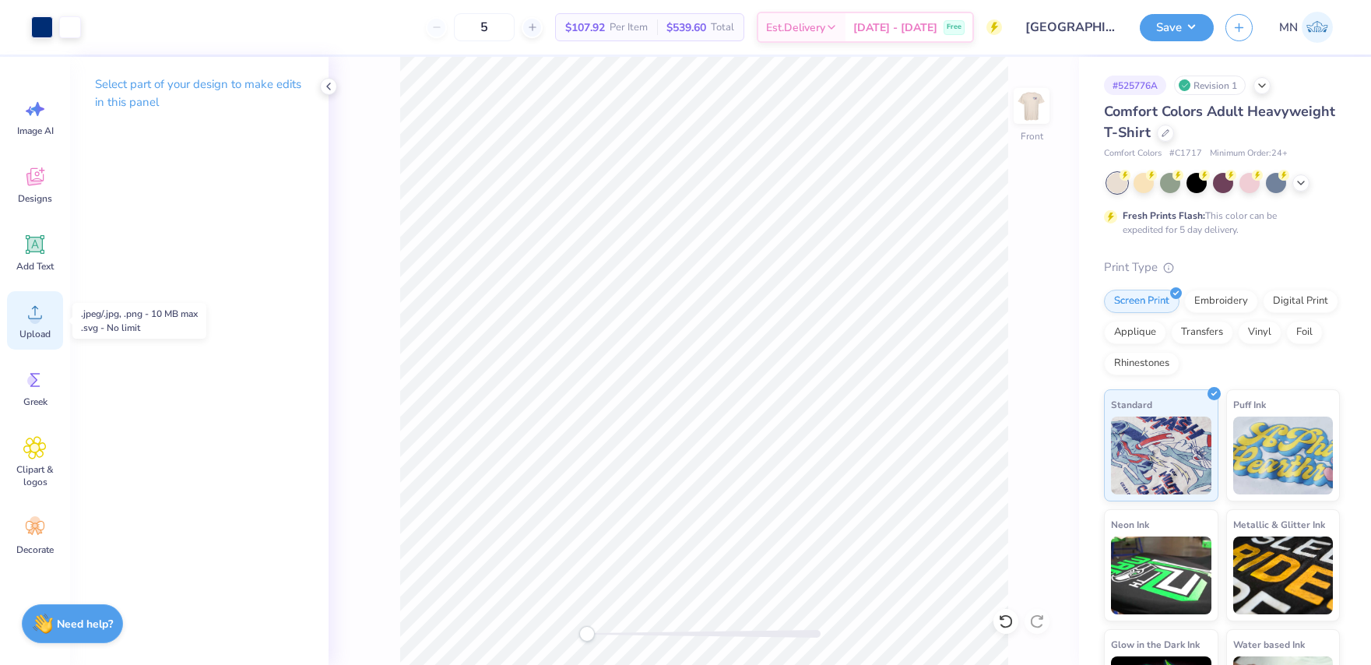
drag, startPoint x: 36, startPoint y: 317, endPoint x: 46, endPoint y: 316, distance: 10.2
click at [37, 317] on circle at bounding box center [35, 318] width 11 height 11
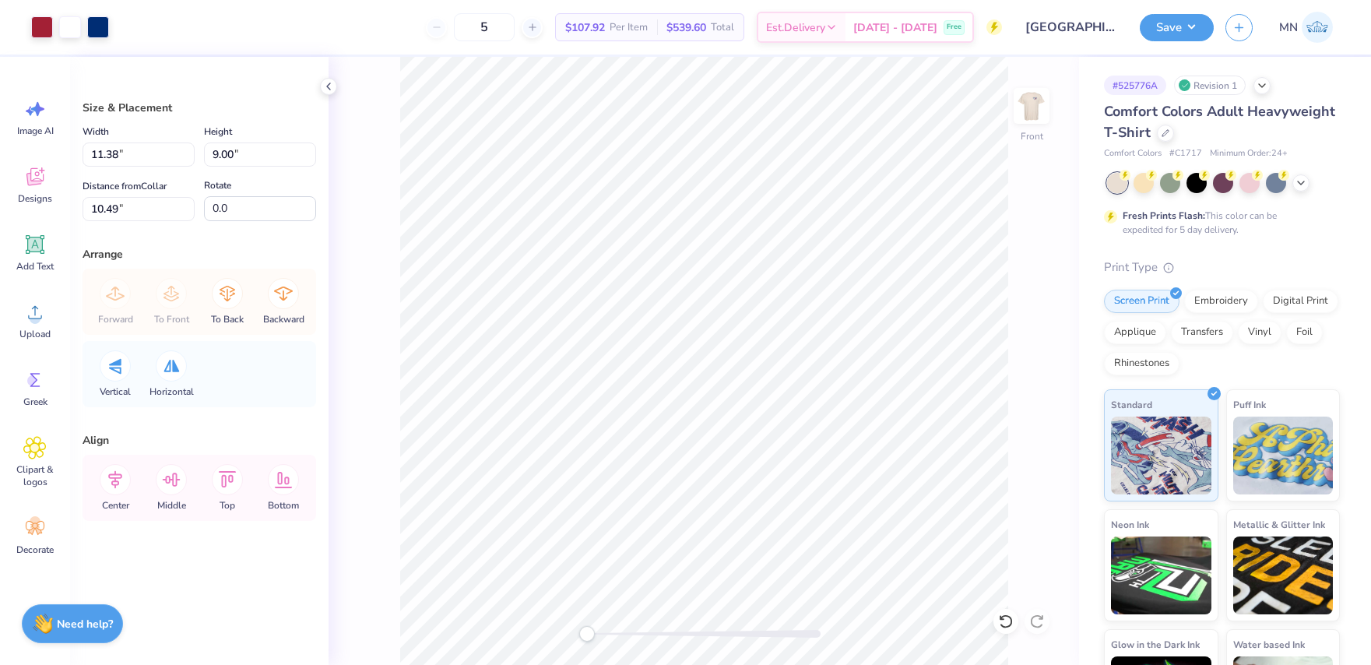
type input "11.38"
type input "9.00"
type input "10.49"
click at [132, 149] on input "11.38" at bounding box center [139, 154] width 112 height 24
type input "11.75"
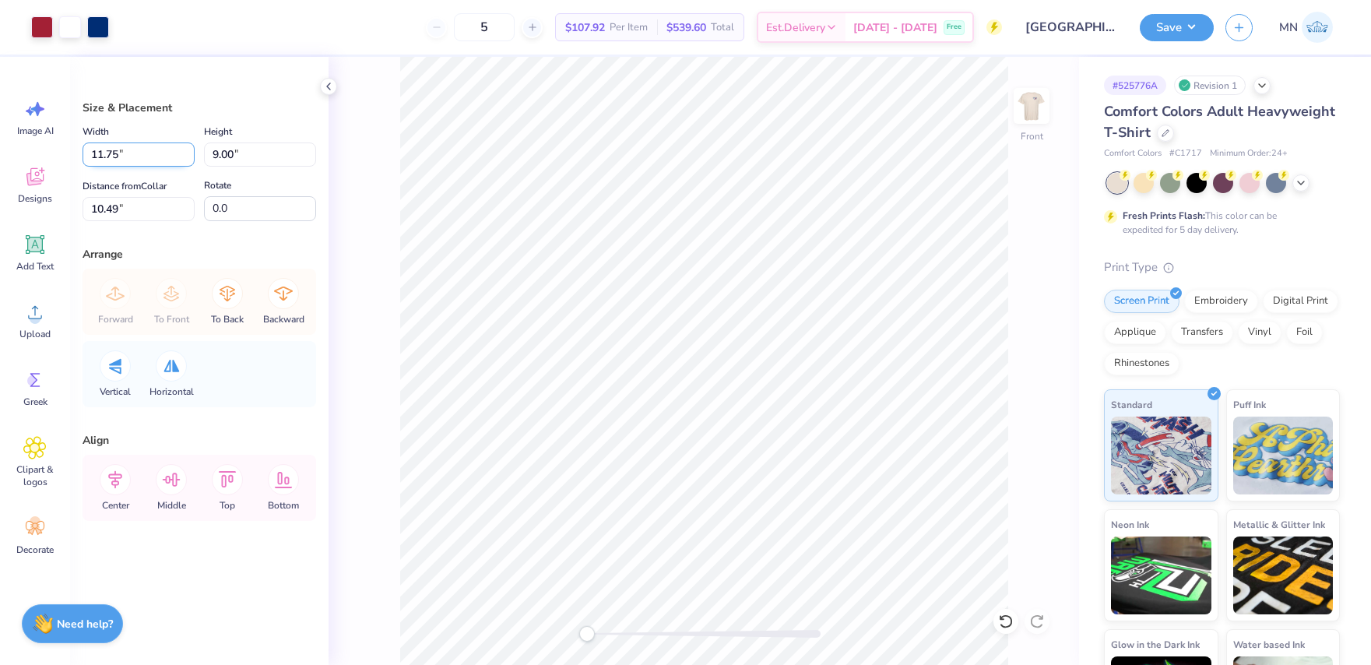
type input "9.29"
click at [132, 209] on input "6.56" at bounding box center [139, 209] width 112 height 24
type input "5.18"
click at [767, 637] on li "Send to Back" at bounding box center [766, 646] width 122 height 30
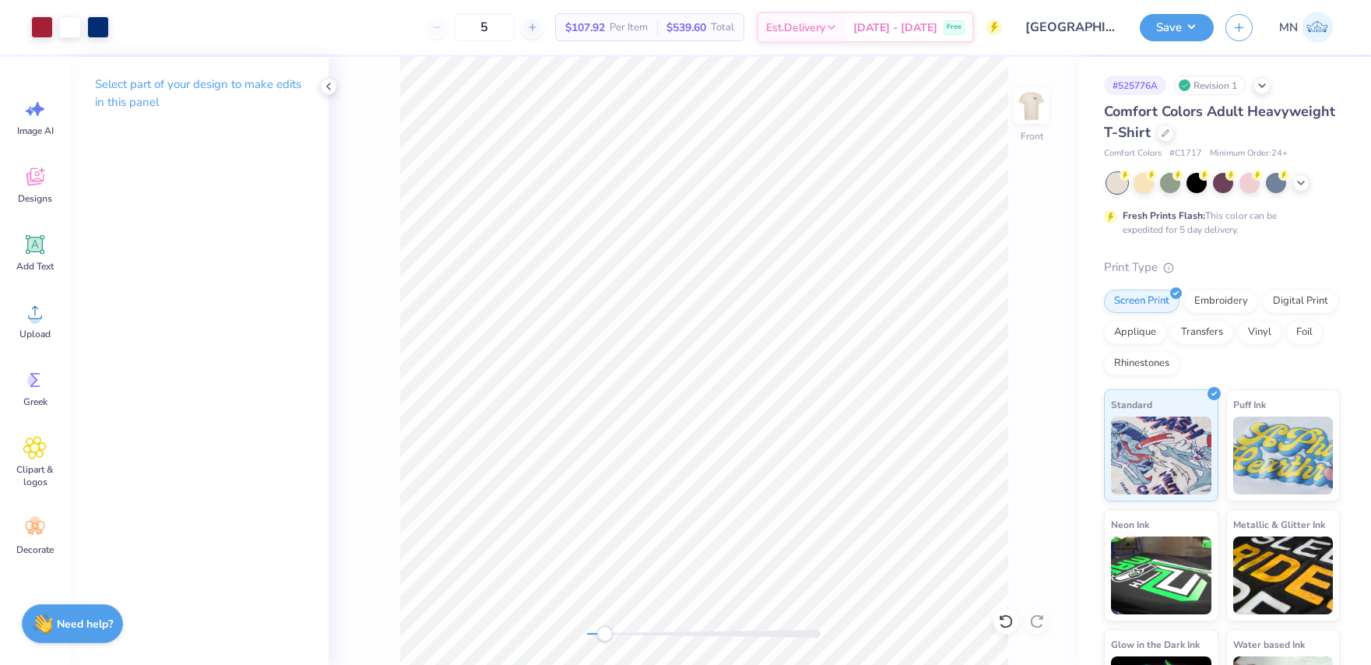
drag, startPoint x: 586, startPoint y: 628, endPoint x: 607, endPoint y: 628, distance: 20.3
click at [606, 628] on div "Accessibility label" at bounding box center [605, 634] width 16 height 16
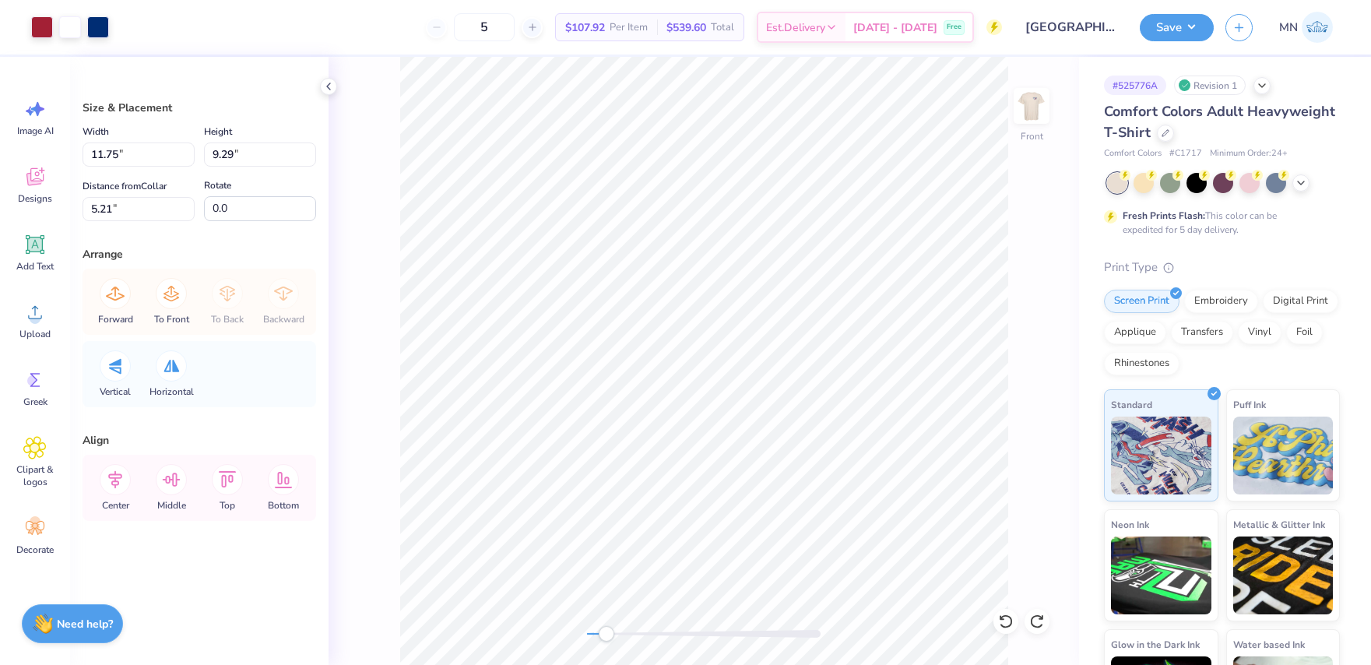
type input "5.21"
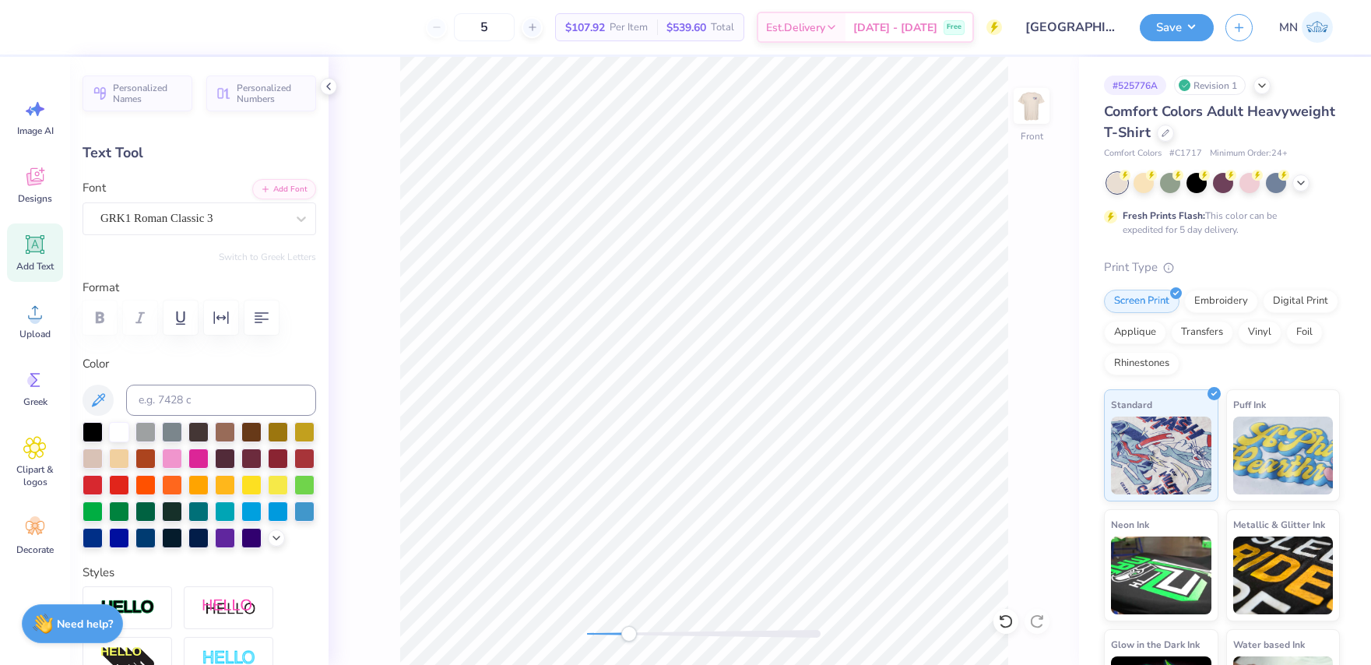
drag, startPoint x: 619, startPoint y: 631, endPoint x: 631, endPoint y: 628, distance: 13.1
click at [629, 631] on div "Accessibility label" at bounding box center [629, 634] width 16 height 16
type input "0.71"
type input "0.43"
type input "12.10"
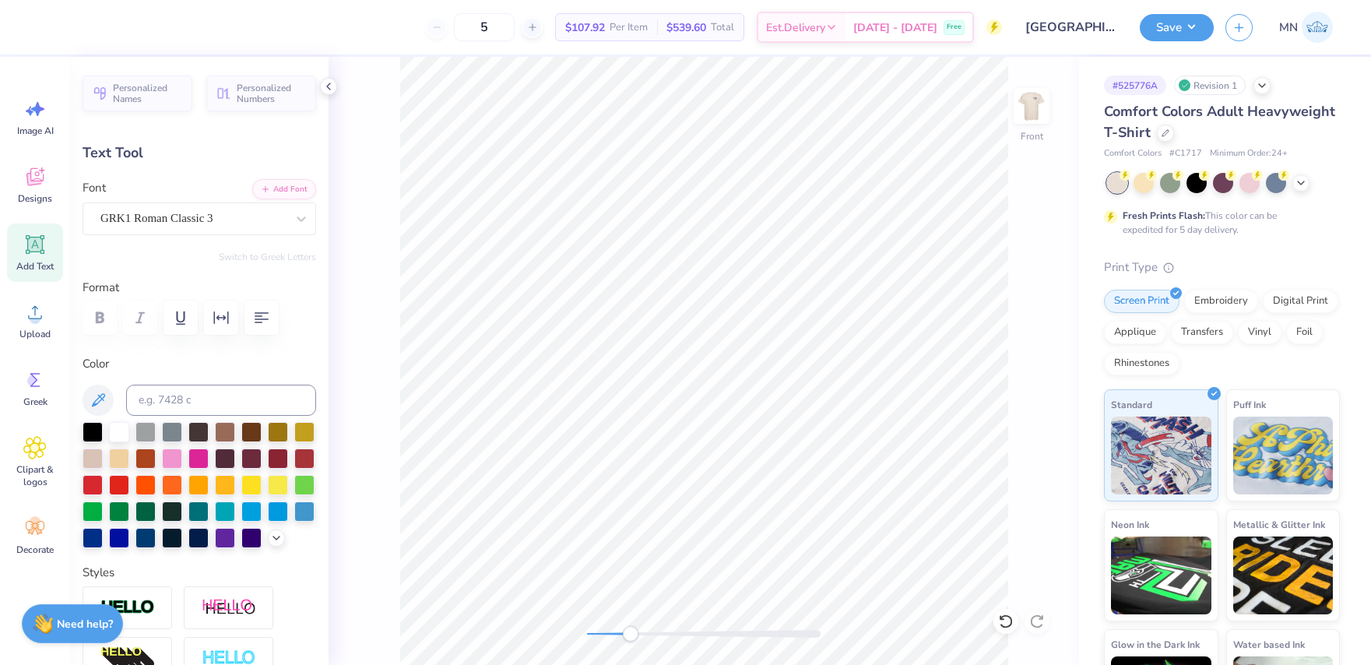
type input "2.4"
type input "0.59"
type input "0.57"
type input "9.29"
type input "-23.7"
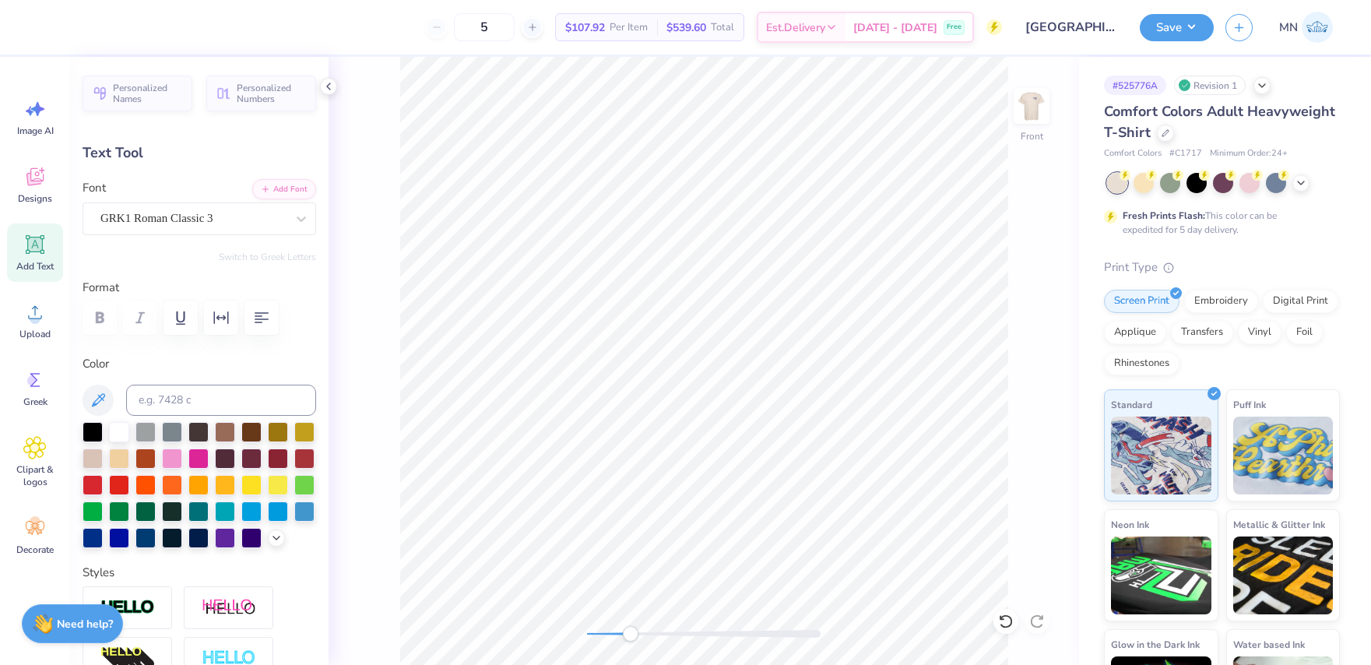
type input "0.62"
type input "0.45"
type input "8.59"
type input "0.0"
type input "10.34"
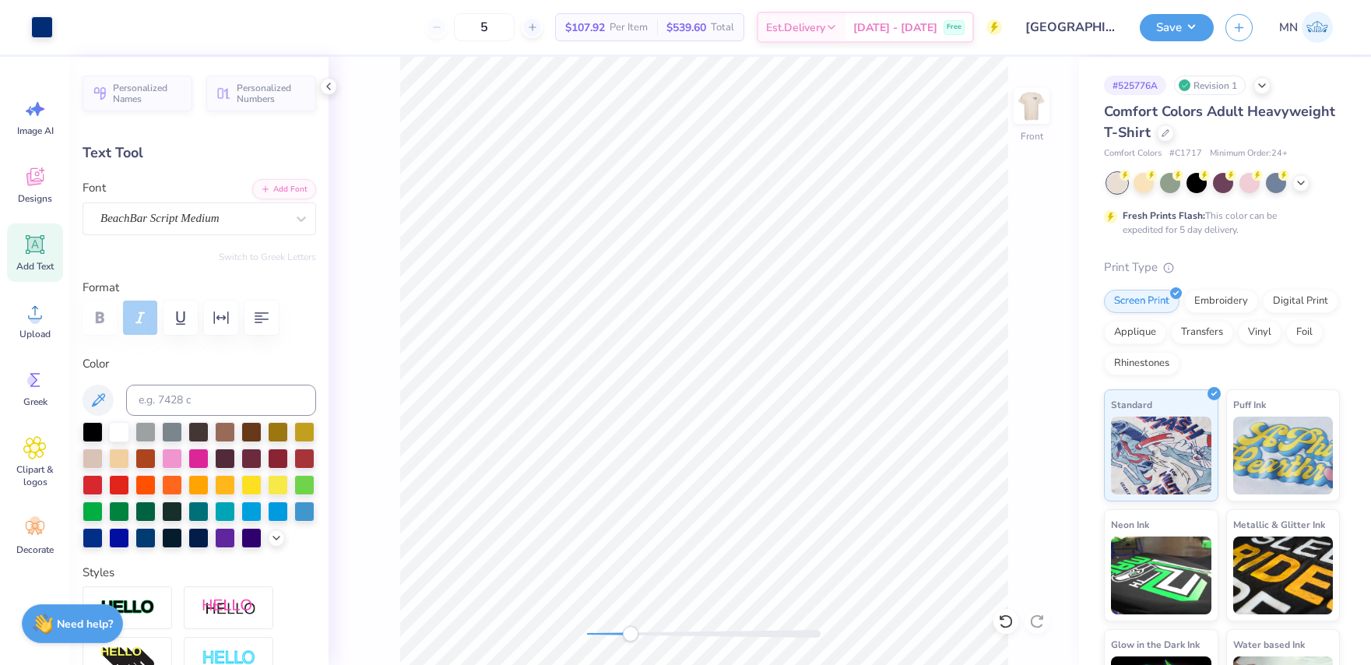
type input "0.58"
type input "15.42"
click at [508, 602] on div "Front" at bounding box center [704, 361] width 751 height 608
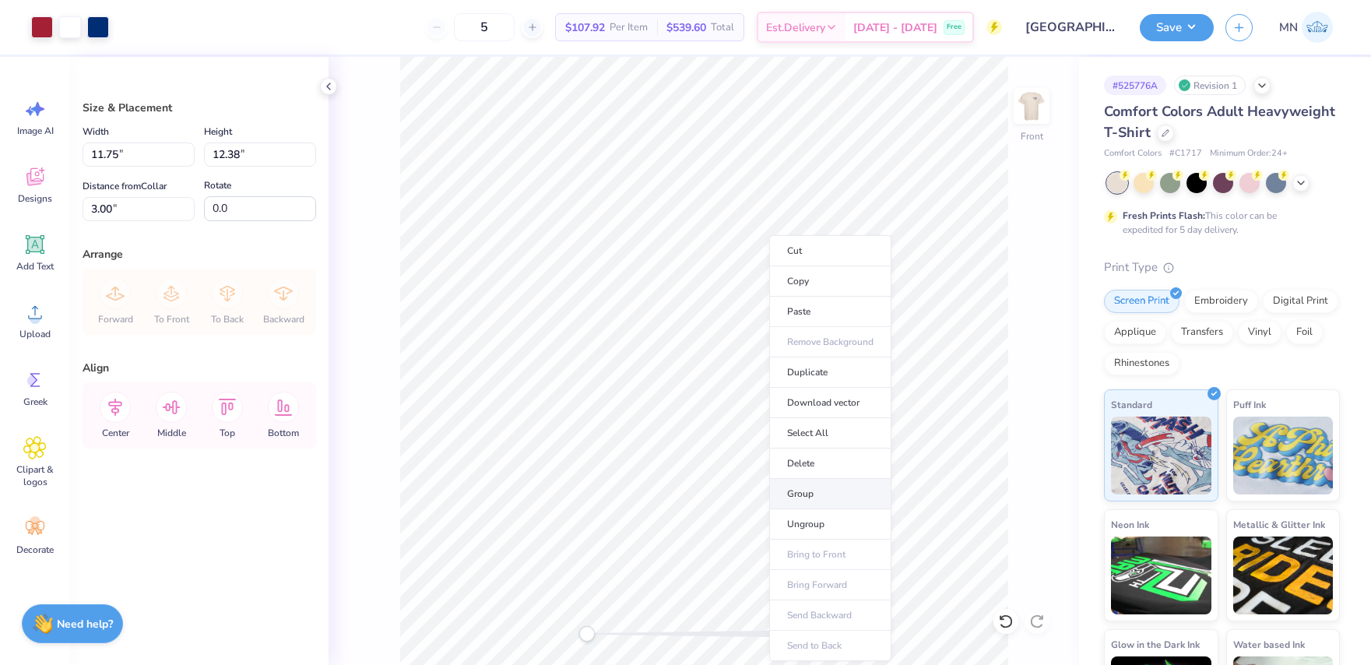
click at [818, 487] on li "Group" at bounding box center [830, 494] width 122 height 30
drag, startPoint x: 1155, startPoint y: 28, endPoint x: 1157, endPoint y: 44, distance: 15.7
click at [1155, 30] on button "Save" at bounding box center [1177, 27] width 74 height 27
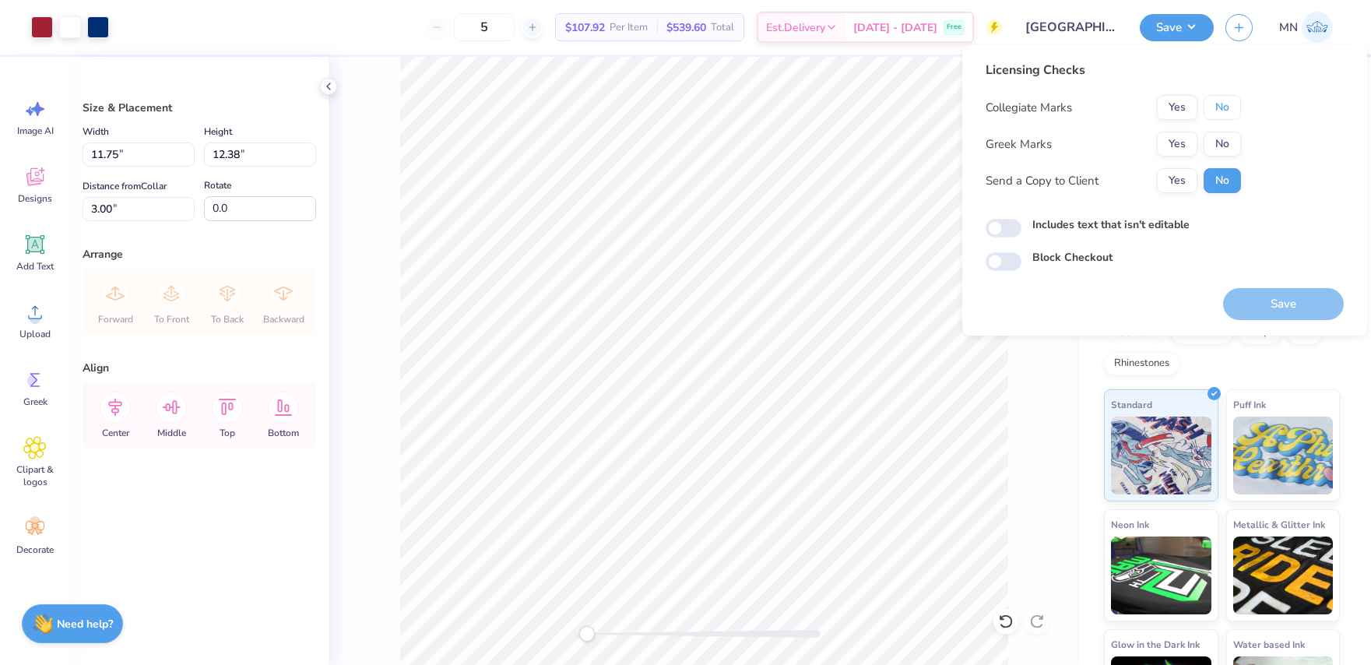
drag, startPoint x: 1226, startPoint y: 111, endPoint x: 1205, endPoint y: 129, distance: 27.0
click at [1222, 117] on button "No" at bounding box center [1222, 107] width 37 height 25
drag, startPoint x: 1177, startPoint y: 139, endPoint x: 1261, endPoint y: 272, distance: 157.1
click at [1177, 139] on button "Yes" at bounding box center [1177, 144] width 40 height 25
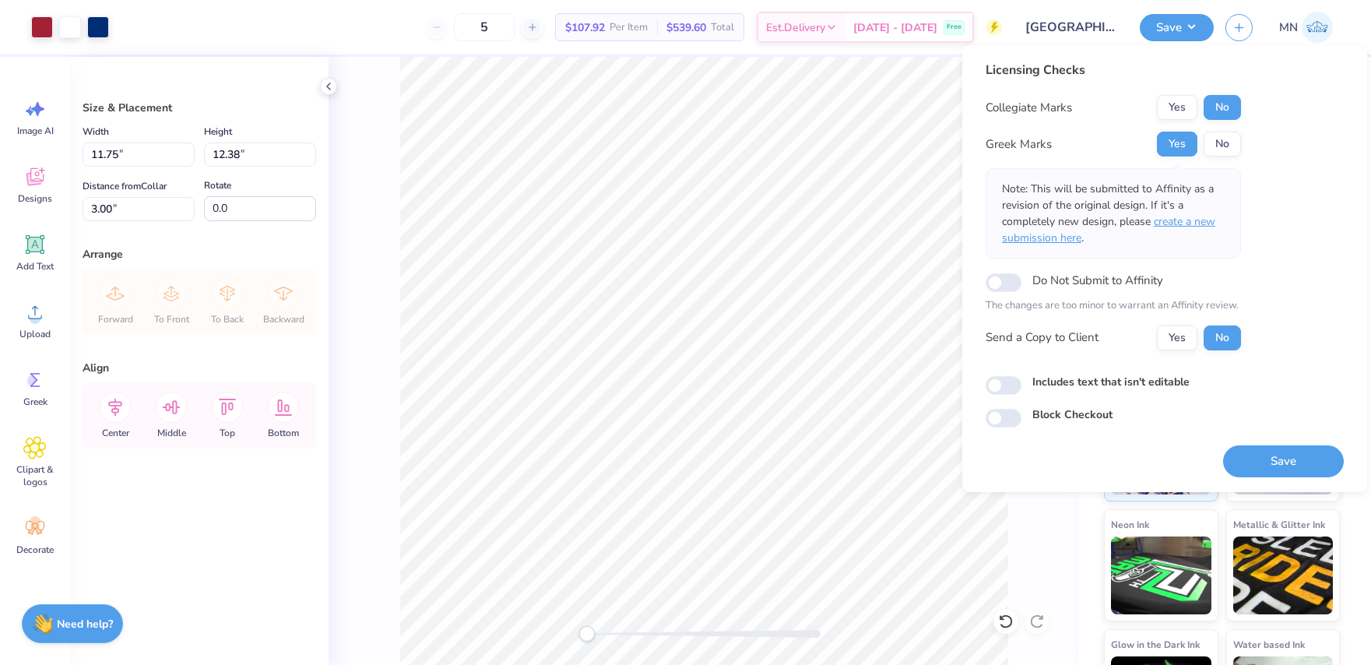
click at [1199, 225] on span "create a new submission here" at bounding box center [1108, 229] width 213 height 31
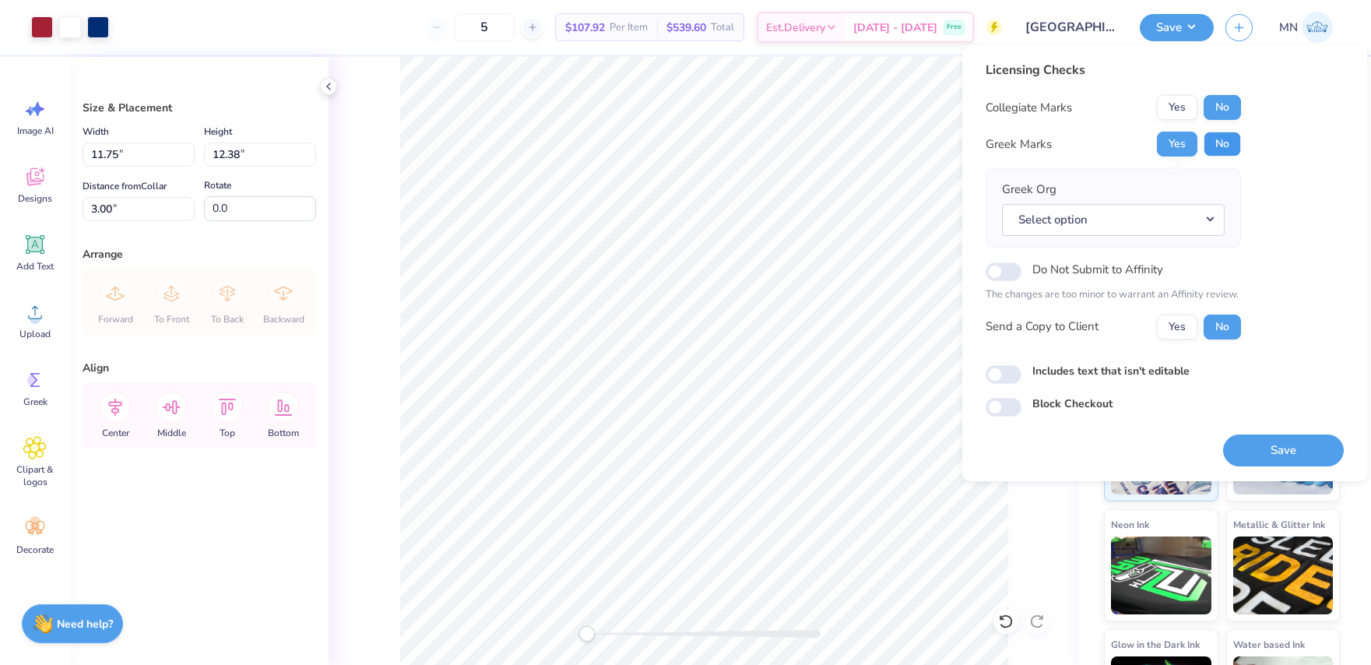
click at [1215, 146] on button "No" at bounding box center [1222, 144] width 37 height 25
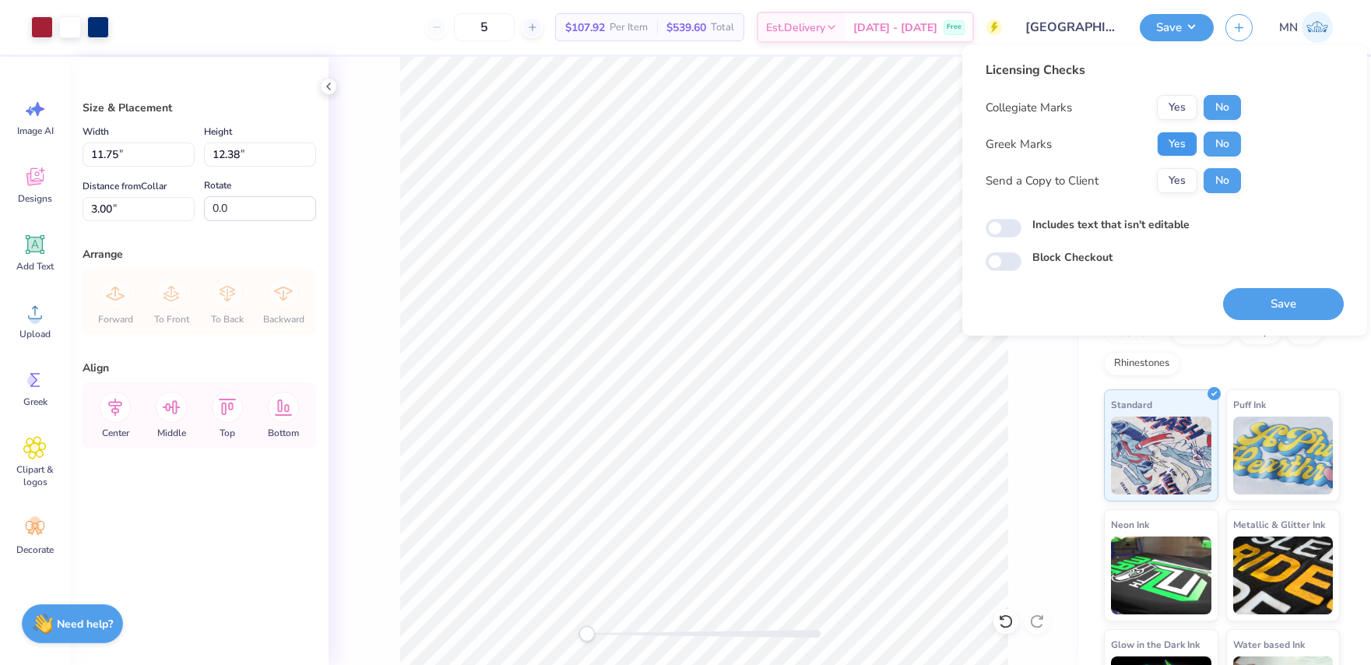
click at [1184, 143] on button "Yes" at bounding box center [1177, 144] width 40 height 25
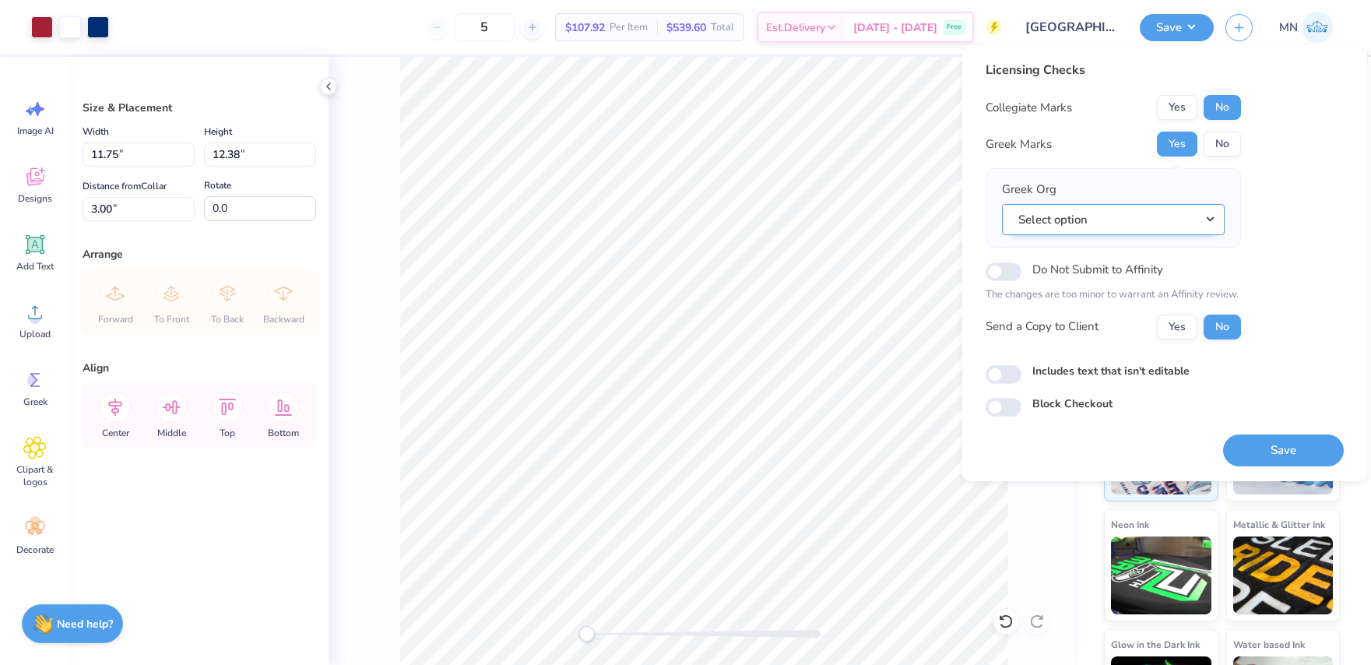
click at [1154, 207] on button "Select option" at bounding box center [1113, 220] width 223 height 32
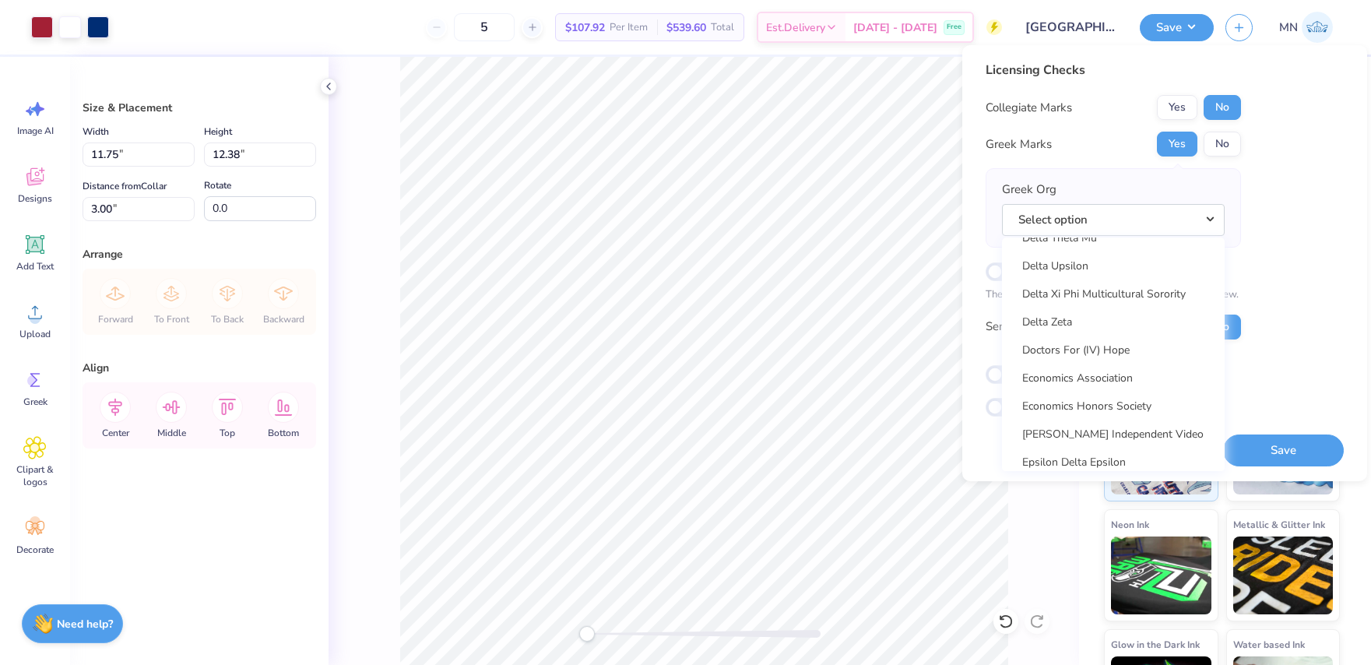
scroll to position [4161, 0]
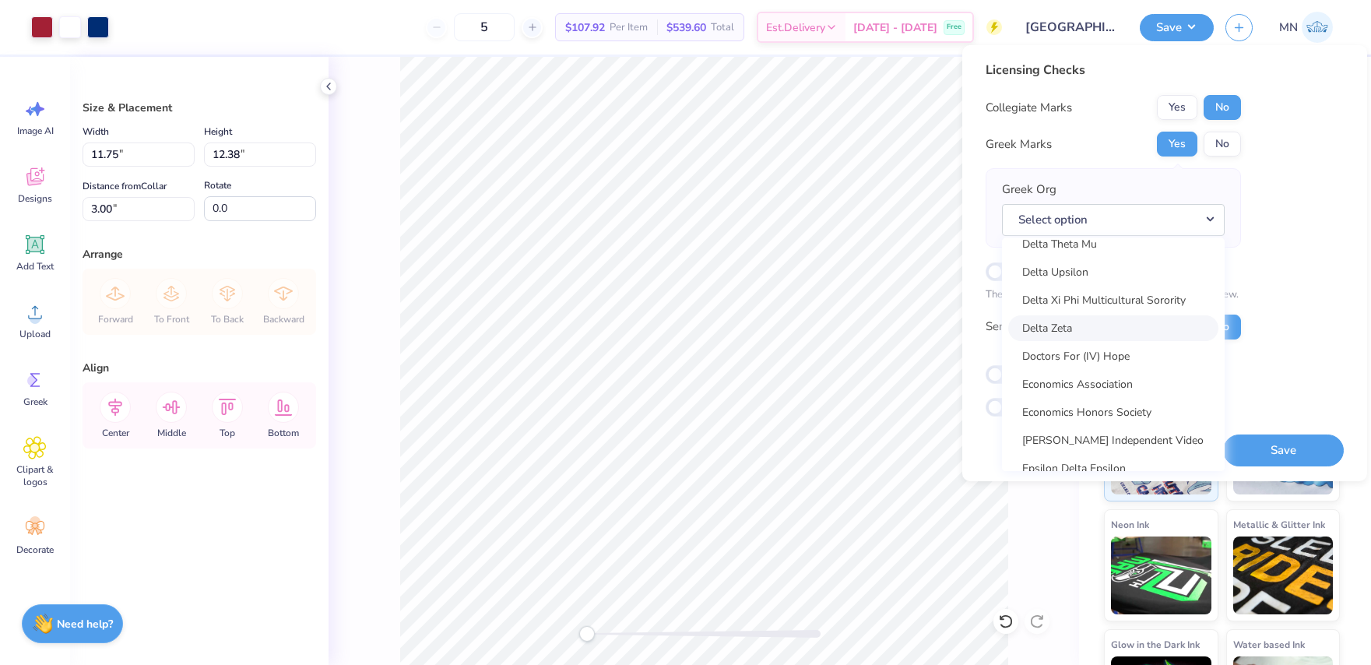
click at [1082, 320] on link "Delta Zeta" at bounding box center [1113, 328] width 210 height 26
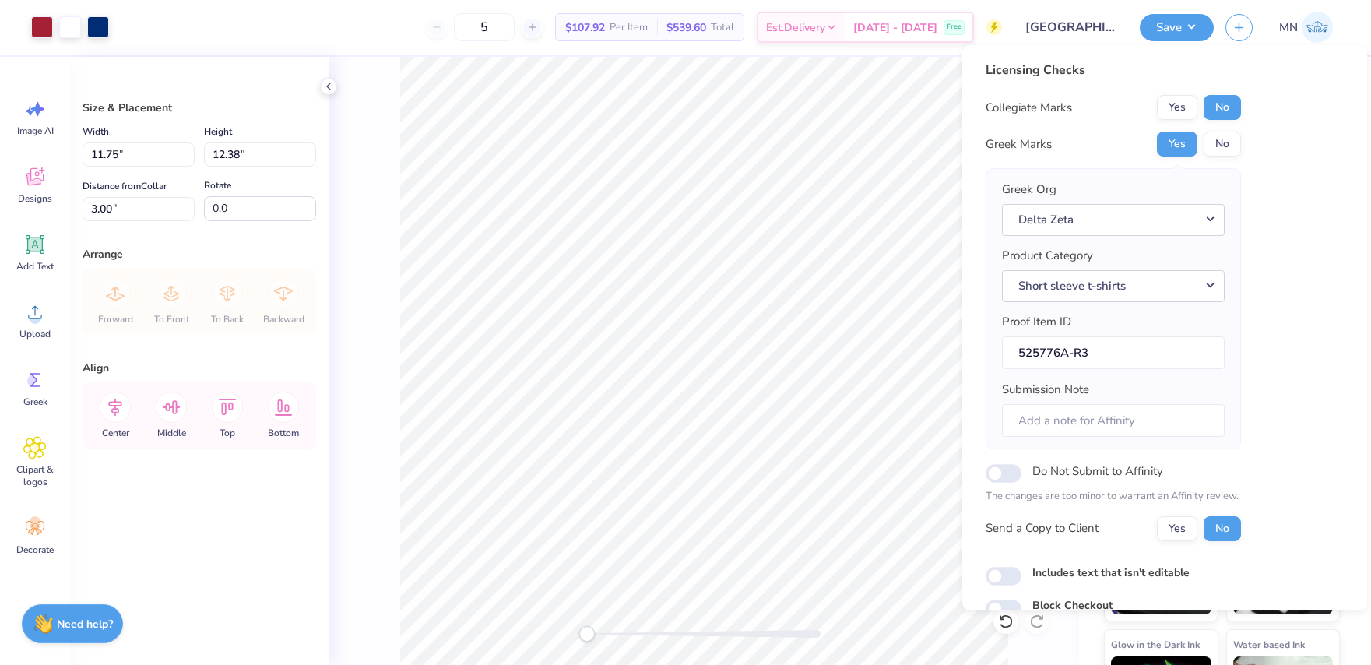
scroll to position [72, 0]
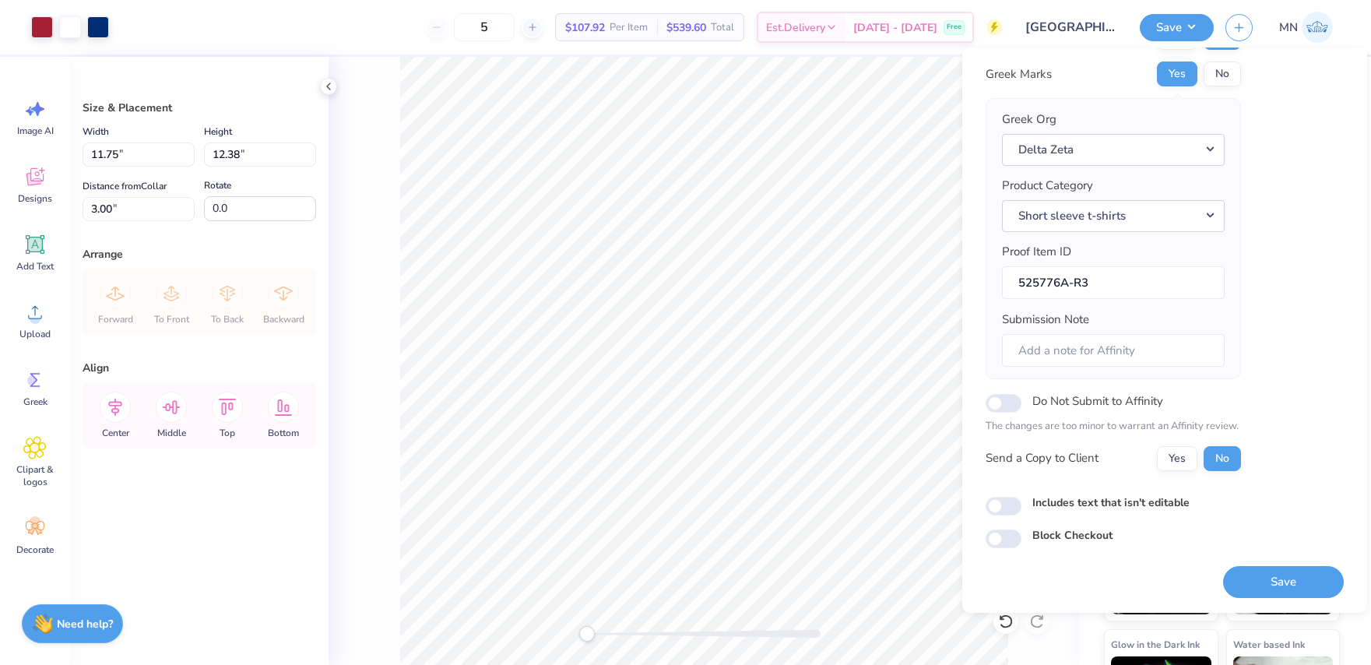
drag, startPoint x: 1296, startPoint y: 580, endPoint x: 1076, endPoint y: 110, distance: 519.0
click at [1296, 580] on button "Save" at bounding box center [1283, 582] width 121 height 32
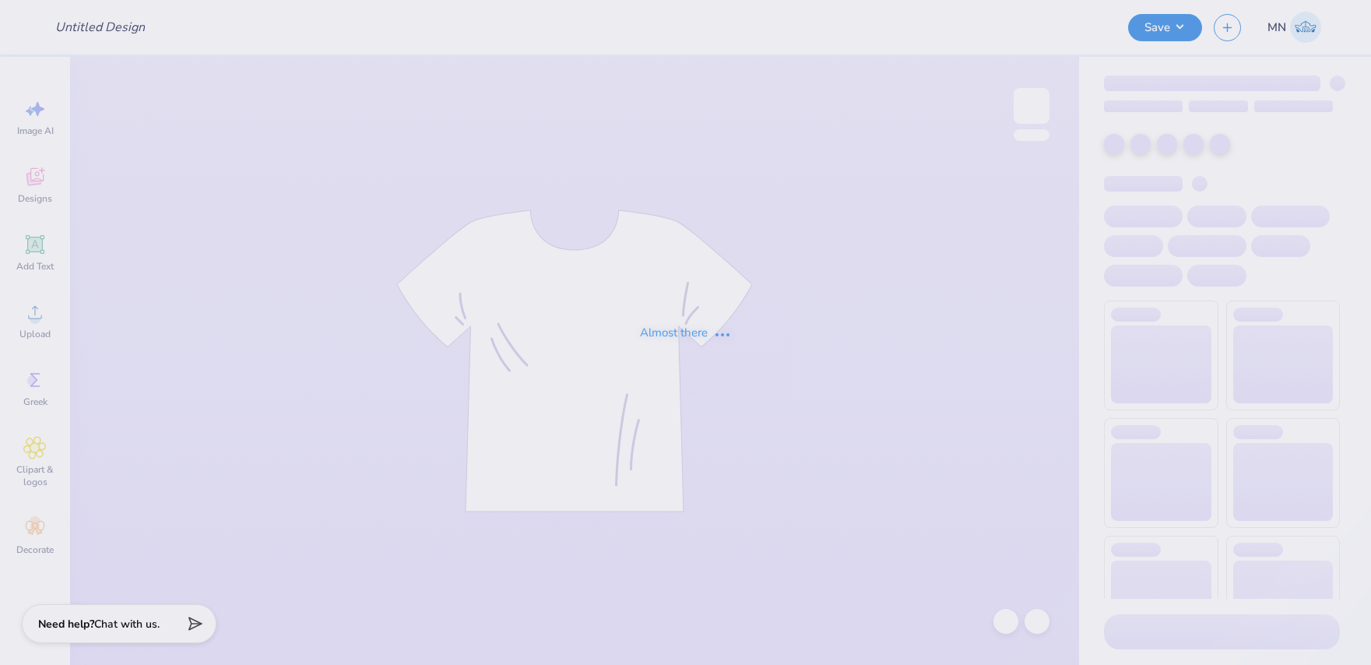
type input "[PERSON_NAME] : [GEOGRAPHIC_DATA][US_STATE]"
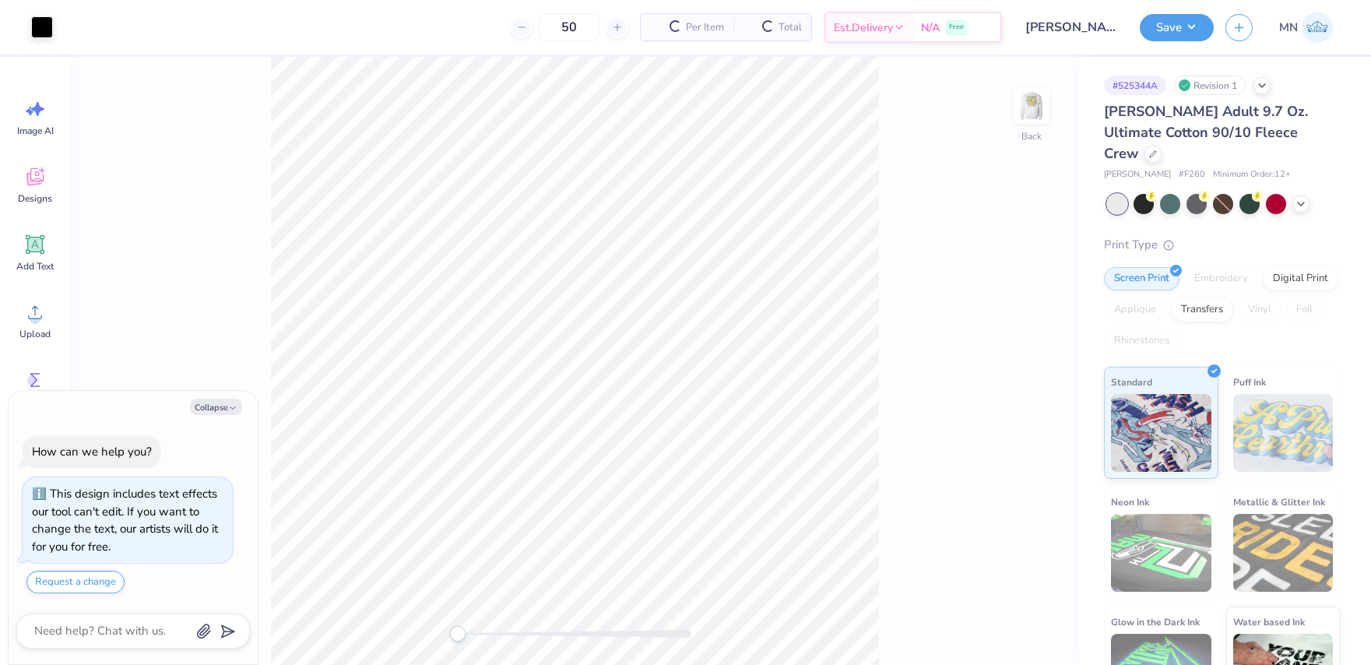
type textarea "x"
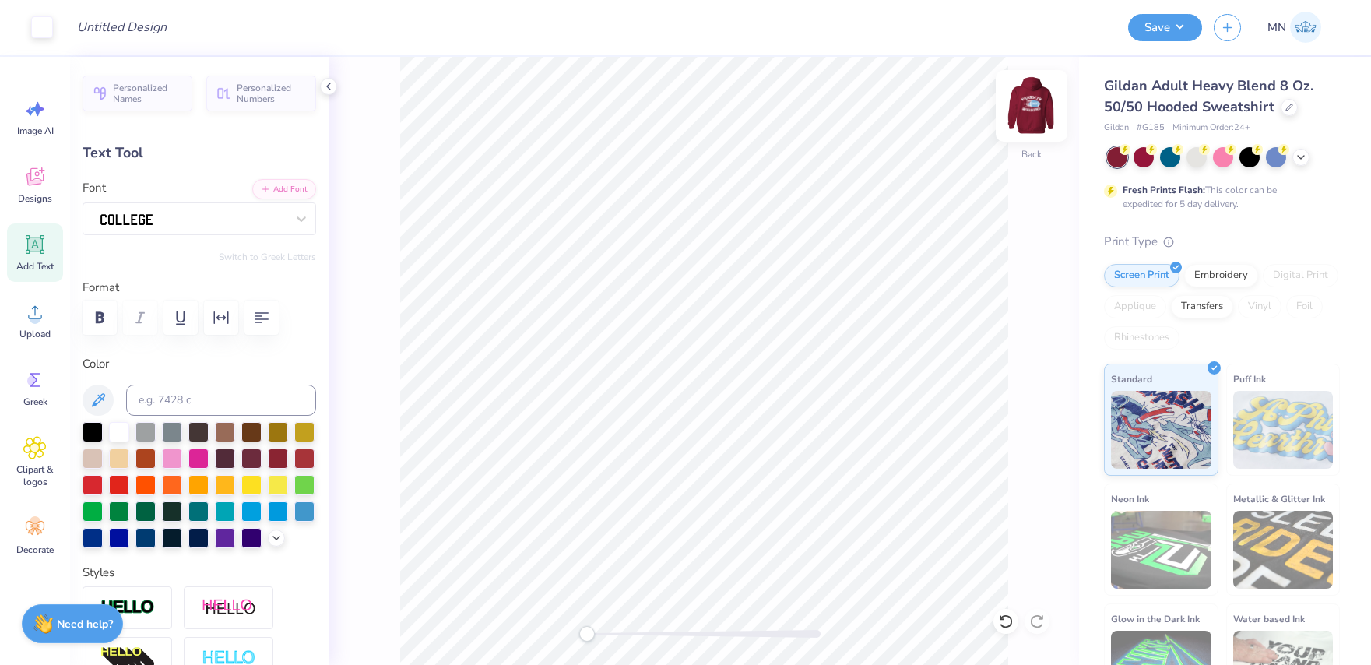
click at [1030, 105] on img at bounding box center [1031, 106] width 62 height 62
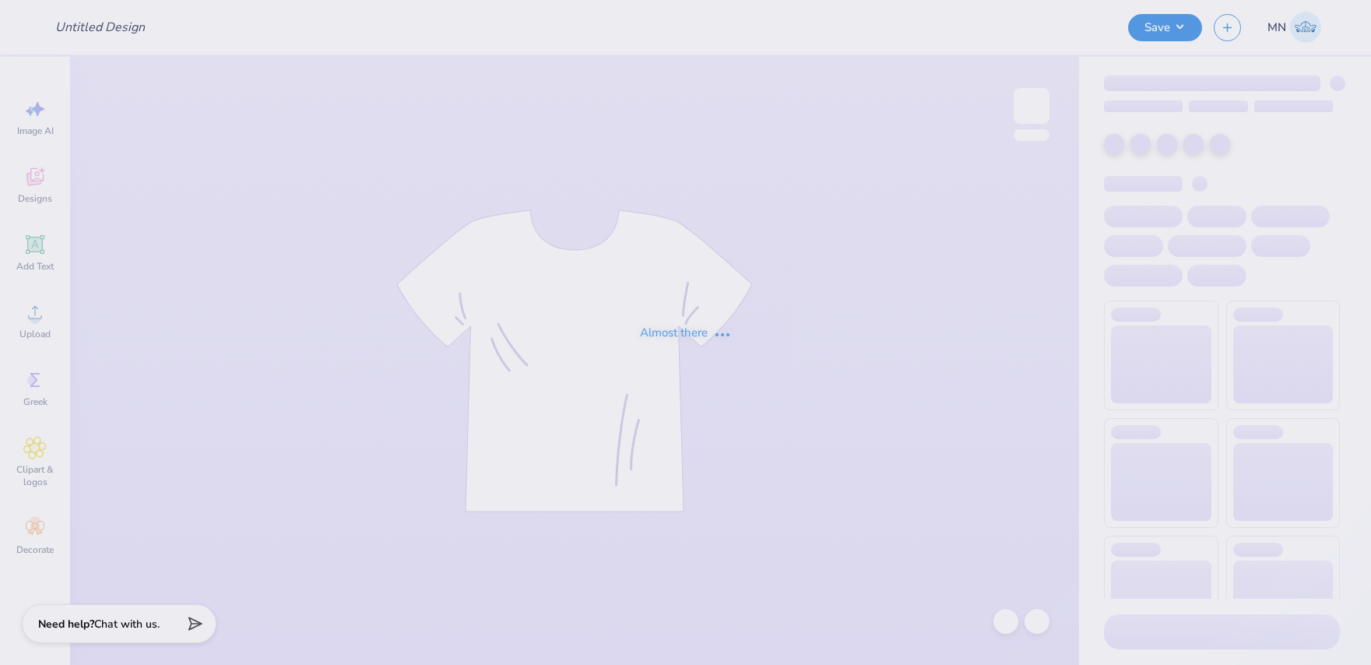
type input "Genevieve Mccamant : University of Iowa"
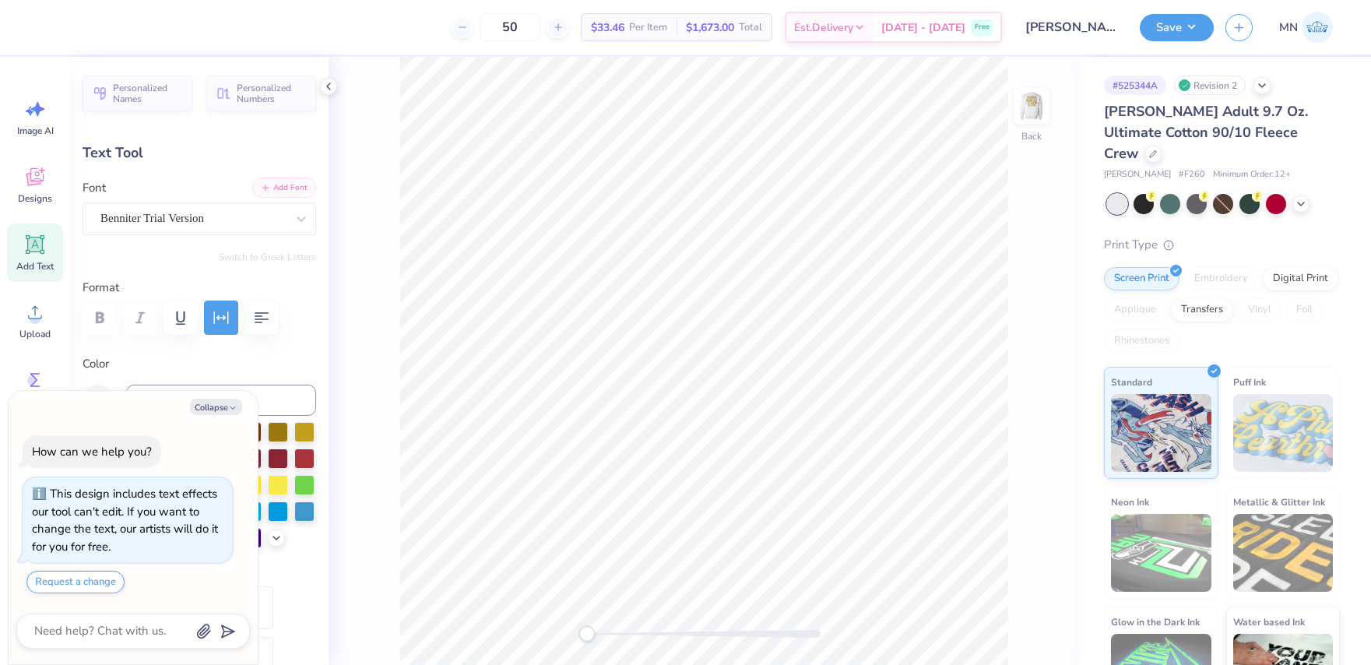
click at [284, 190] on button "Add Font" at bounding box center [284, 188] width 64 height 20
type textarea "x"
type input "3.36"
type input "0.62"
type input "2.99"
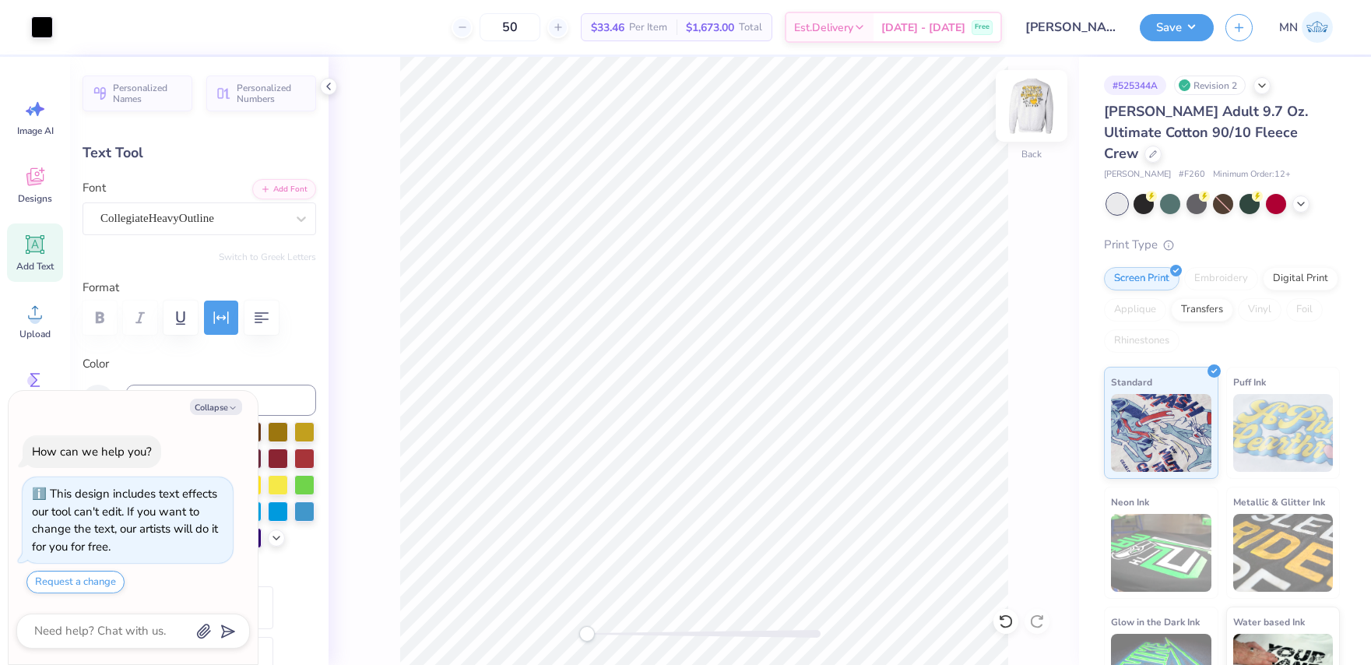
click at [1011, 107] on div at bounding box center [1032, 106] width 72 height 72
click at [211, 211] on div "Benniter Trial Version" at bounding box center [193, 218] width 188 height 24
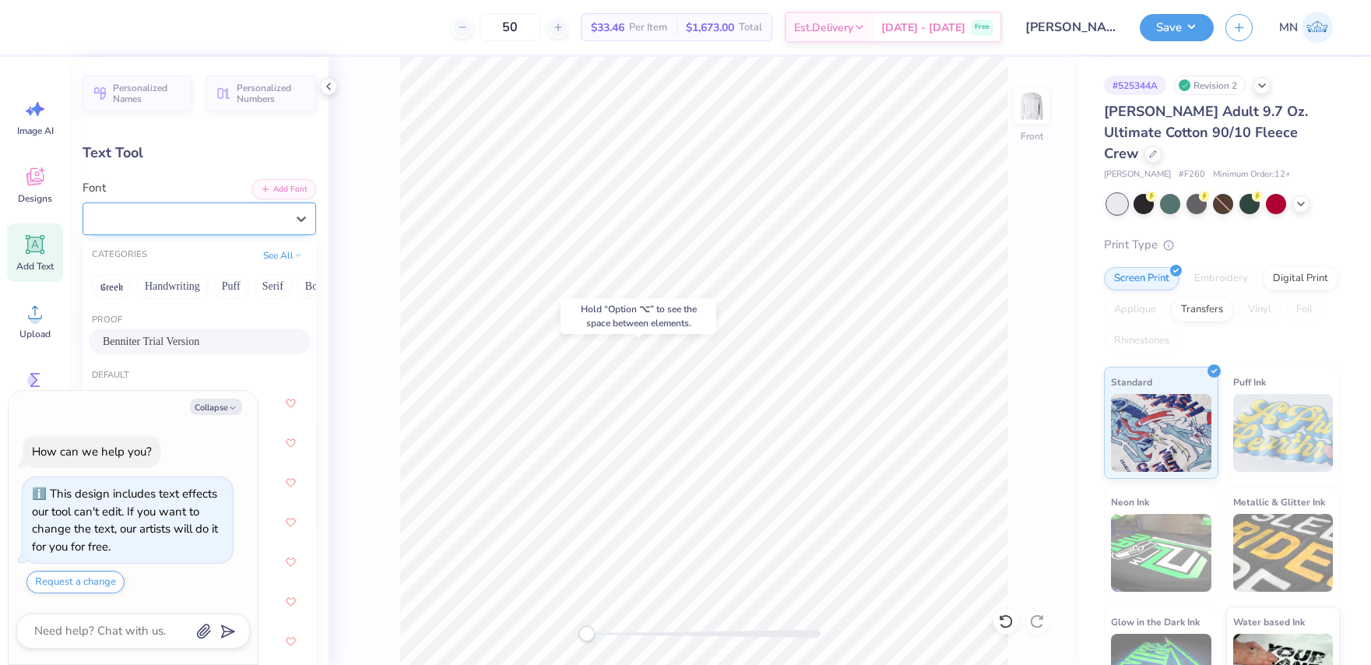
type textarea "x"
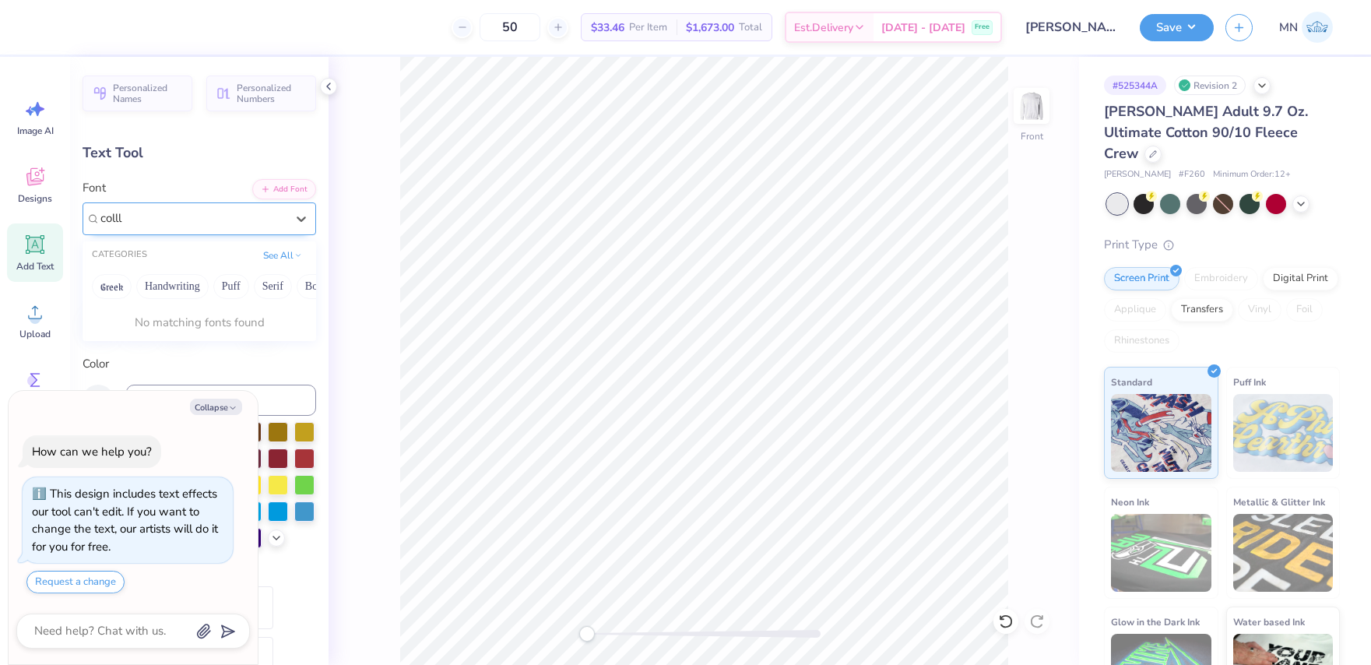
type input "collle"
type textarea "x"
click at [301, 222] on icon at bounding box center [302, 219] width 16 height 16
drag, startPoint x: 280, startPoint y: 225, endPoint x: 275, endPoint y: 234, distance: 10.4
click at [279, 226] on div "Benniter Trial Version" at bounding box center [192, 218] width 185 height 18
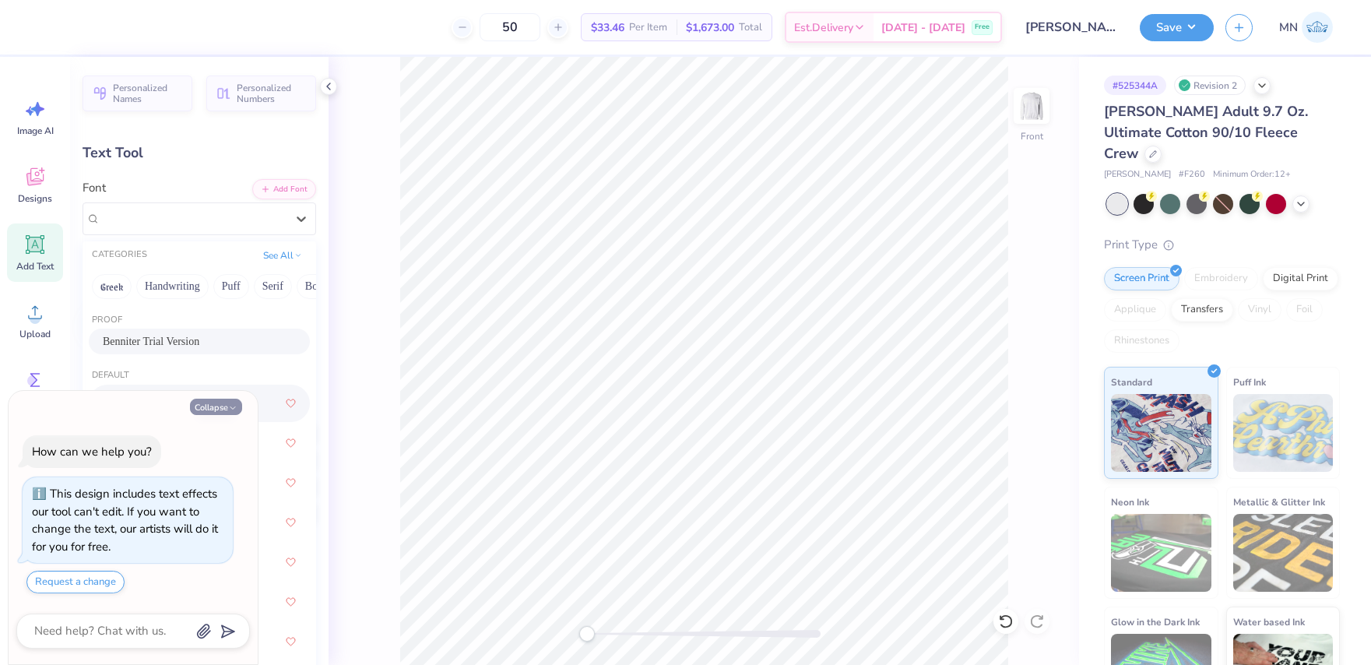
click at [225, 409] on button "Collapse" at bounding box center [216, 407] width 52 height 16
type textarea "x"
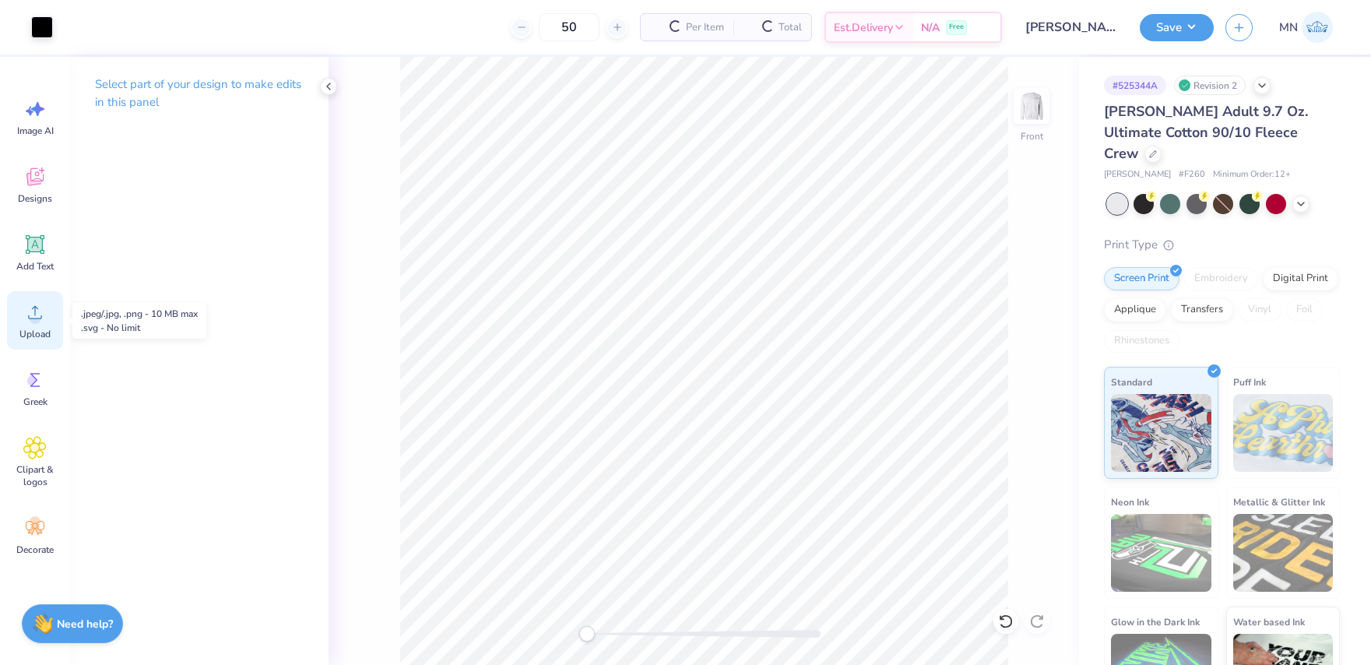
click at [18, 308] on div "Upload" at bounding box center [35, 320] width 56 height 58
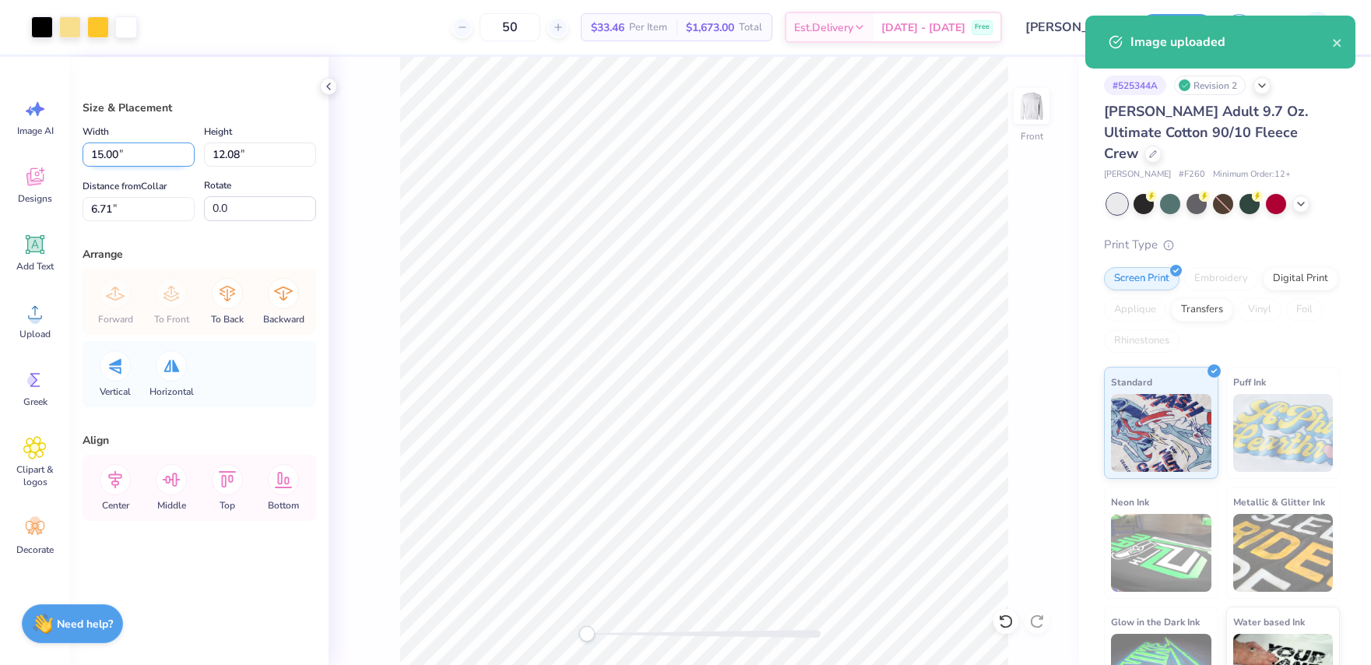
click at [130, 159] on input "15.00" at bounding box center [139, 154] width 112 height 24
type input "12.50"
type input "10.07"
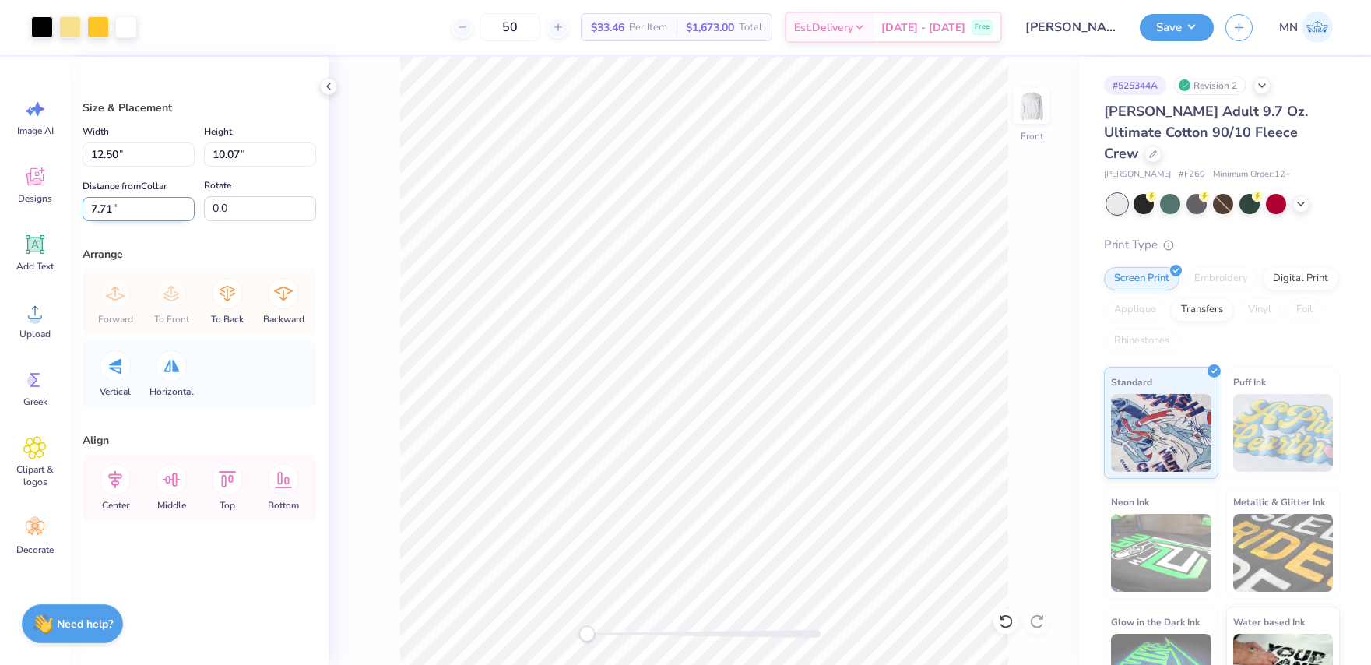
click at [141, 212] on input "7.71" at bounding box center [139, 209] width 112 height 24
type input "3"
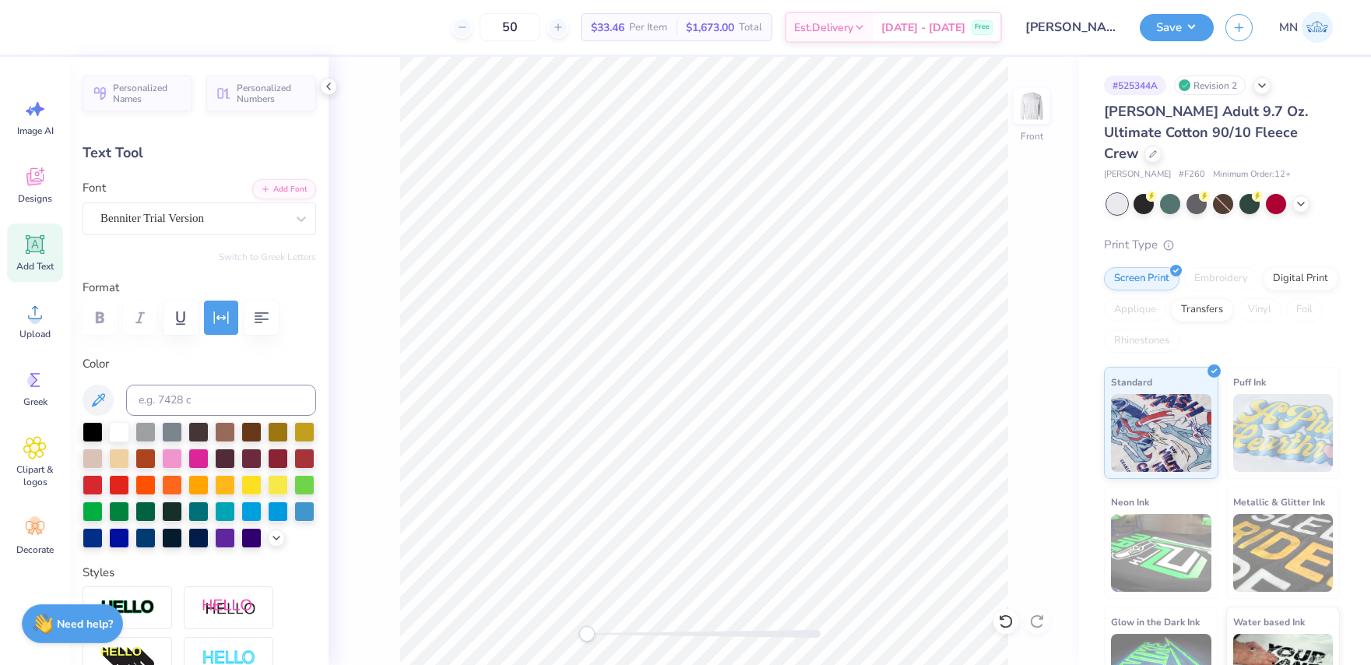
drag, startPoint x: 242, startPoint y: 178, endPoint x: 251, endPoint y: 181, distance: 9.8
click at [243, 178] on div "Personalized Names Personalized Numbers Text Tool Add Font Font Benniter Trial …" at bounding box center [199, 361] width 258 height 608
click at [267, 183] on icon "button" at bounding box center [265, 187] width 9 height 9
type input "6.77"
type input "1.02"
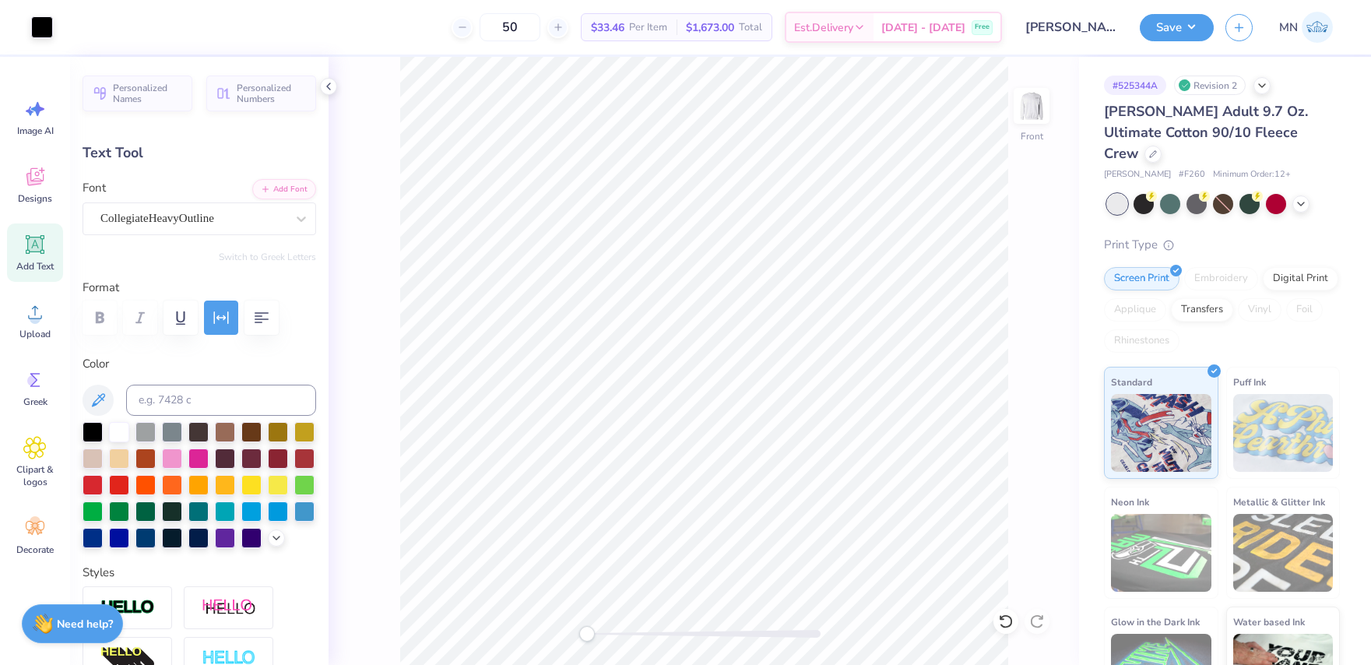
type input "13.90"
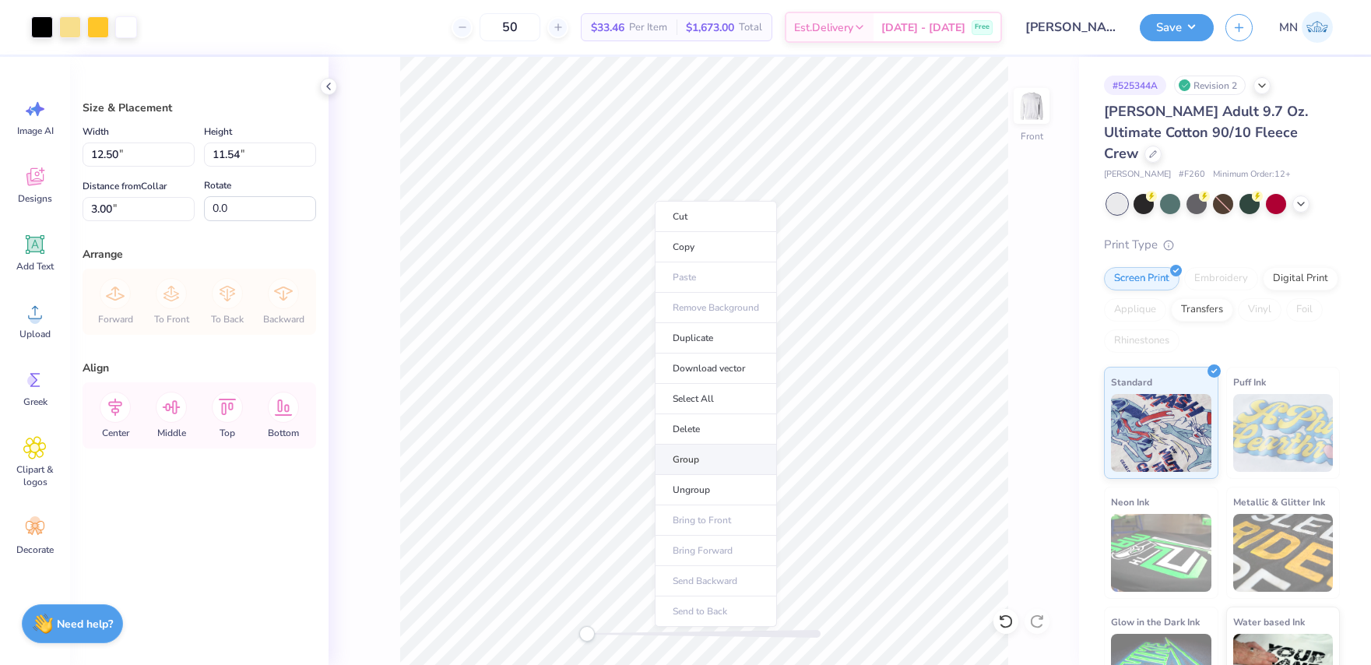
click at [717, 452] on li "Group" at bounding box center [716, 460] width 122 height 30
click at [1018, 118] on img at bounding box center [1031, 106] width 62 height 62
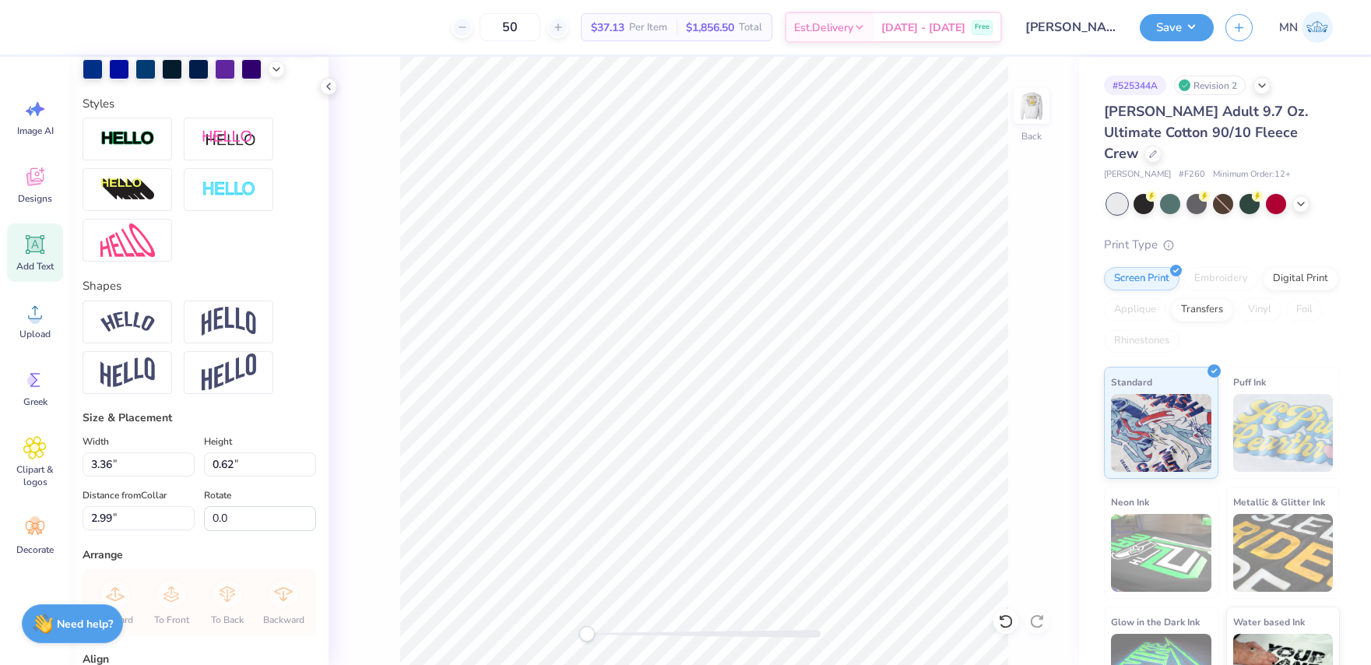
scroll to position [621, 0]
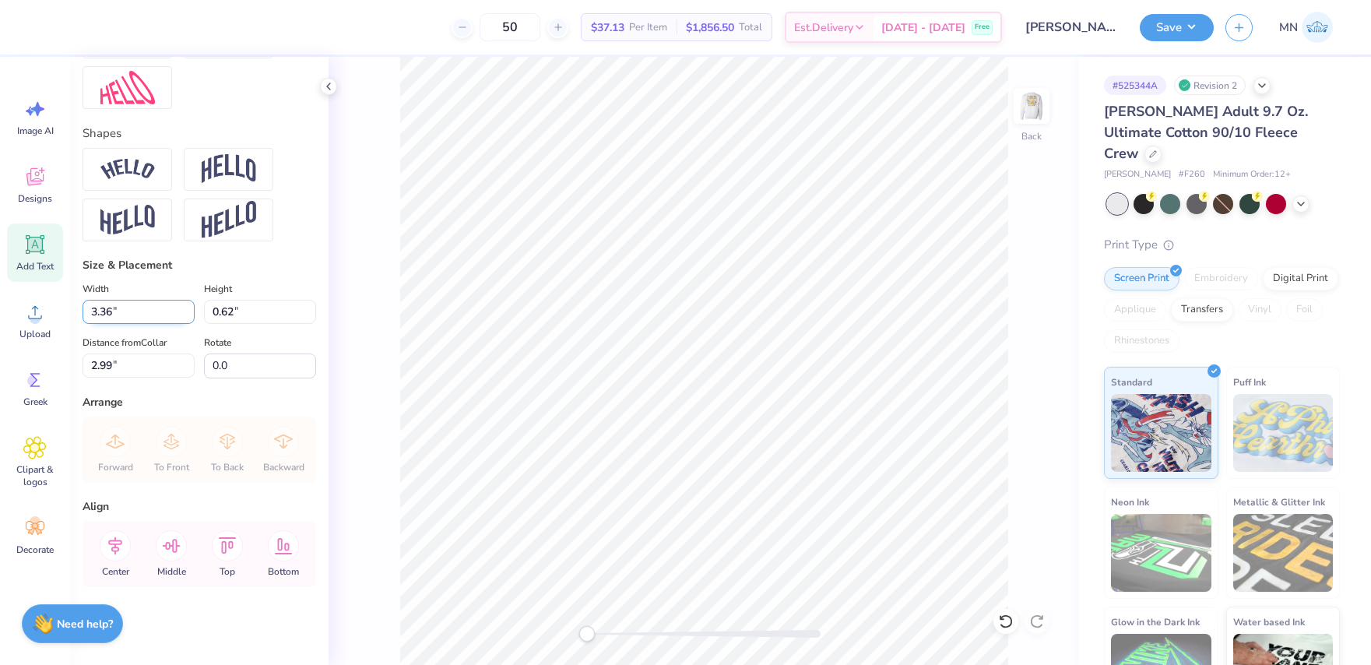
click at [125, 314] on input "3.36" at bounding box center [139, 312] width 112 height 24
type input "3.50"
type input "0.65"
click at [123, 368] on input "2.98" at bounding box center [139, 365] width 112 height 24
type input "3"
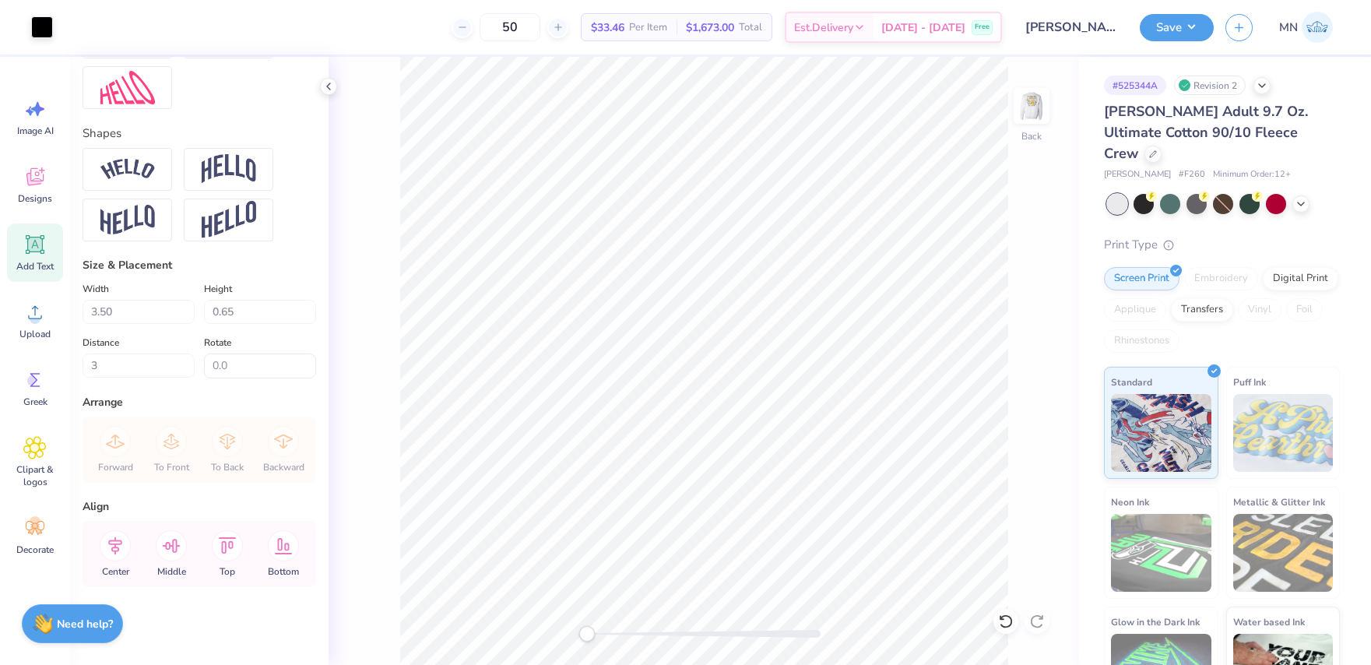
click at [1163, 37] on button "Save" at bounding box center [1177, 27] width 74 height 27
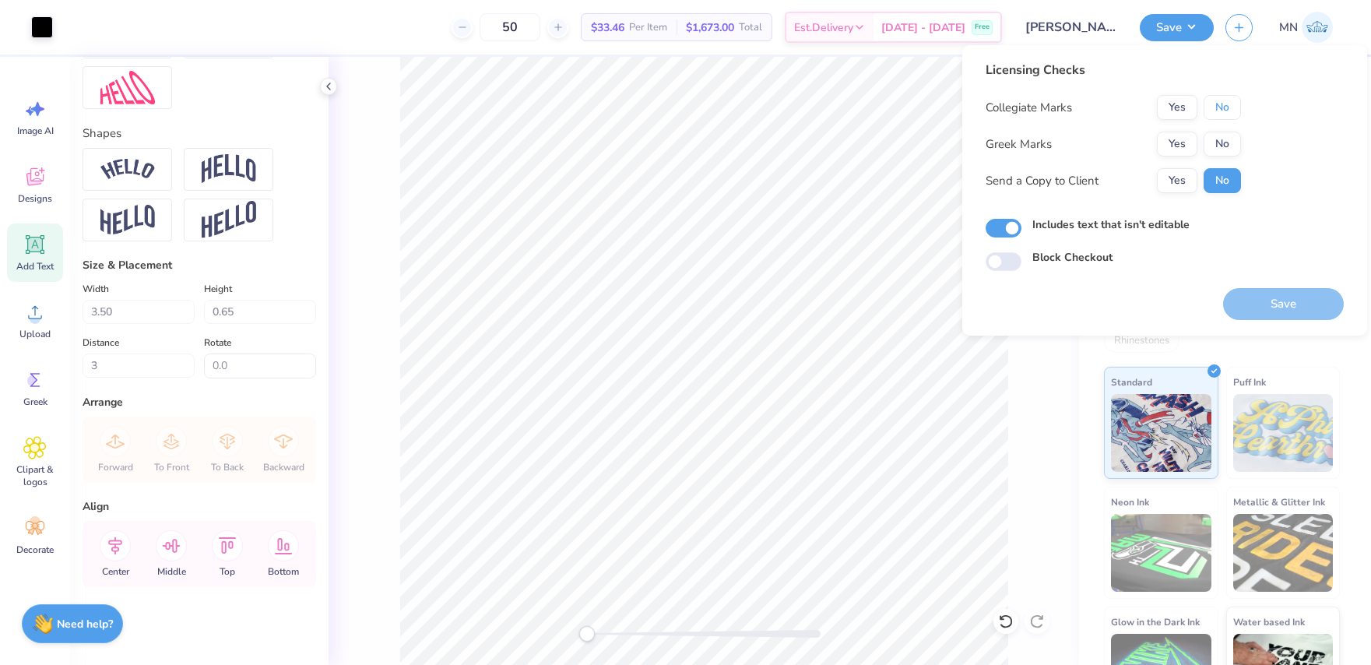
drag, startPoint x: 1214, startPoint y: 107, endPoint x: 1216, endPoint y: 127, distance: 19.6
click at [1215, 112] on button "No" at bounding box center [1222, 107] width 37 height 25
click at [1217, 149] on button "No" at bounding box center [1222, 144] width 37 height 25
click at [1276, 311] on button "Save" at bounding box center [1283, 304] width 121 height 32
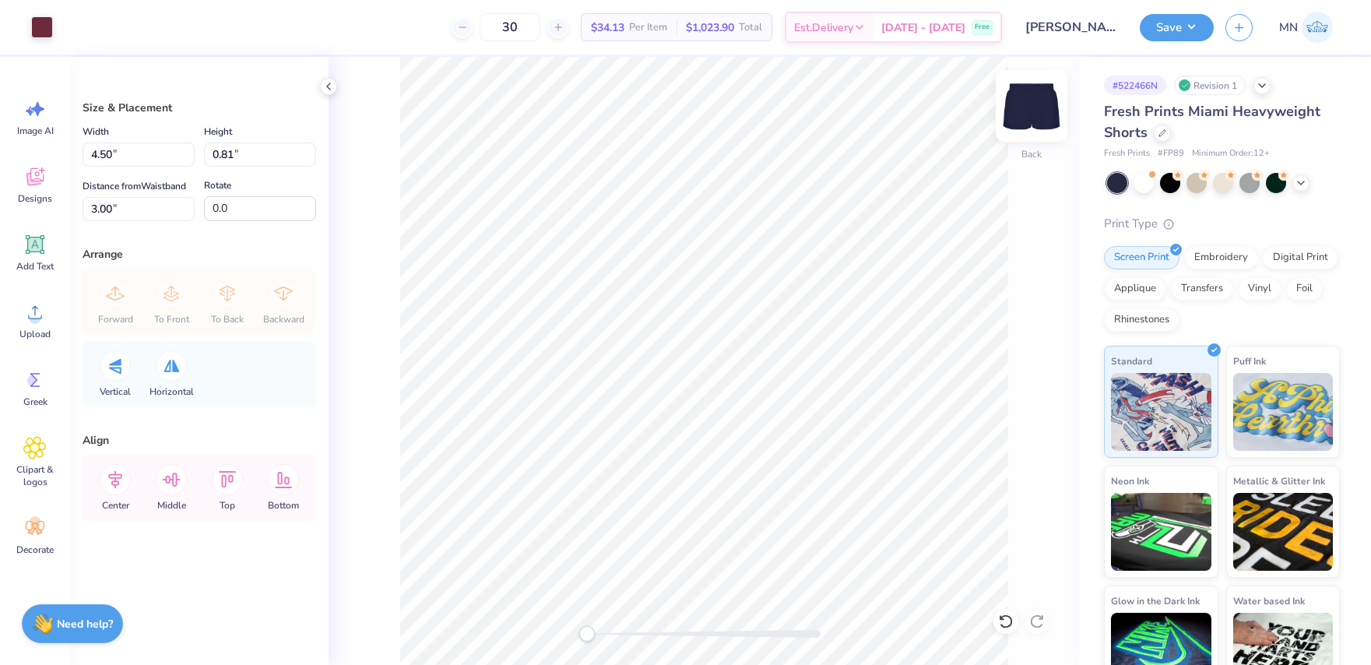
click at [1039, 97] on img at bounding box center [1031, 106] width 62 height 62
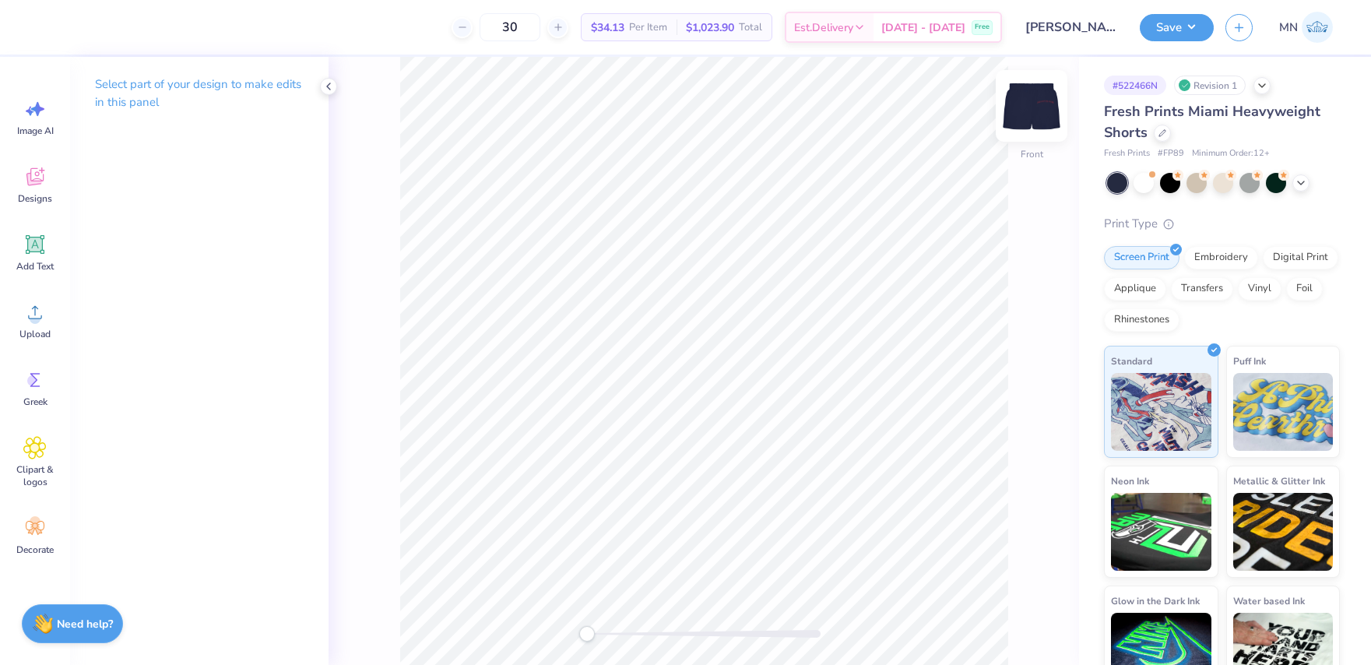
click at [1034, 121] on img at bounding box center [1031, 106] width 62 height 62
click at [1032, 121] on img at bounding box center [1031, 105] width 31 height 31
click at [1045, 101] on img at bounding box center [1031, 106] width 62 height 62
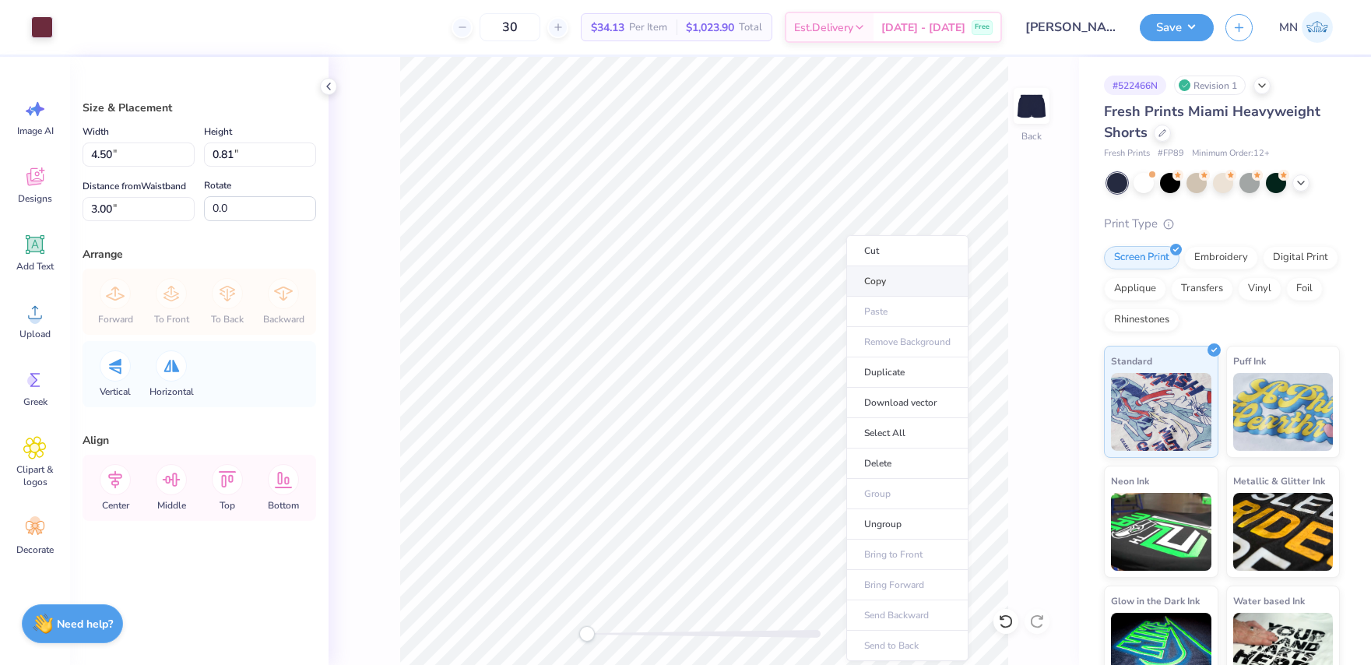
click at [894, 283] on li "Copy" at bounding box center [907, 281] width 122 height 30
drag, startPoint x: 1026, startPoint y: 121, endPoint x: 1011, endPoint y: 130, distance: 17.8
click at [1026, 121] on img at bounding box center [1031, 105] width 31 height 31
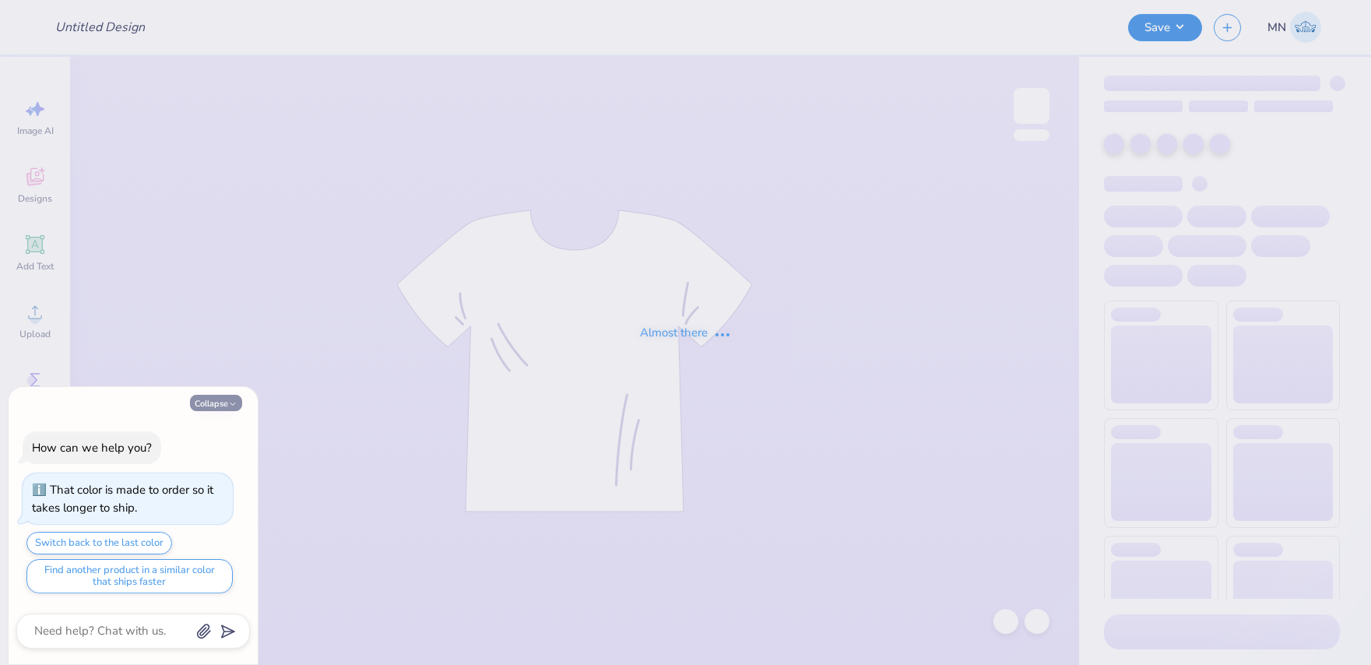
click at [213, 396] on button "Collapse" at bounding box center [216, 403] width 52 height 16
type textarea "x"
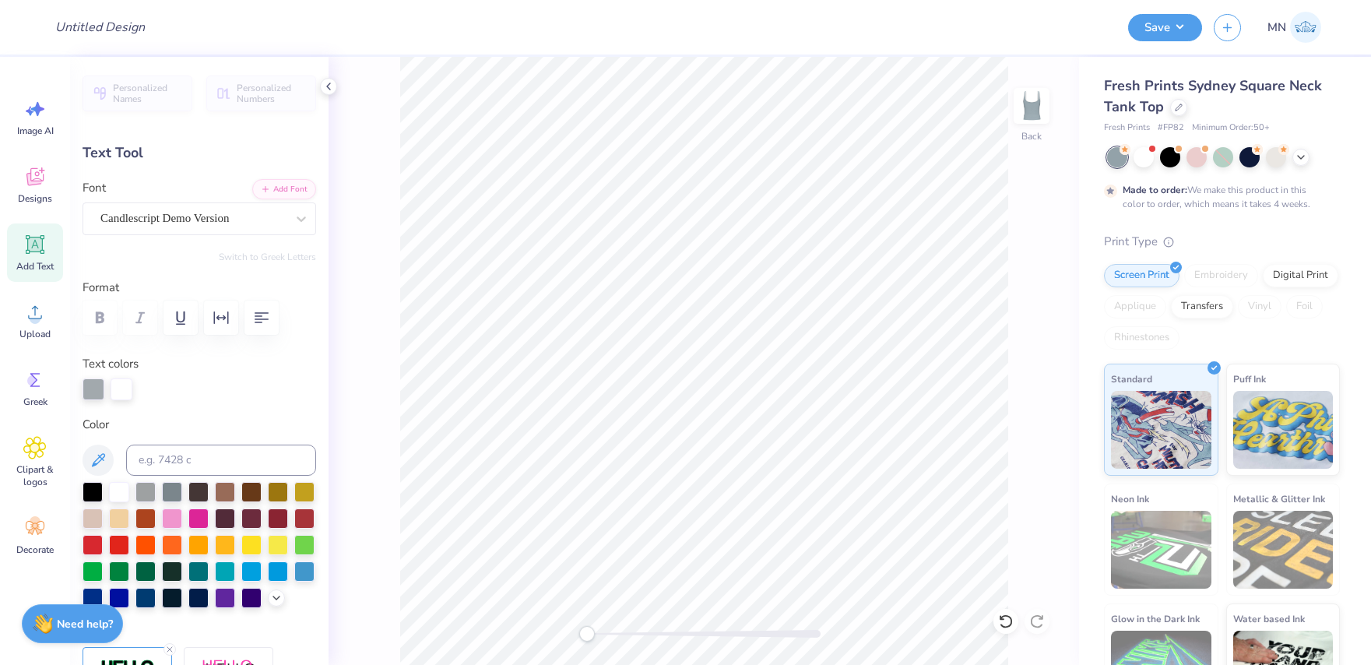
type input "3.06"
type input "0.24"
type input "3.21"
